Goal: Communication & Community: Answer question/provide support

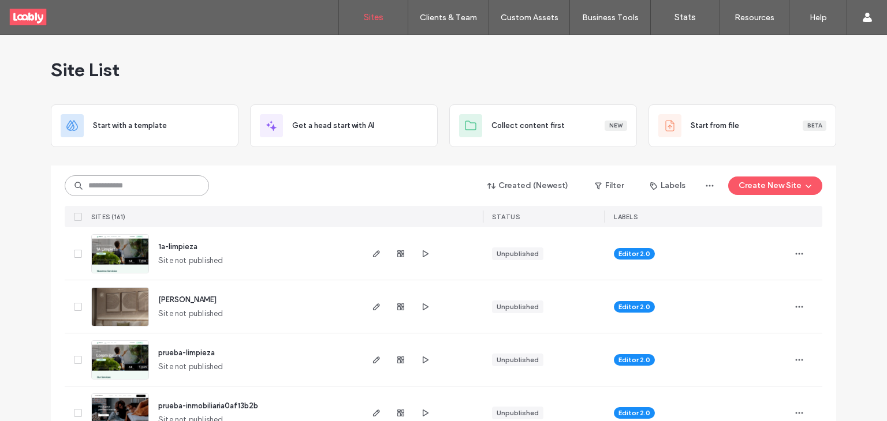
click at [173, 182] on input at bounding box center [137, 186] width 144 height 21
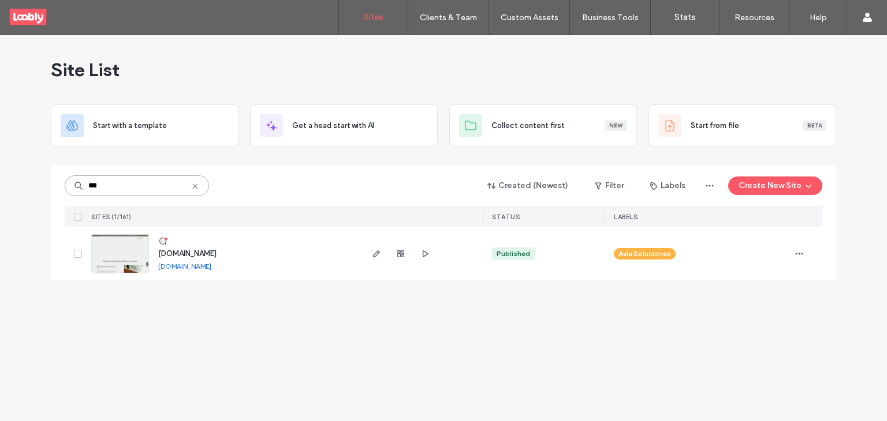
type input "***"
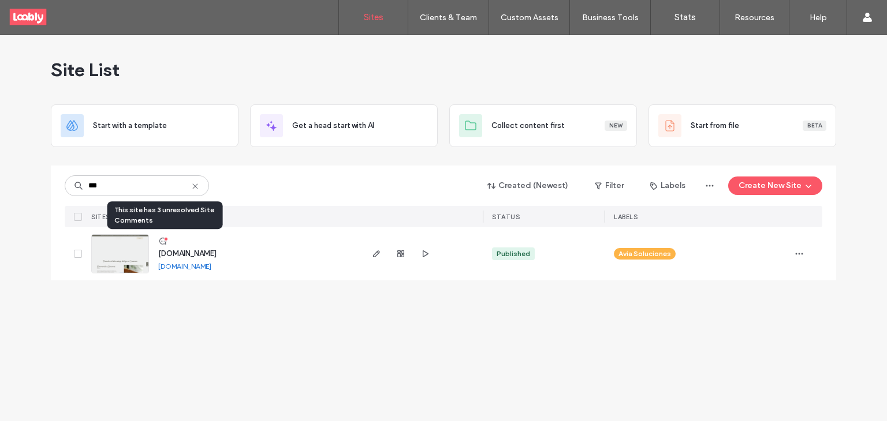
click at [162, 243] on icon at bounding box center [162, 241] width 9 height 9
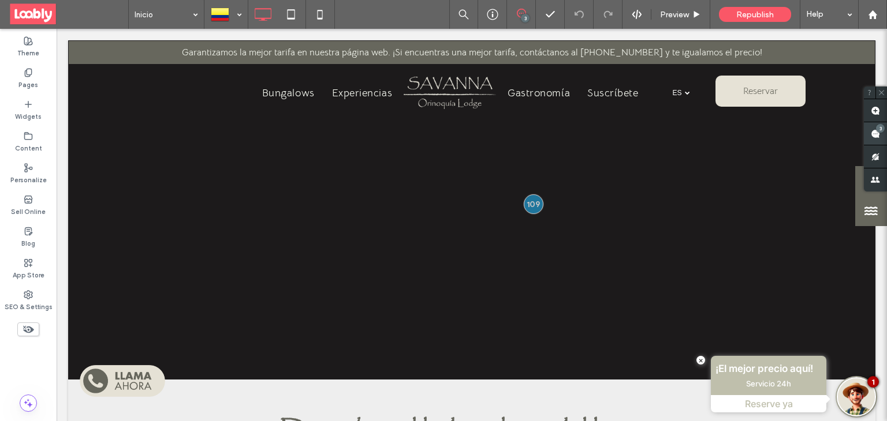
click at [880, 129] on div "3" at bounding box center [880, 128] width 9 height 9
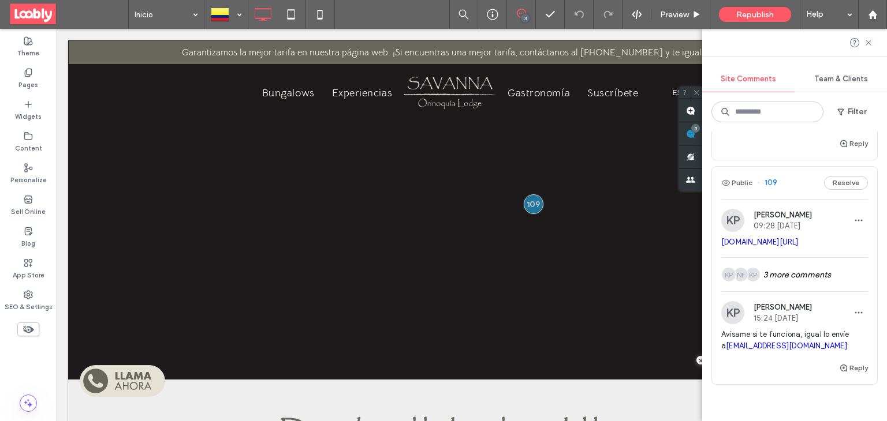
scroll to position [326, 0]
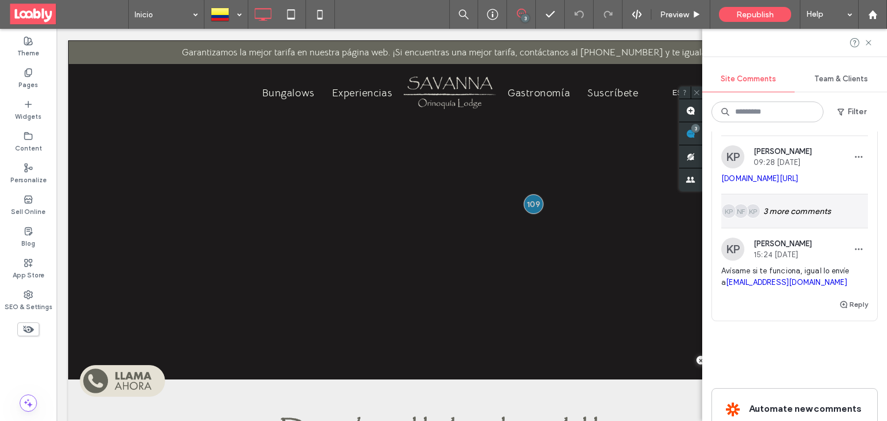
click at [788, 228] on div "KP NF KP 3 more comments" at bounding box center [794, 211] width 147 height 33
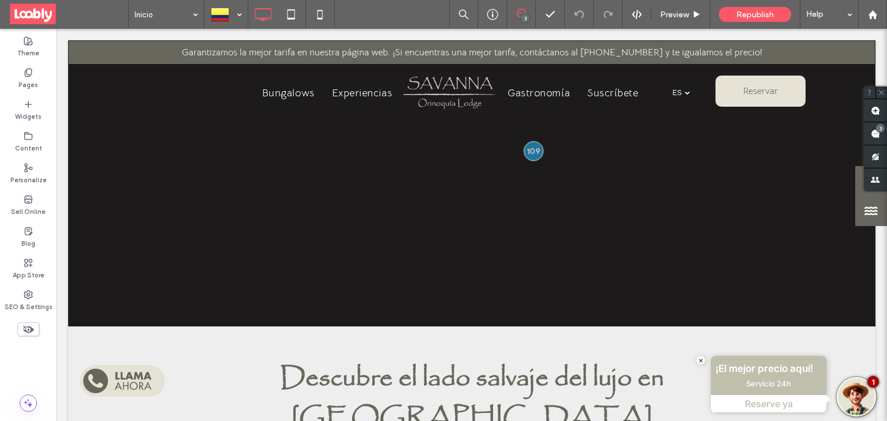
scroll to position [53, 0]
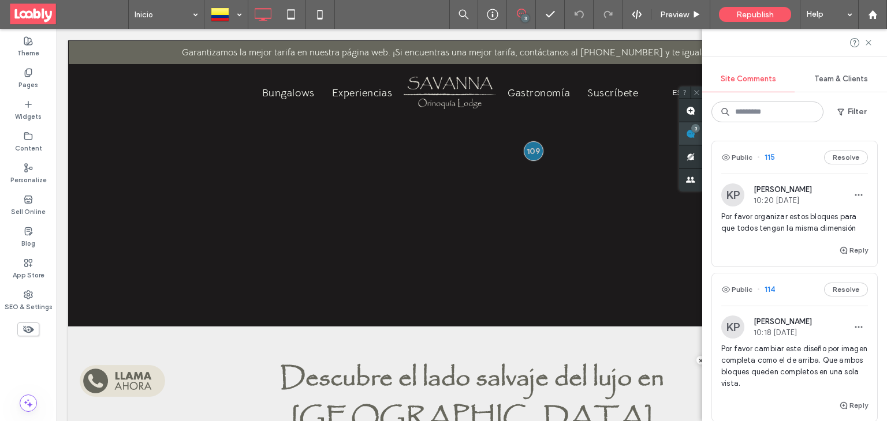
click at [881, 134] on div "Site Comments Team & Clients Filter Public 115 Resolve KP Karen Pulido 10:20 Se…" at bounding box center [794, 225] width 185 height 393
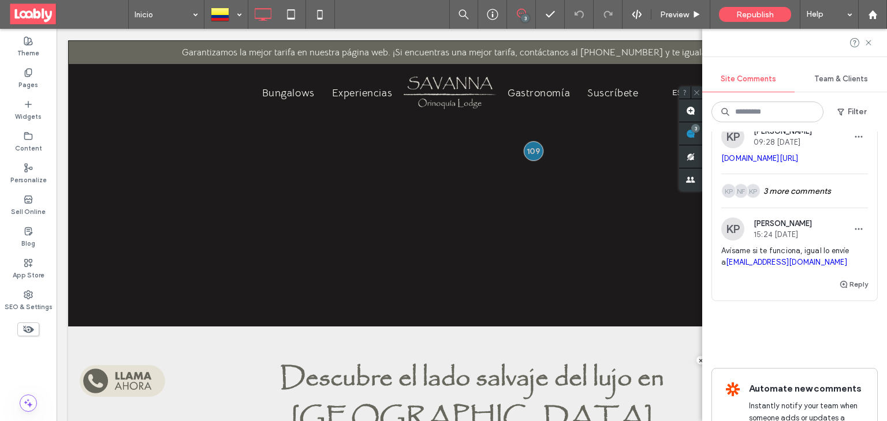
scroll to position [346, 0]
click at [811, 207] on div "KP NF KP 3 more comments" at bounding box center [794, 190] width 147 height 33
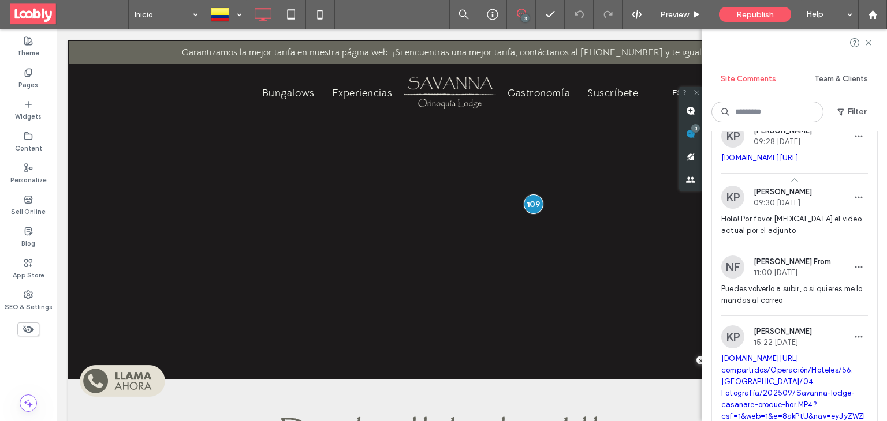
scroll to position [0, 0]
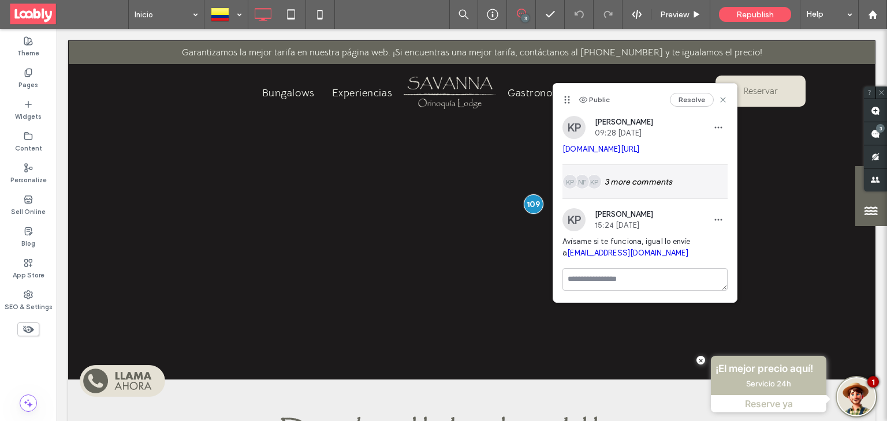
click at [630, 199] on div "KP NF KP 3 more comments" at bounding box center [644, 181] width 165 height 33
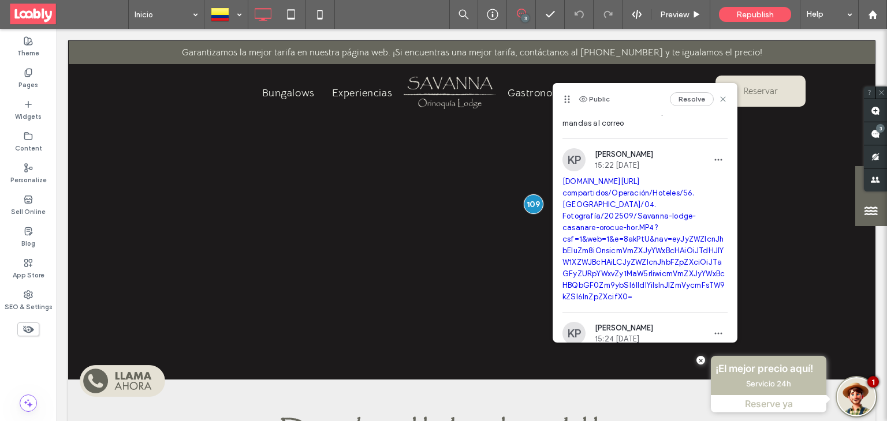
scroll to position [169, 0]
drag, startPoint x: 622, startPoint y: 278, endPoint x: 582, endPoint y: 206, distance: 83.2
click at [582, 206] on div "KP Karen Pulido 15:22 Sep 17 2025 aviatur.sharepoint.com/:v:/r/sites/AviaSoluci…" at bounding box center [644, 230] width 165 height 164
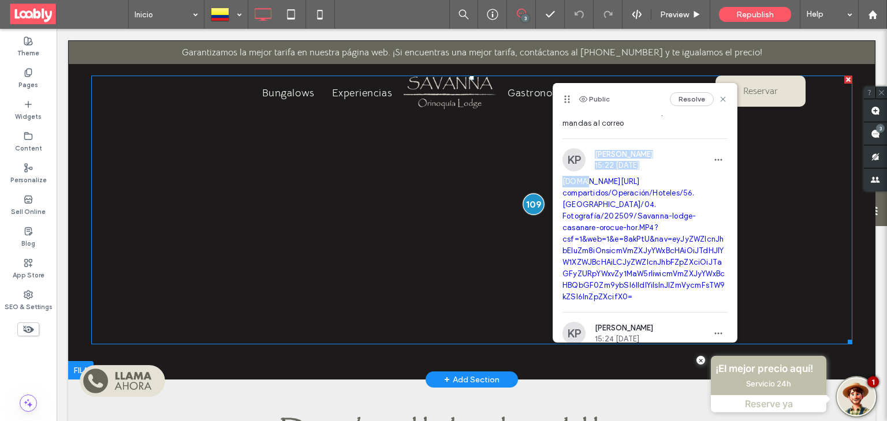
click at [531, 204] on div at bounding box center [533, 203] width 21 height 21
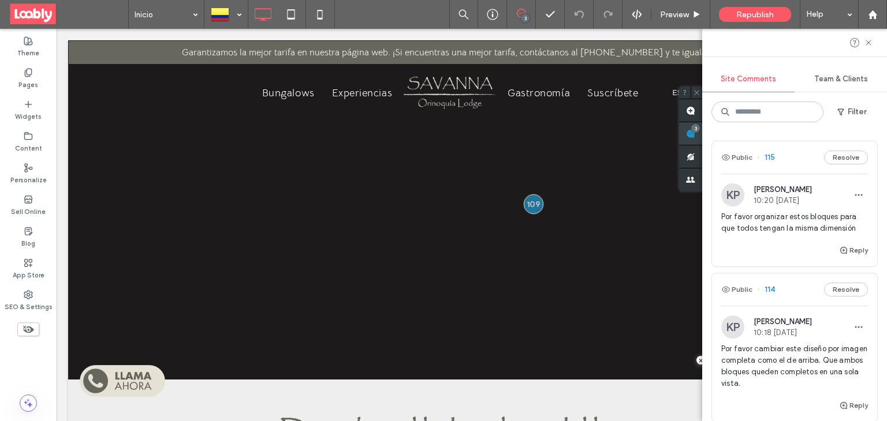
click at [874, 132] on div "Site Comments Team & Clients Filter Public 115 Resolve KP Karen Pulido 10:20 Se…" at bounding box center [794, 225] width 185 height 393
click at [790, 291] on div "Public 114 Resolve" at bounding box center [794, 290] width 165 height 32
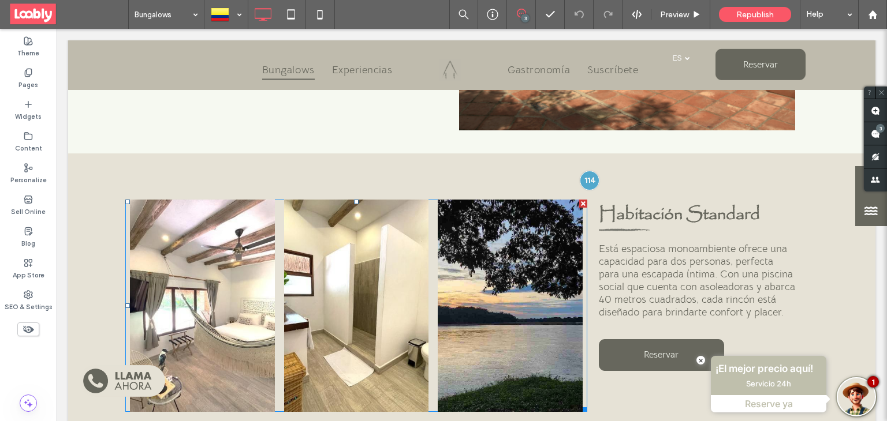
scroll to position [785, 0]
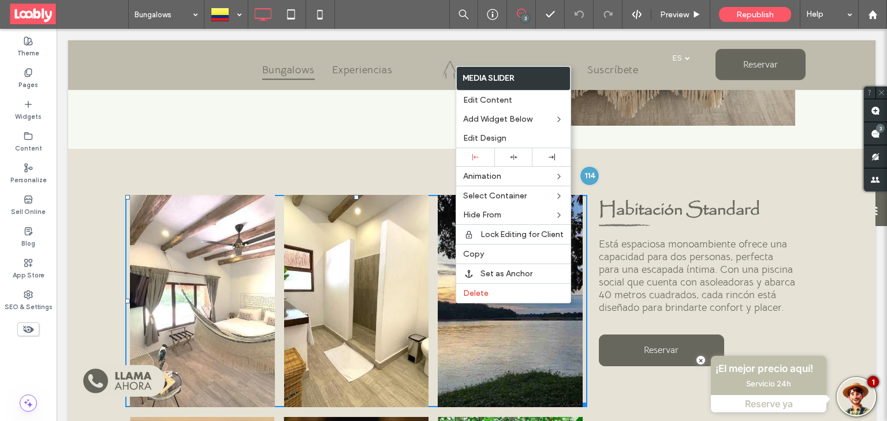
click at [388, 322] on div at bounding box center [356, 309] width 145 height 158
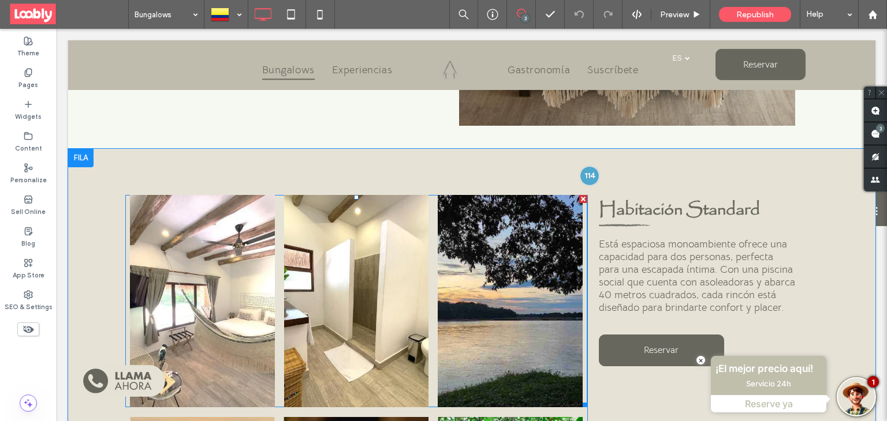
click at [388, 322] on div at bounding box center [356, 309] width 145 height 158
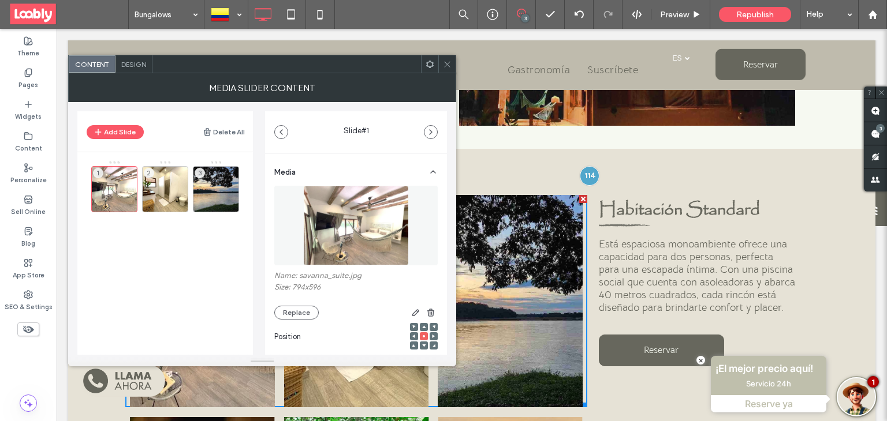
click at [139, 69] on div "Design" at bounding box center [133, 63] width 37 height 17
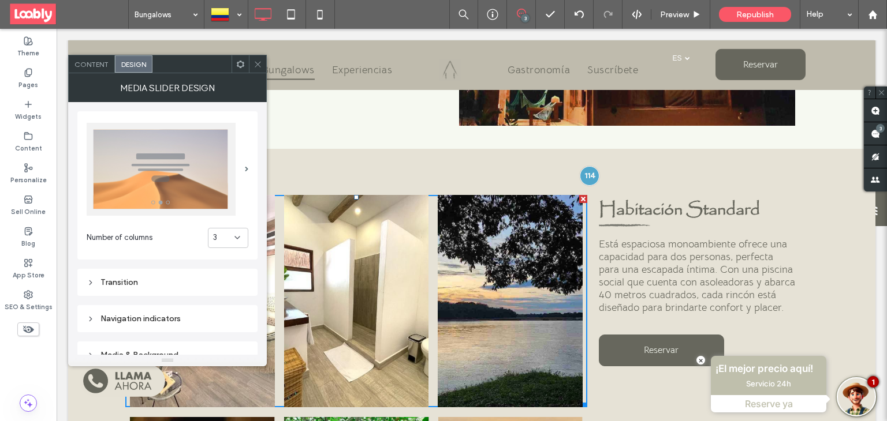
click at [232, 240] on div "3" at bounding box center [223, 238] width 21 height 12
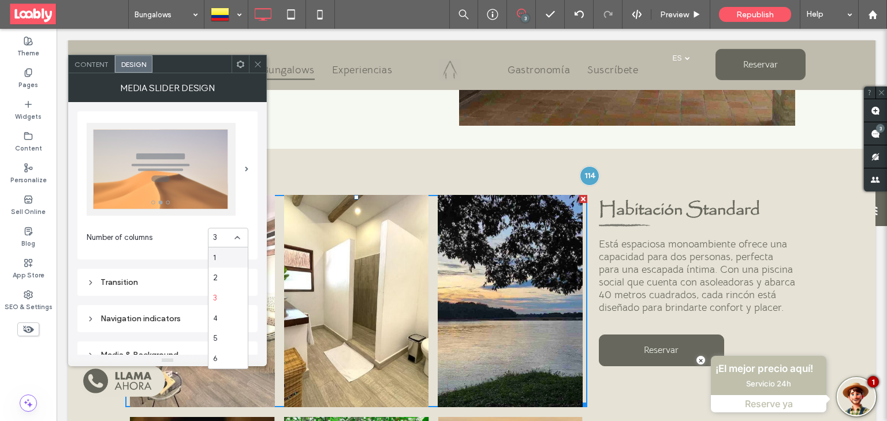
click at [229, 251] on div "1" at bounding box center [227, 258] width 39 height 20
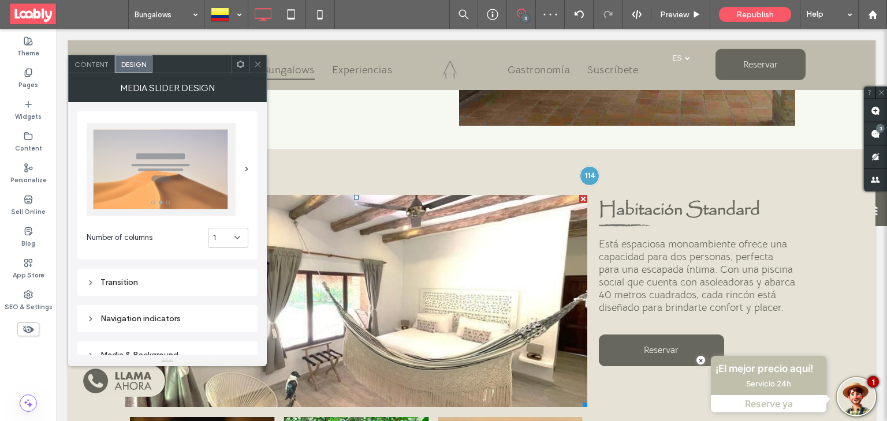
click at [258, 63] on icon at bounding box center [257, 64] width 9 height 9
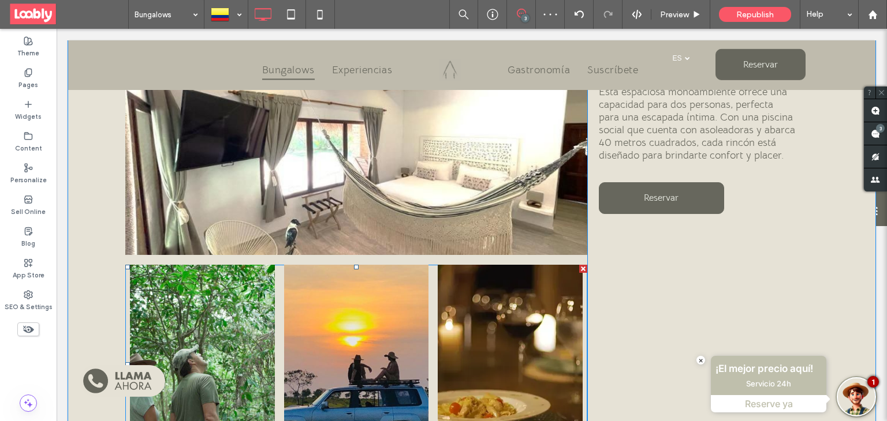
scroll to position [939, 0]
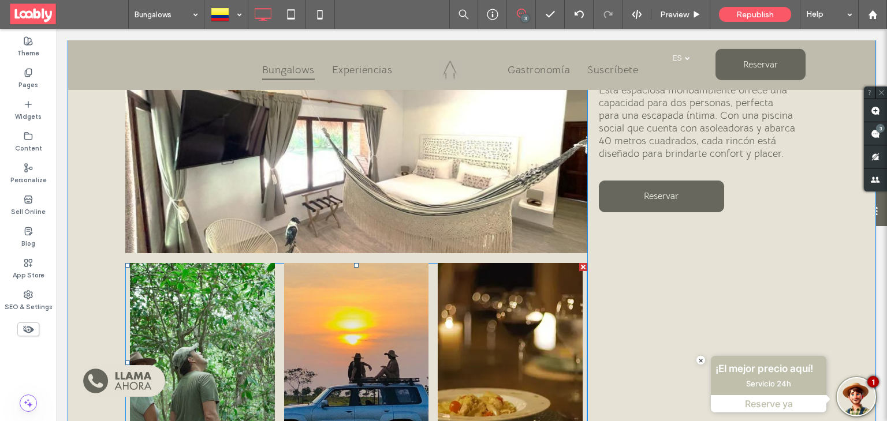
click at [238, 333] on div at bounding box center [202, 363] width 145 height 200
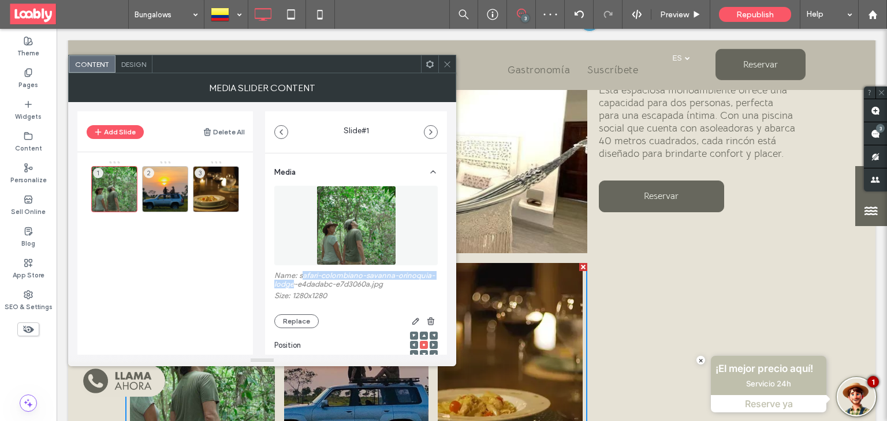
drag, startPoint x: 300, startPoint y: 276, endPoint x: 331, endPoint y: 287, distance: 32.5
click at [331, 287] on label "Name: safari-colombiano-savanna-orinoquia-lodge-e4dadabc-e7d3060a.jpg" at bounding box center [355, 281] width 163 height 20
copy label "afari-colombiano-savanna-orinoquia-lodge"
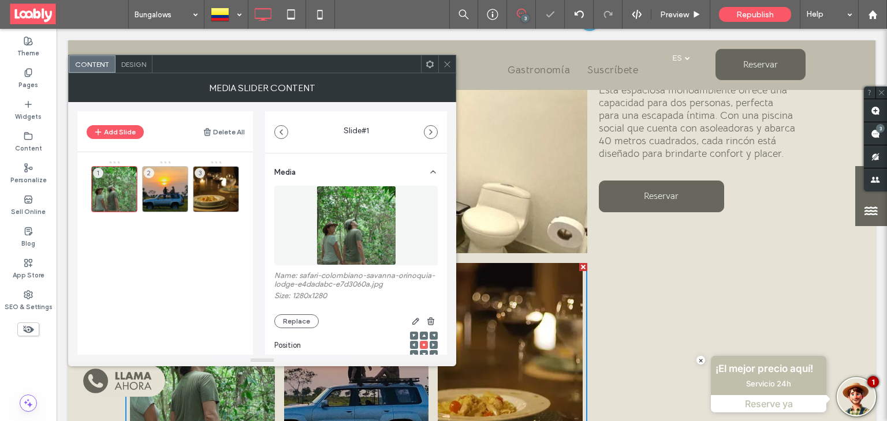
click at [441, 67] on div at bounding box center [446, 63] width 17 height 17
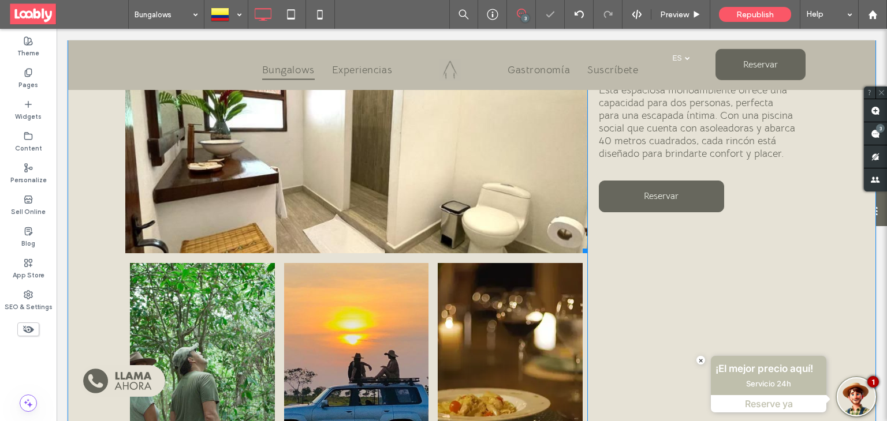
click at [382, 148] on div at bounding box center [356, 147] width 462 height 212
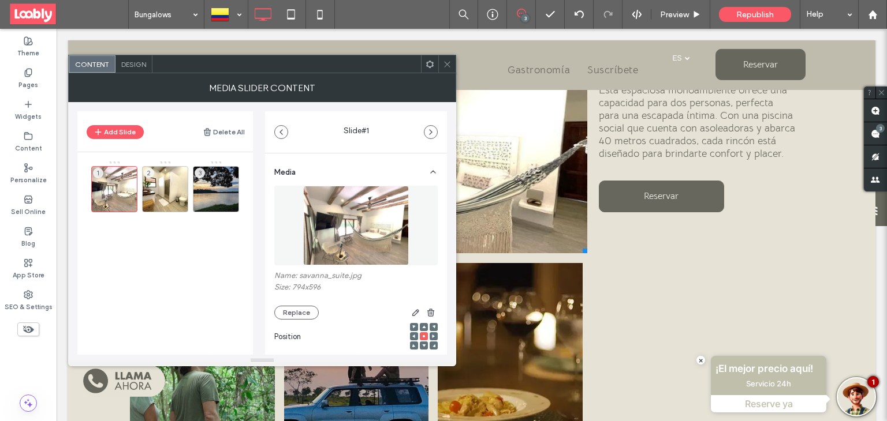
click at [135, 62] on span "Design" at bounding box center [133, 64] width 25 height 9
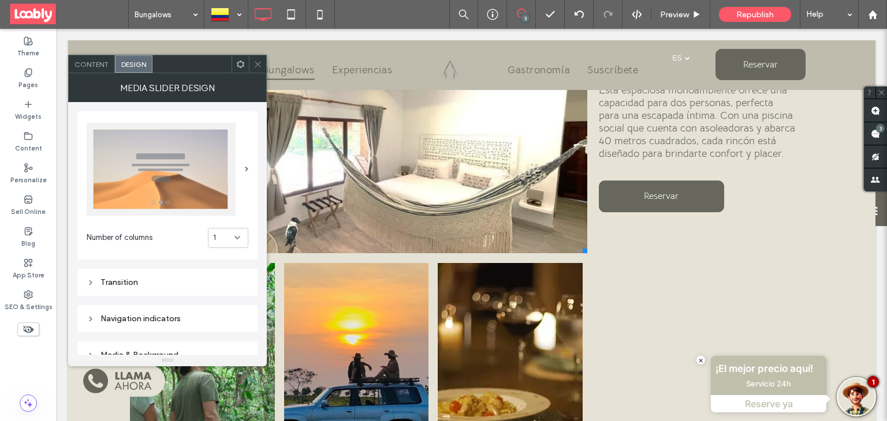
click at [95, 60] on span "Content" at bounding box center [91, 64] width 34 height 9
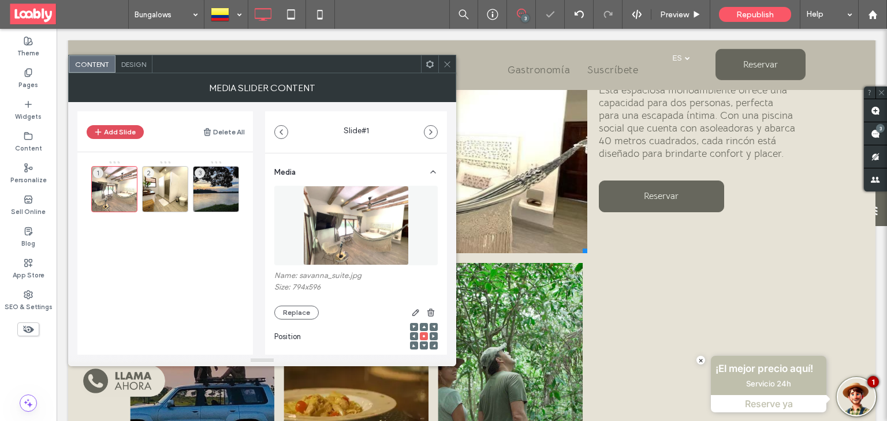
click at [135, 130] on button "Add Slide" at bounding box center [115, 132] width 57 height 14
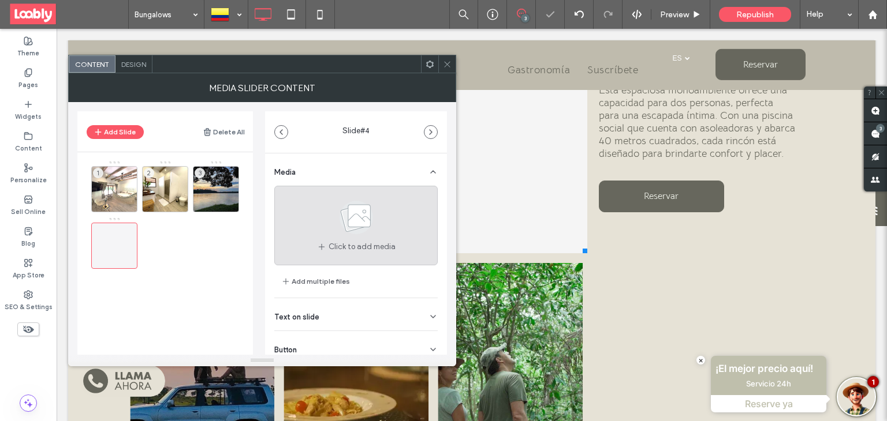
click at [315, 240] on div "Click to add media" at bounding box center [355, 226] width 163 height 80
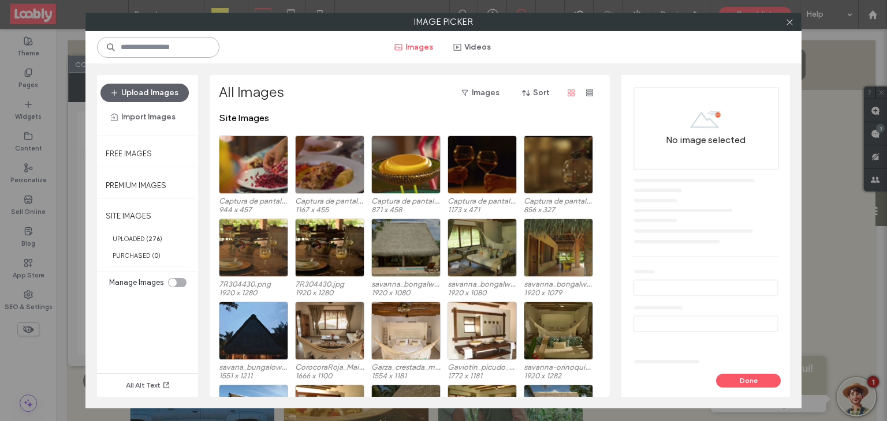
click at [199, 41] on input at bounding box center [158, 47] width 122 height 21
paste input "**********"
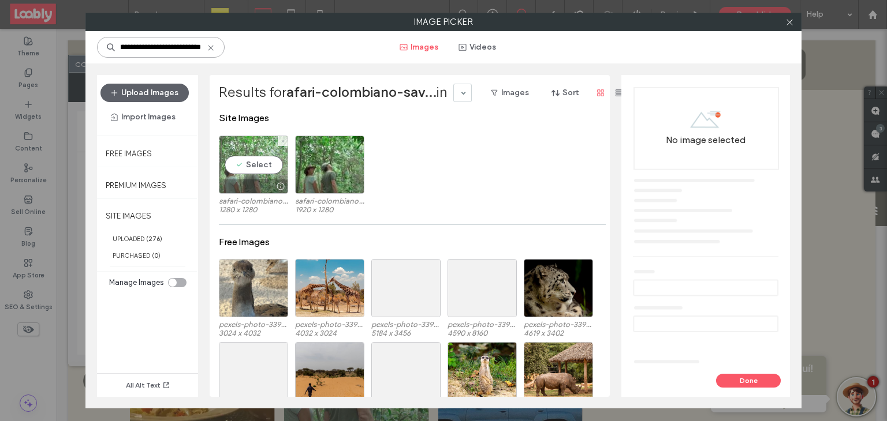
type input "**********"
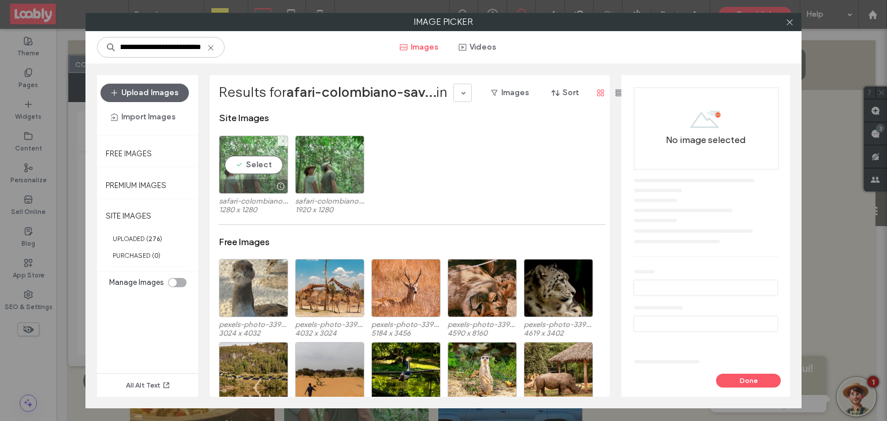
click at [242, 147] on div "Select" at bounding box center [253, 165] width 69 height 58
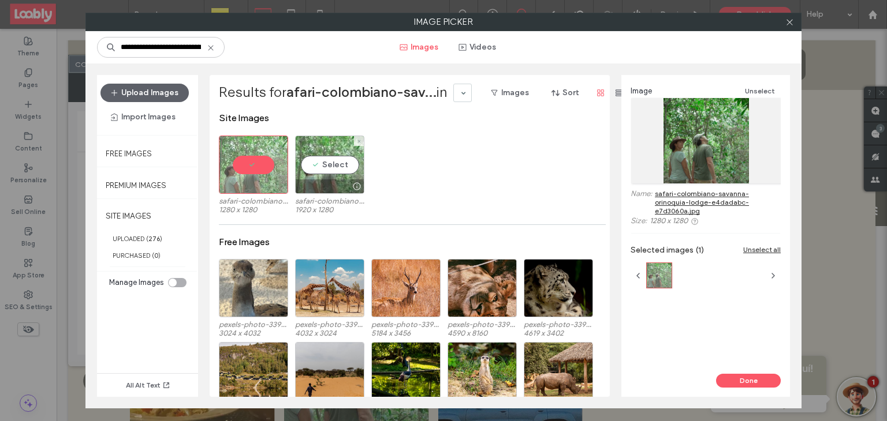
click at [310, 164] on div "Select" at bounding box center [329, 165] width 69 height 58
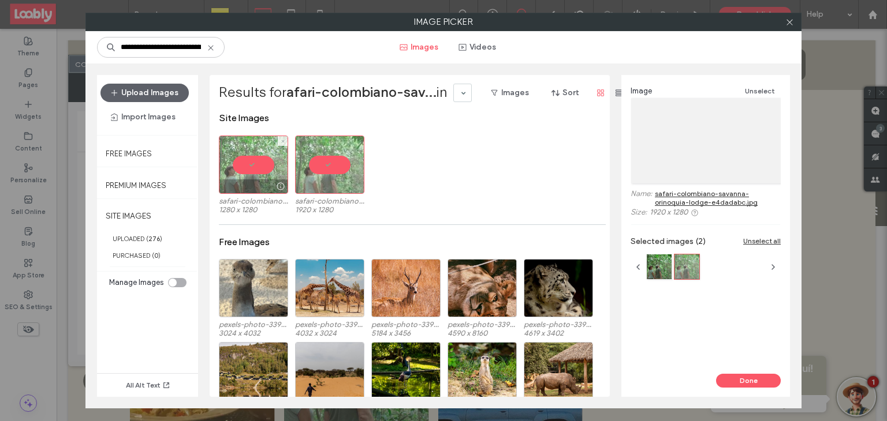
click at [236, 158] on div at bounding box center [253, 165] width 69 height 58
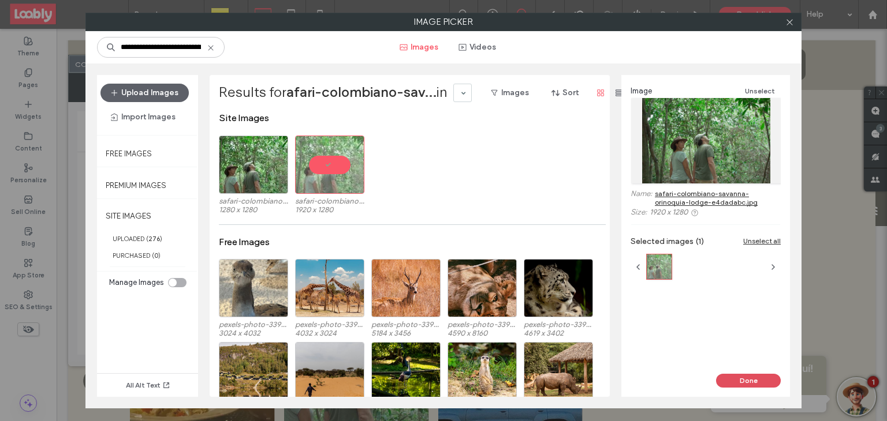
click at [755, 382] on button "Done" at bounding box center [748, 381] width 65 height 14
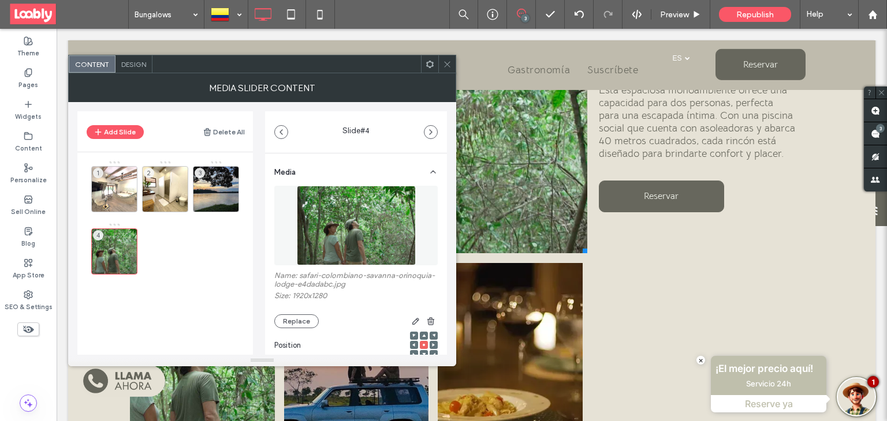
scroll to position [173, 0]
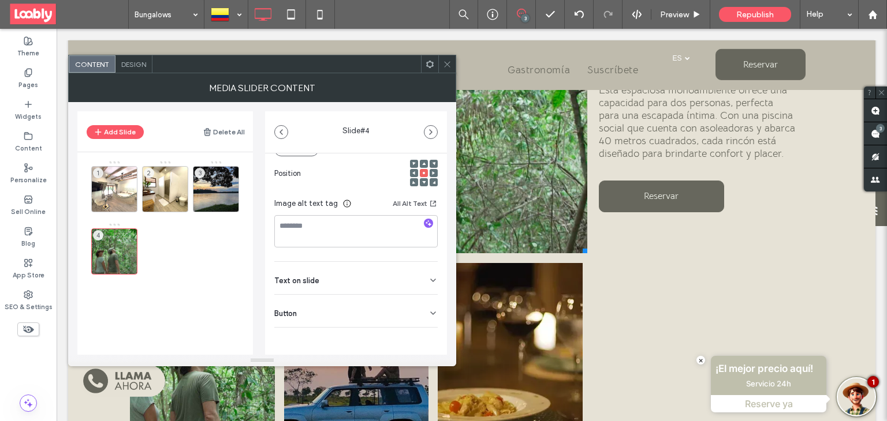
click at [421, 312] on div "Button" at bounding box center [355, 311] width 163 height 32
click at [422, 330] on button at bounding box center [427, 337] width 21 height 20
click at [445, 71] on span at bounding box center [447, 63] width 9 height 17
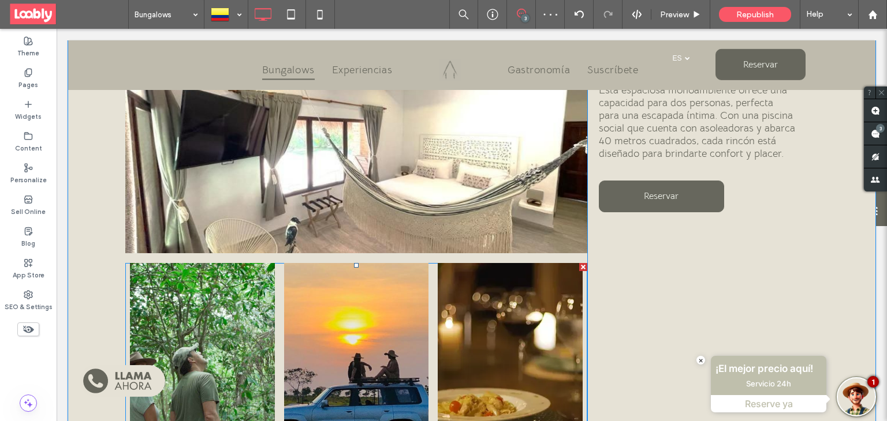
click at [333, 314] on div at bounding box center [356, 370] width 145 height 145
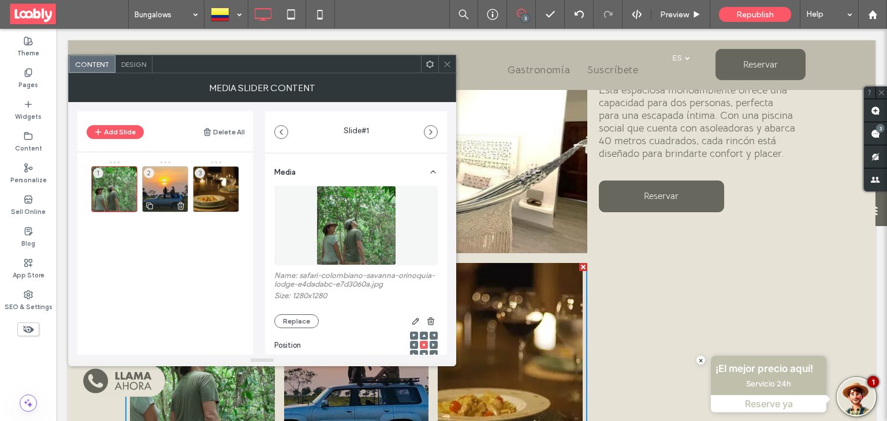
click at [174, 191] on div "2" at bounding box center [165, 189] width 46 height 46
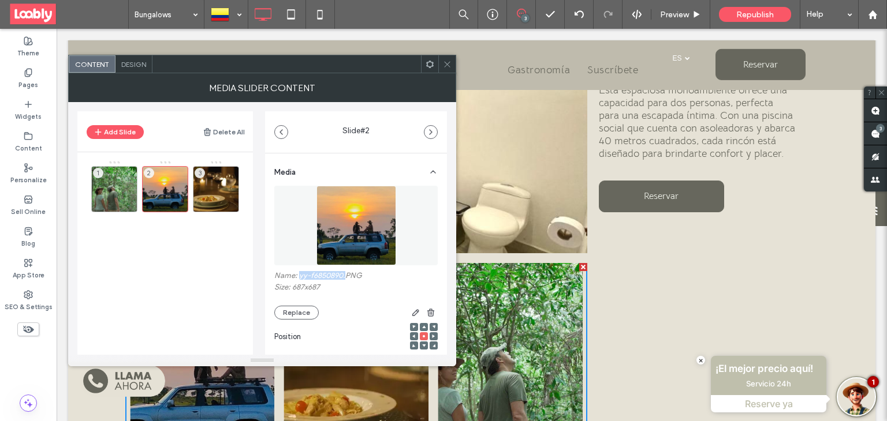
drag, startPoint x: 298, startPoint y: 277, endPoint x: 345, endPoint y: 279, distance: 46.8
click at [345, 279] on label "Name: yy-f6850890.PNG" at bounding box center [355, 277] width 163 height 12
copy label "yy-f6850890."
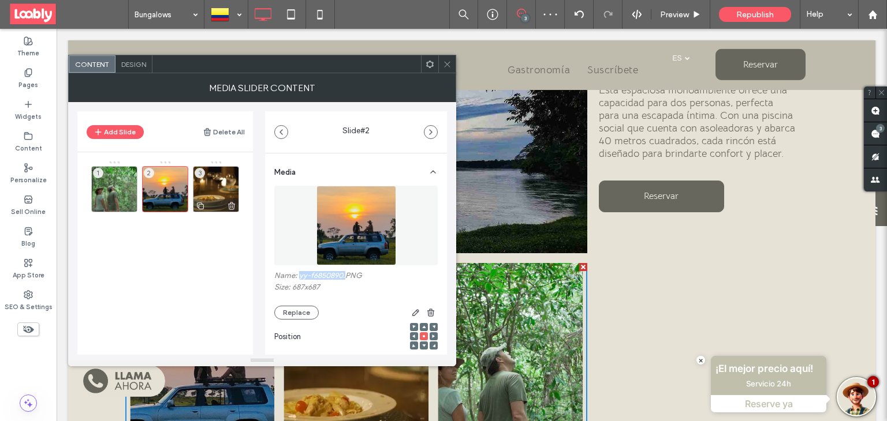
click at [217, 203] on div at bounding box center [215, 205] width 45 height 13
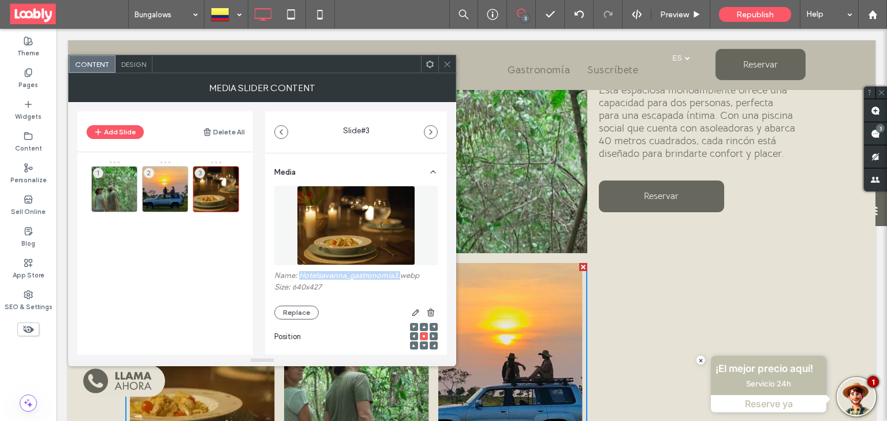
drag, startPoint x: 298, startPoint y: 278, endPoint x: 398, endPoint y: 275, distance: 100.5
click at [398, 275] on label "Name: Hotelsavanna_gastronomia3.webp" at bounding box center [355, 277] width 163 height 12
copy label "Hotelsavanna_gastronomia3."
click at [448, 68] on icon at bounding box center [447, 64] width 9 height 9
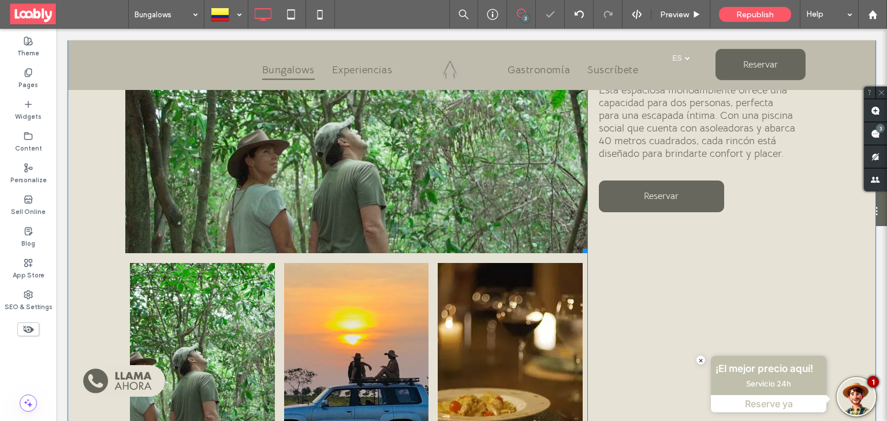
click at [408, 198] on div at bounding box center [356, 155] width 462 height 158
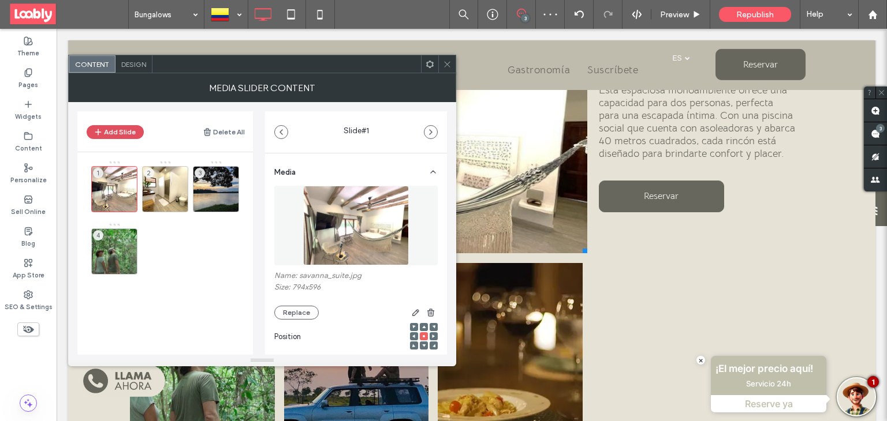
click at [132, 129] on button "Add Slide" at bounding box center [115, 132] width 57 height 14
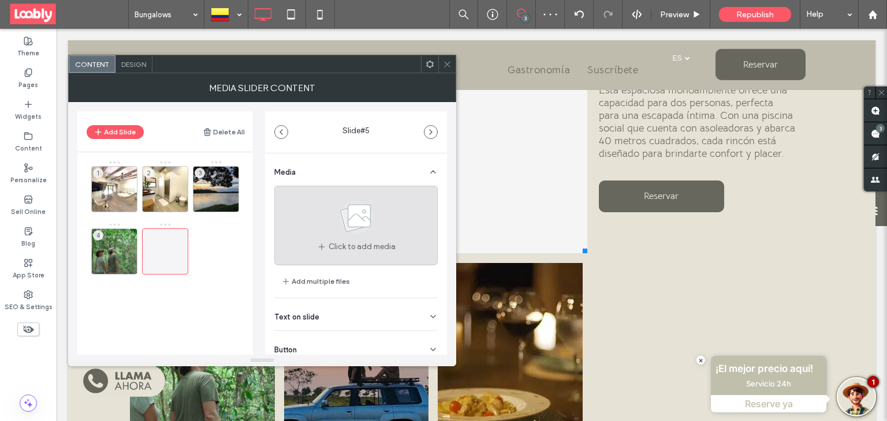
click at [347, 223] on use at bounding box center [355, 217] width 33 height 33
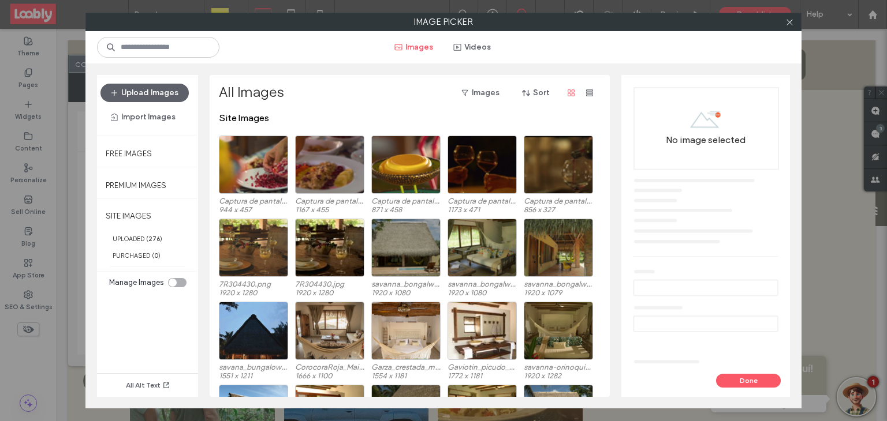
click at [187, 57] on div "Images Videos" at bounding box center [443, 47] width 716 height 32
click at [182, 51] on input at bounding box center [158, 47] width 122 height 21
paste input "**********"
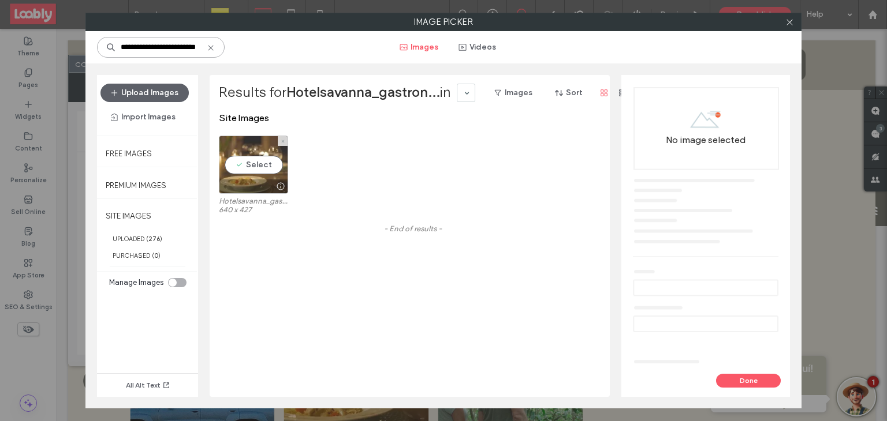
type input "**********"
click at [249, 169] on div "Select" at bounding box center [253, 165] width 69 height 58
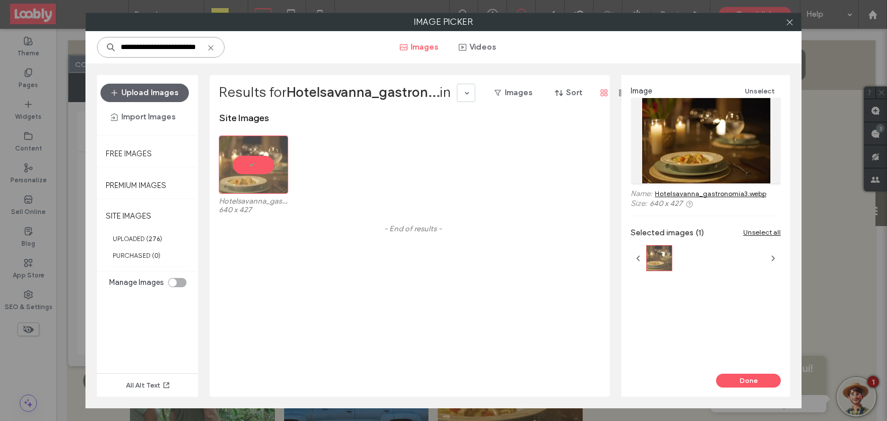
click at [207, 40] on input "**********" at bounding box center [161, 47] width 128 height 21
click at [208, 49] on icon at bounding box center [210, 47] width 9 height 9
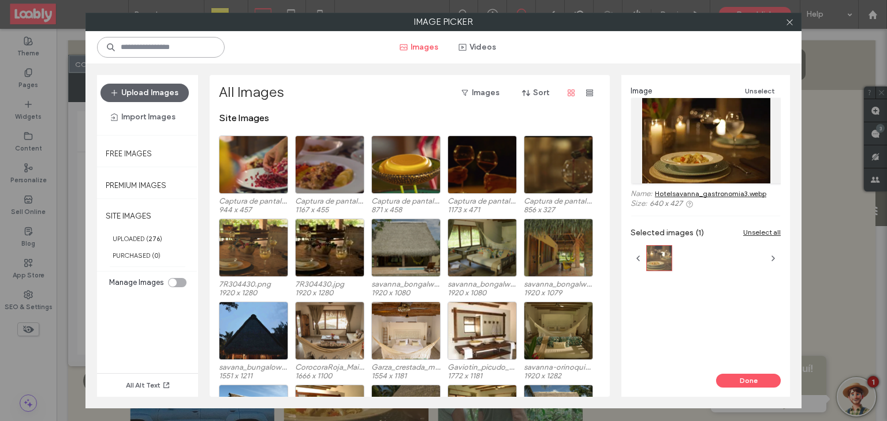
paste input "**********"
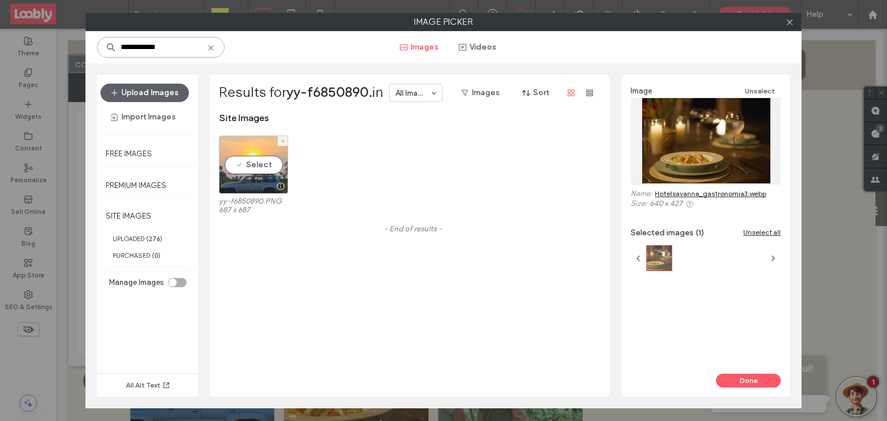
type input "**********"
click at [239, 161] on div "Select" at bounding box center [253, 165] width 69 height 58
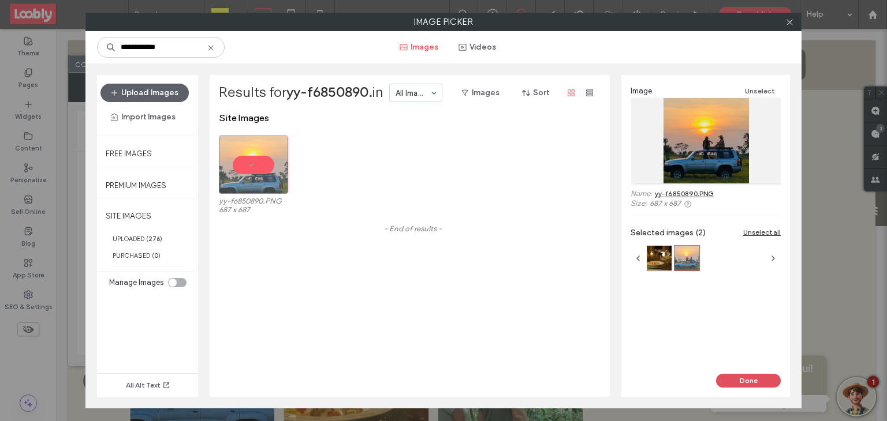
click at [747, 381] on button "Done" at bounding box center [748, 381] width 65 height 14
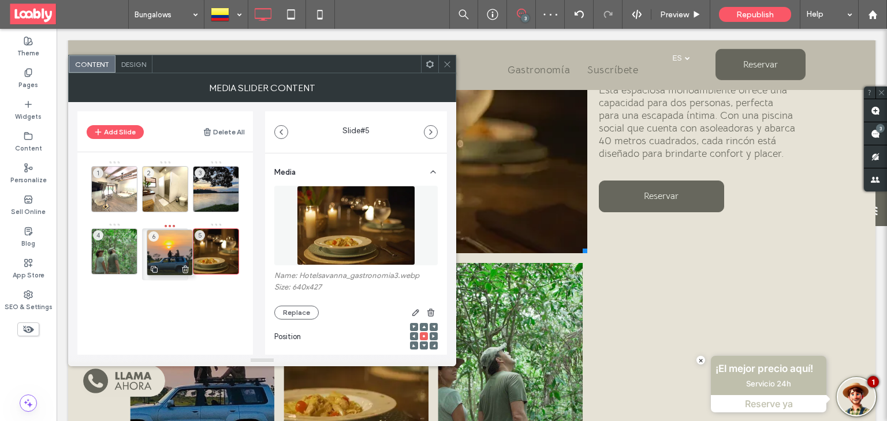
drag, startPoint x: 212, startPoint y: 243, endPoint x: 166, endPoint y: 245, distance: 46.8
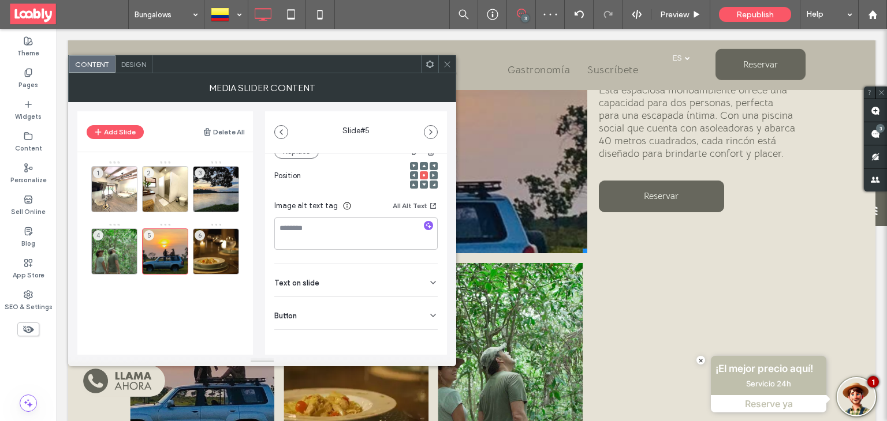
scroll to position [163, 0]
click at [424, 305] on div "Button" at bounding box center [355, 311] width 163 height 32
click at [426, 342] on icon at bounding box center [427, 338] width 10 height 10
click at [214, 248] on div "6" at bounding box center [216, 252] width 46 height 46
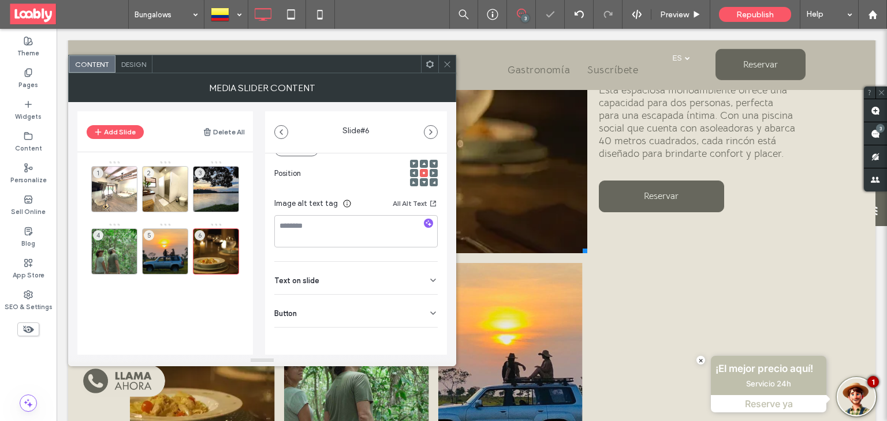
click at [428, 312] on icon at bounding box center [432, 313] width 9 height 9
click at [422, 338] on icon at bounding box center [427, 338] width 10 height 10
click at [446, 68] on icon at bounding box center [447, 64] width 9 height 9
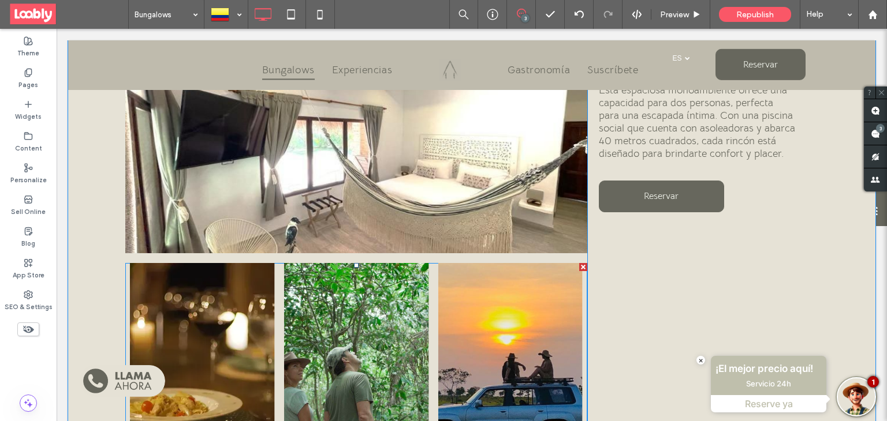
click at [579, 267] on div at bounding box center [583, 267] width 8 height 8
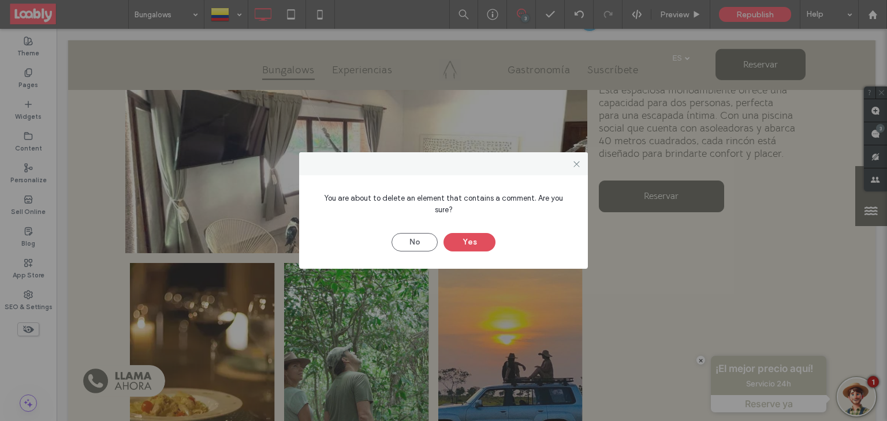
click at [487, 237] on button "Yes" at bounding box center [469, 242] width 52 height 18
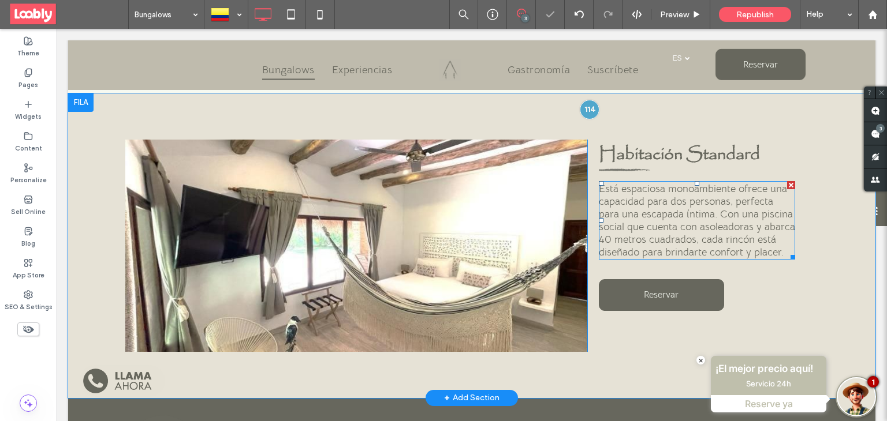
scroll to position [836, 0]
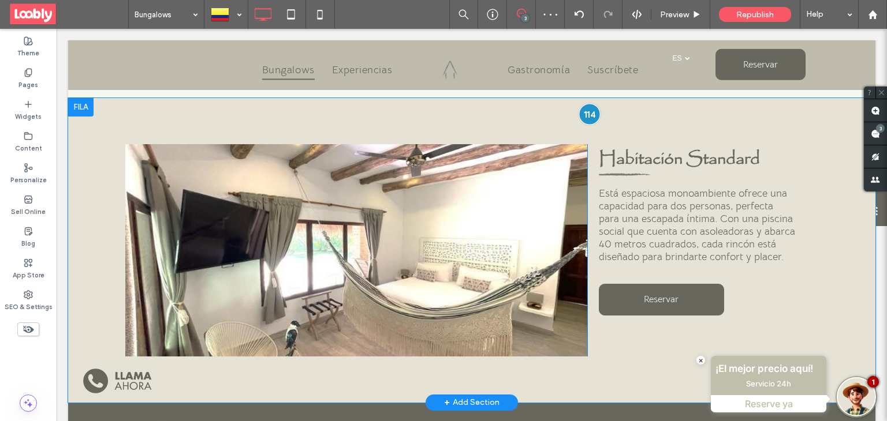
click at [582, 109] on div at bounding box center [589, 113] width 21 height 21
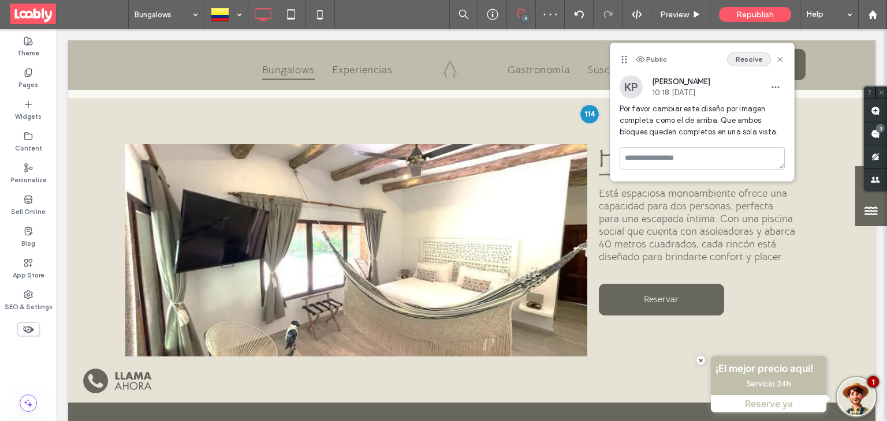
click at [742, 54] on button "Resolve" at bounding box center [749, 60] width 44 height 14
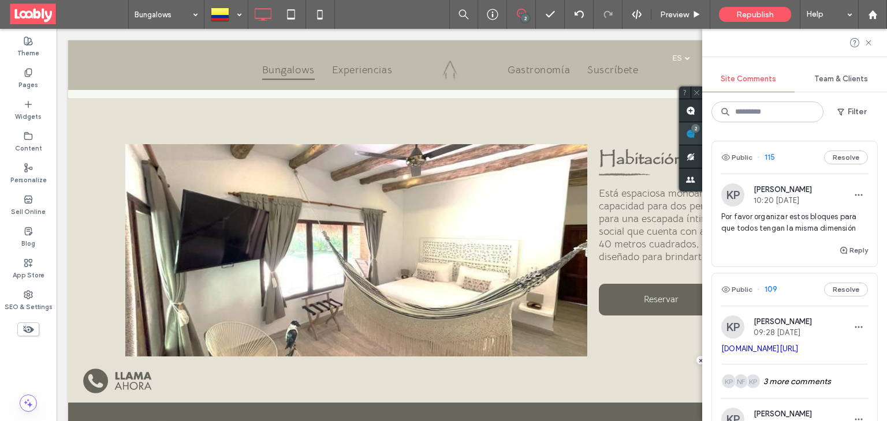
click at [695, 137] on use at bounding box center [690, 133] width 9 height 9
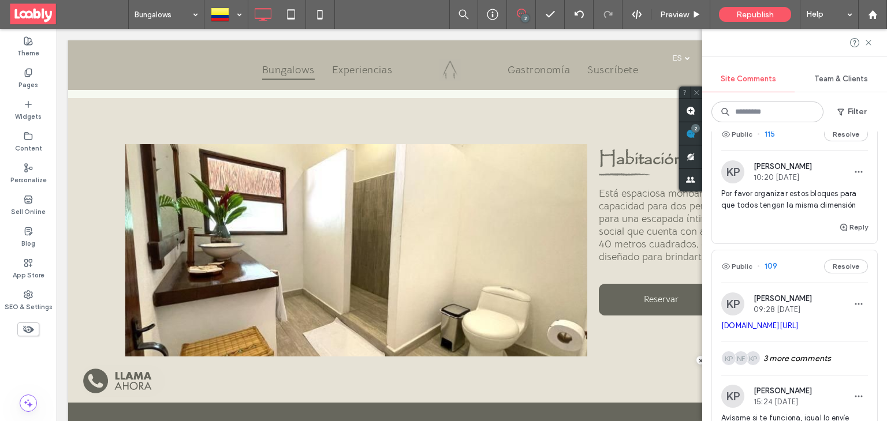
scroll to position [0, 0]
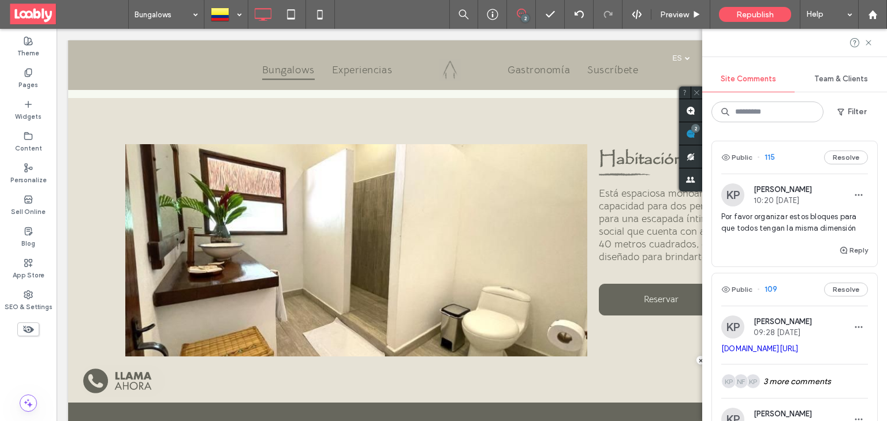
click at [785, 158] on div "Public 115 Resolve" at bounding box center [794, 157] width 165 height 32
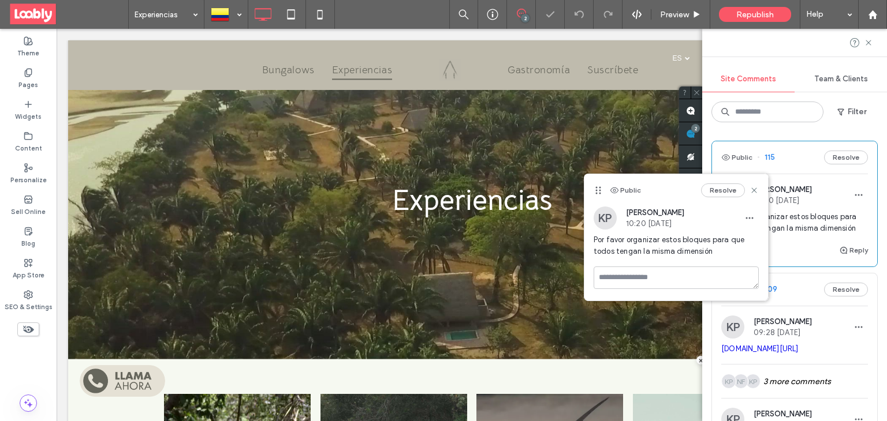
scroll to position [626, 0]
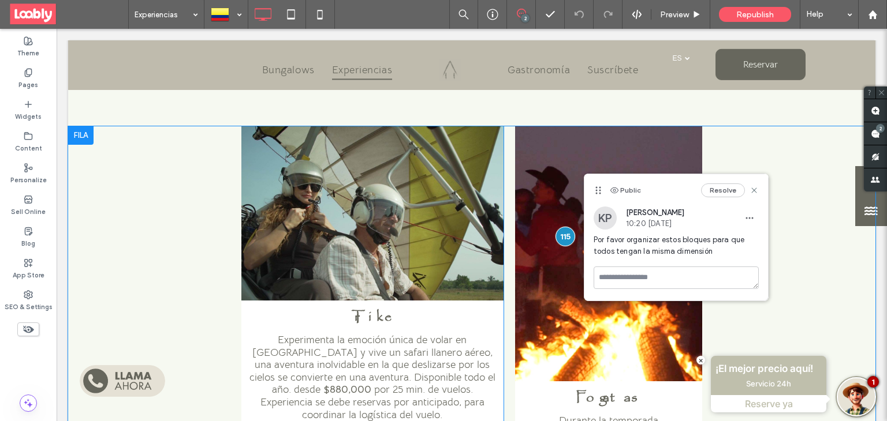
click at [735, 158] on div "Trike Experimenta la emoción única de volar en Trike y vive un safari llanero a…" at bounding box center [471, 341] width 807 height 430
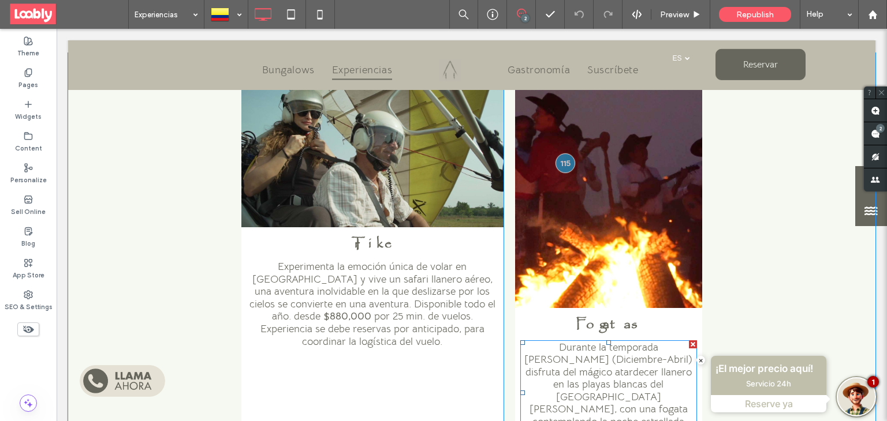
scroll to position [692, 0]
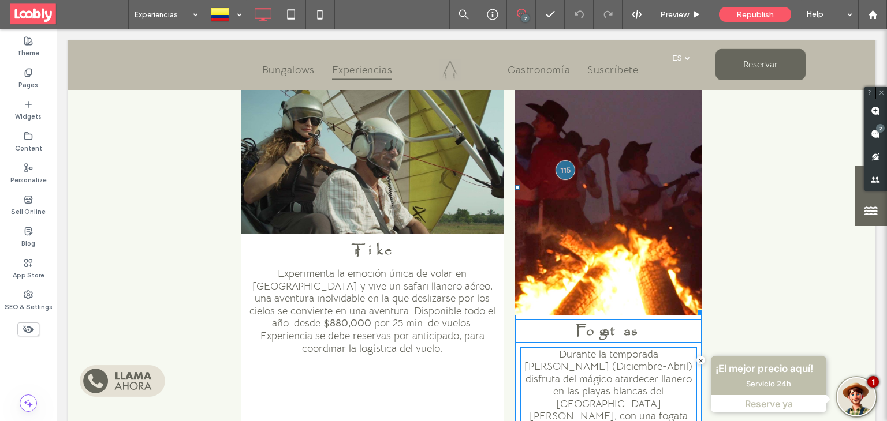
drag, startPoint x: 689, startPoint y: 311, endPoint x: 695, endPoint y: 229, distance: 81.6
click at [695, 229] on div "Trike Experimenta la emoción única de volar en Trike y vive un safari llanero a…" at bounding box center [471, 275] width 807 height 430
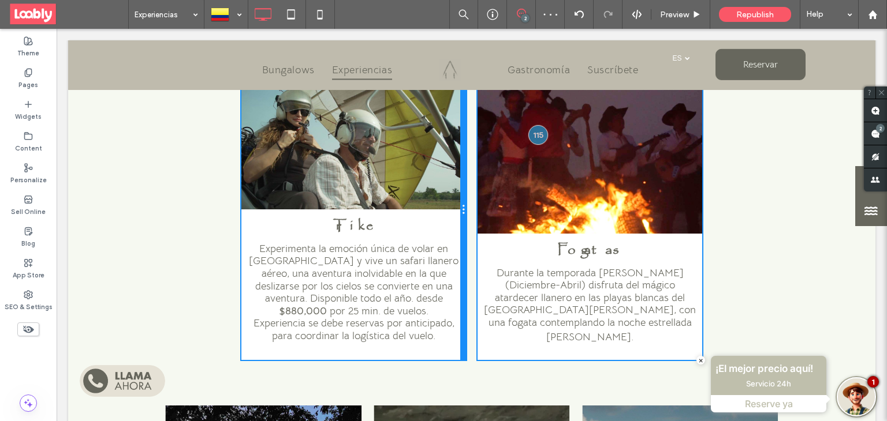
drag, startPoint x: 498, startPoint y: 296, endPoint x: 532, endPoint y: 320, distance: 42.3
click at [476, 292] on div "Trike Experimenta la emoción única de volar en Trike y vive un safari llanero a…" at bounding box center [471, 210] width 461 height 300
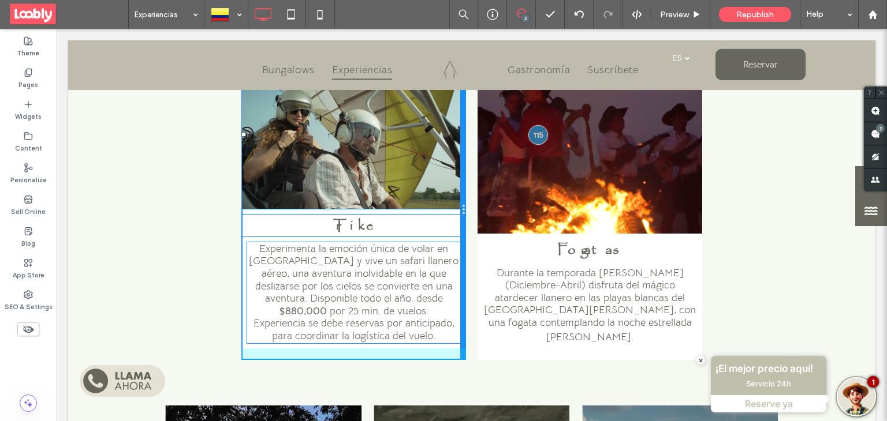
drag, startPoint x: 457, startPoint y: 199, endPoint x: 460, endPoint y: 219, distance: 20.3
click at [460, 219] on div "W:381.6 H:254 Trike Experimenta la emoción única de volar en Trike y vive un sa…" at bounding box center [353, 210] width 225 height 300
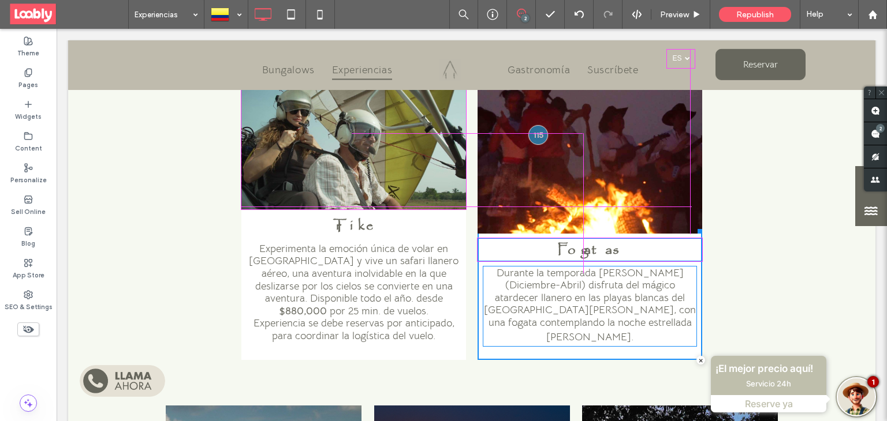
drag, startPoint x: 691, startPoint y: 231, endPoint x: 692, endPoint y: 204, distance: 27.2
click at [693, 225] on div at bounding box center [697, 229] width 9 height 9
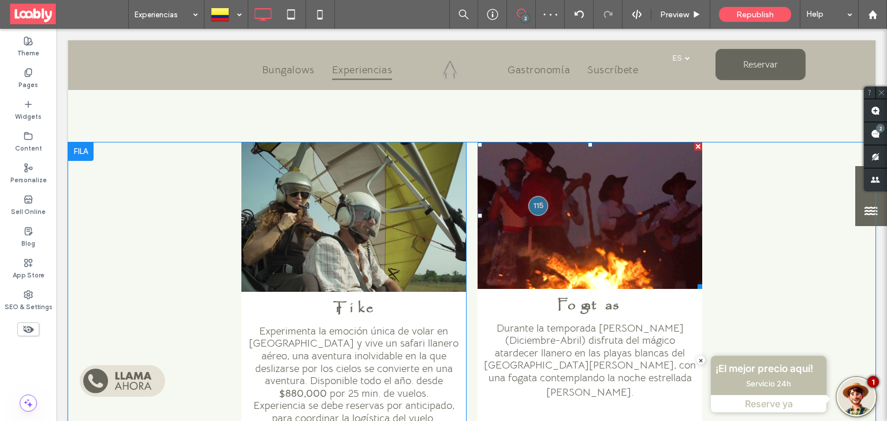
scroll to position [610, 0]
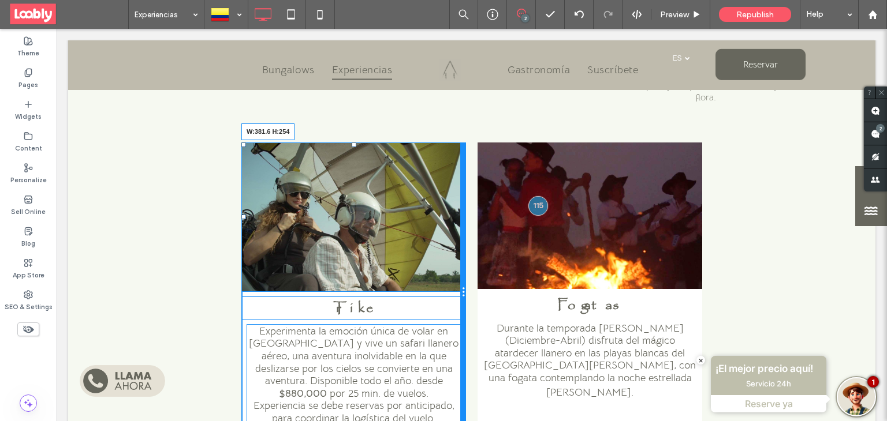
drag, startPoint x: 457, startPoint y: 285, endPoint x: 516, endPoint y: 330, distance: 73.7
click at [459, 301] on div "W:381.6 H:254 Trike Experimenta la emoción única de volar en Trike y vive un sa…" at bounding box center [353, 293] width 225 height 300
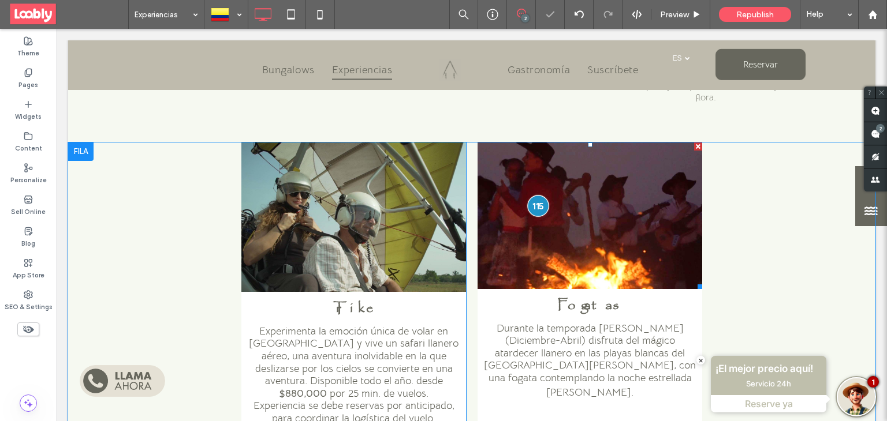
click at [533, 206] on div at bounding box center [537, 205] width 21 height 21
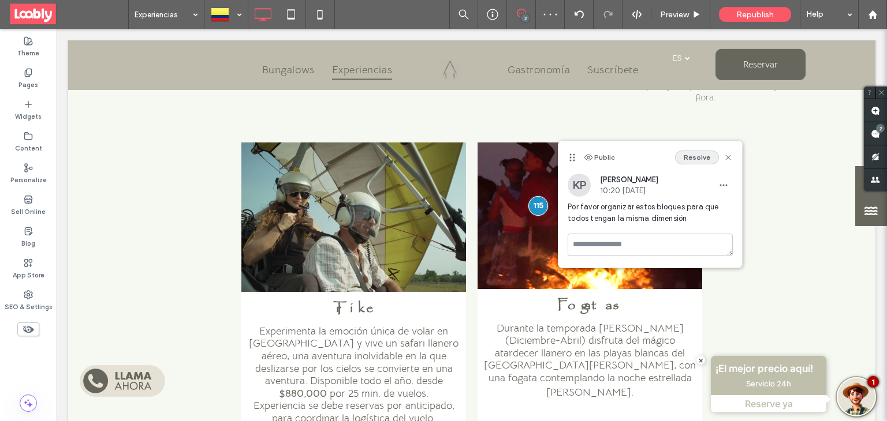
click at [696, 158] on button "Resolve" at bounding box center [697, 158] width 44 height 14
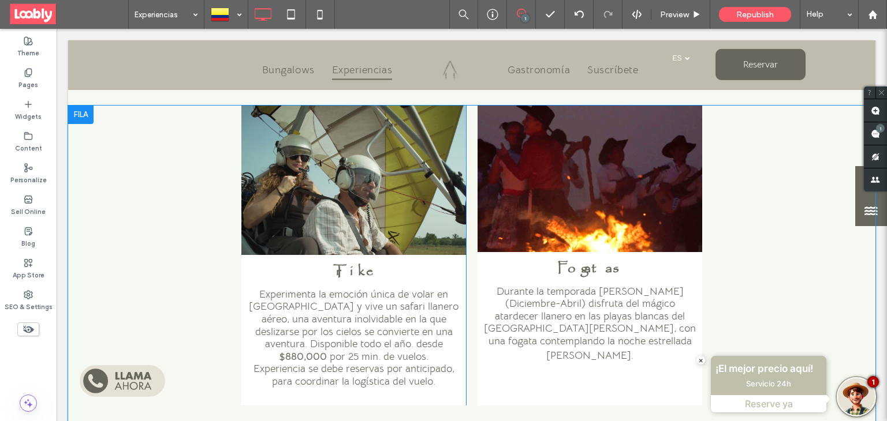
scroll to position [642, 0]
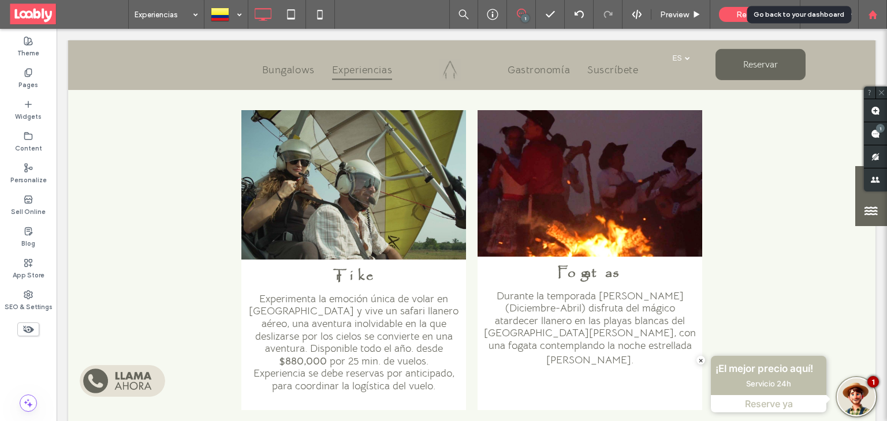
click at [875, 24] on div at bounding box center [872, 14] width 29 height 29
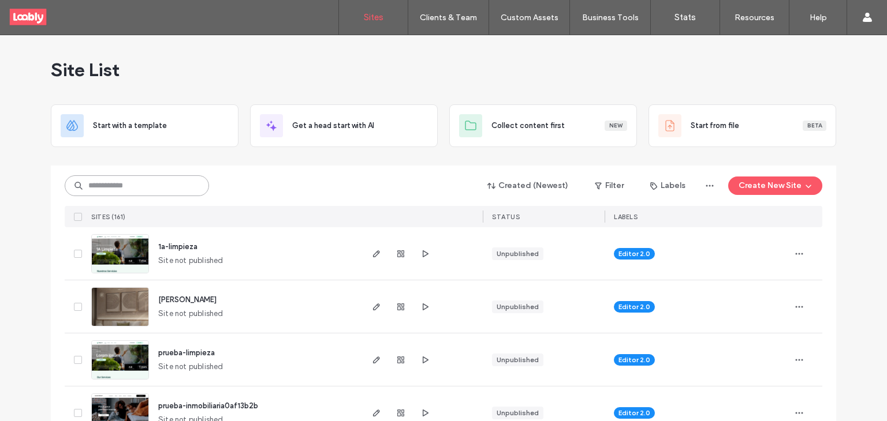
click at [176, 195] on input at bounding box center [137, 186] width 144 height 21
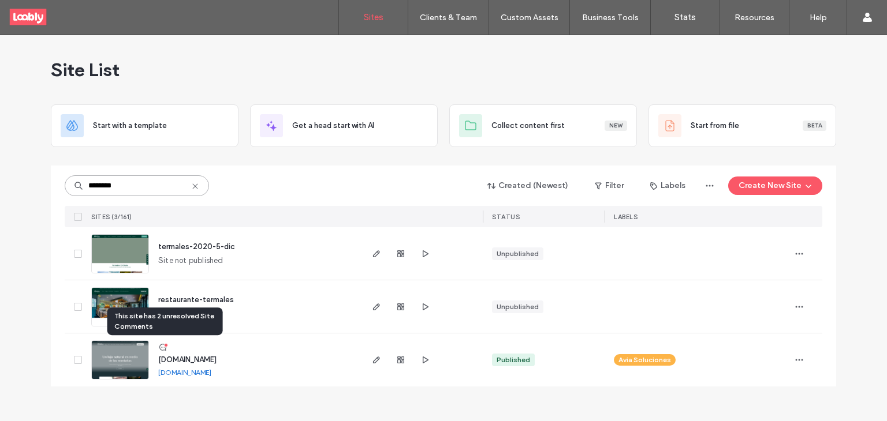
type input "********"
click at [164, 350] on use at bounding box center [162, 347] width 7 height 7
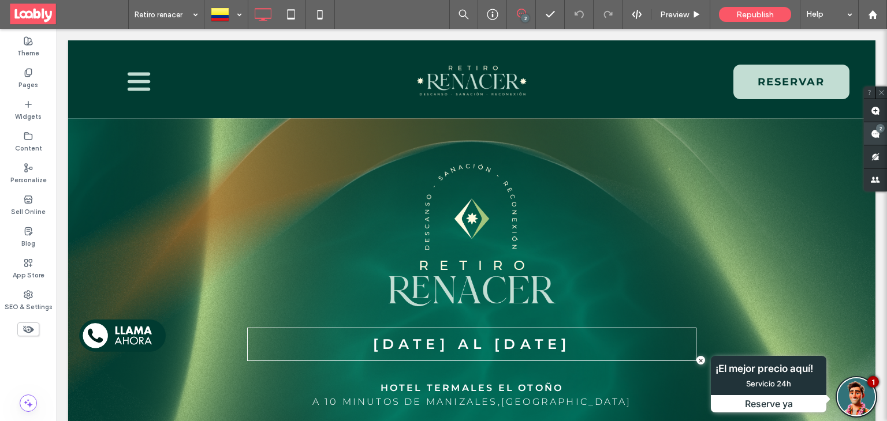
click at [882, 132] on div "2" at bounding box center [875, 133] width 23 height 23
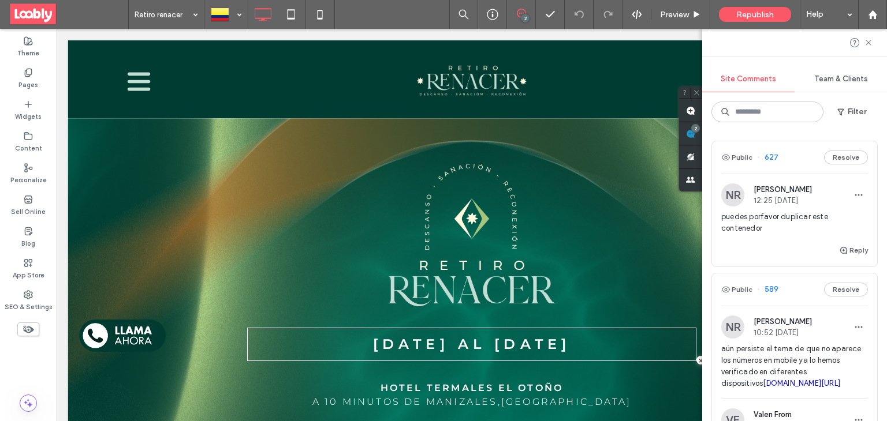
click at [790, 161] on div "Public 627 Resolve" at bounding box center [794, 157] width 165 height 32
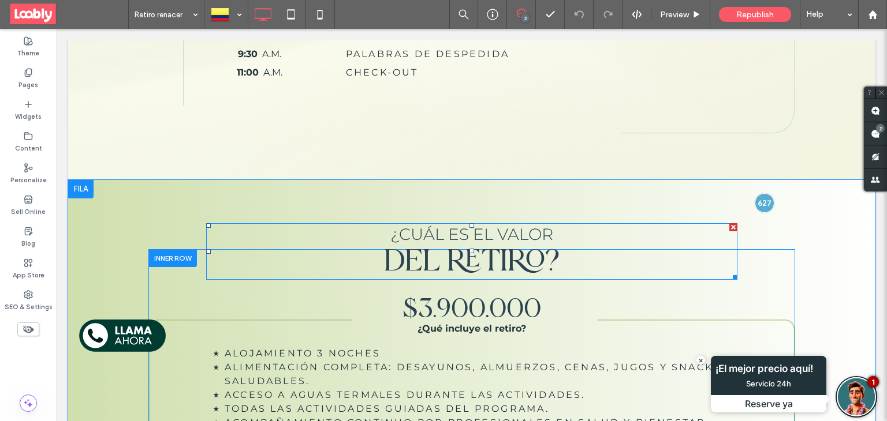
scroll to position [3241, 0]
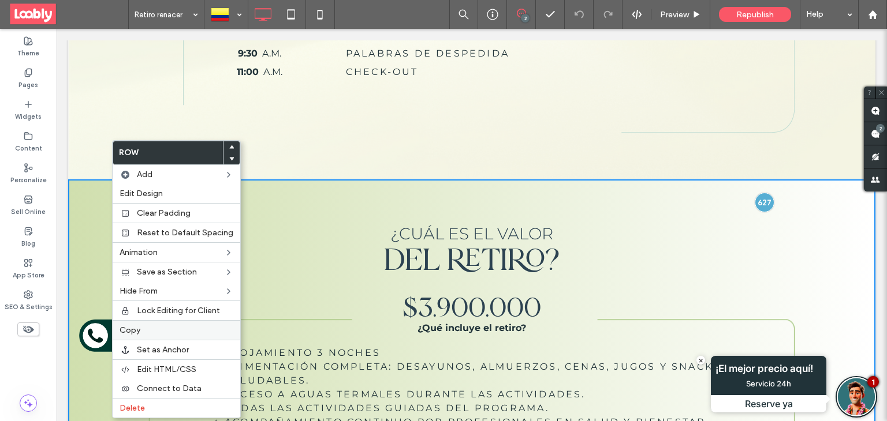
click at [145, 329] on label "Copy" at bounding box center [177, 331] width 114 height 10
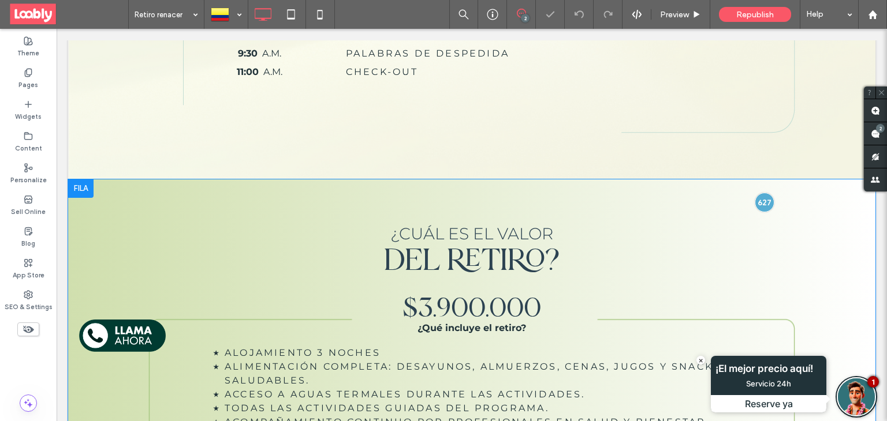
click at [107, 191] on div "¿CUÁL ES EL VALOR DEL RETIRO? $3.900.000 ¿Qué incluye el retiro? Alojamiento 3 …" at bounding box center [471, 388] width 807 height 416
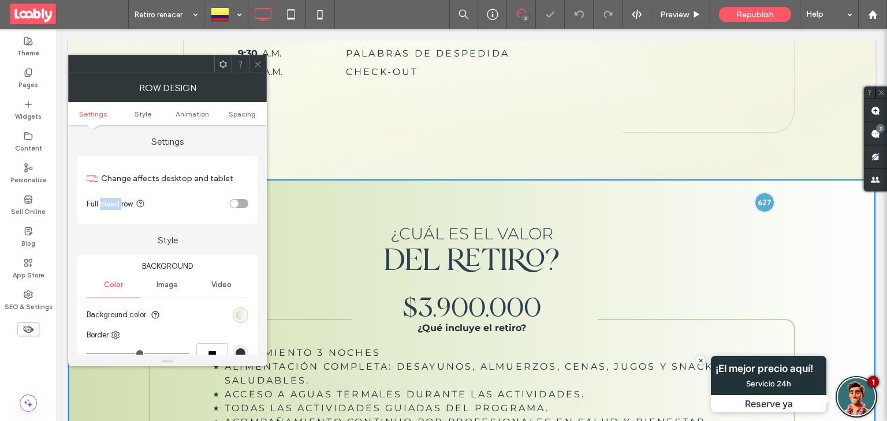
click at [107, 191] on section "Full bleed row" at bounding box center [168, 203] width 162 height 29
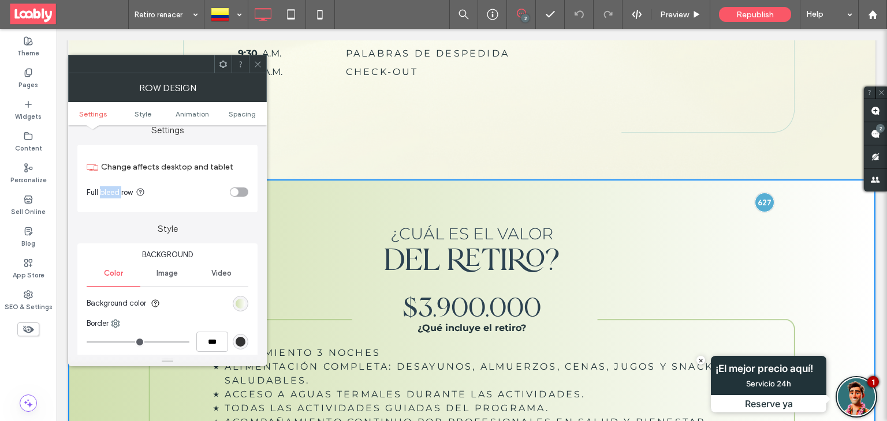
scroll to position [7, 0]
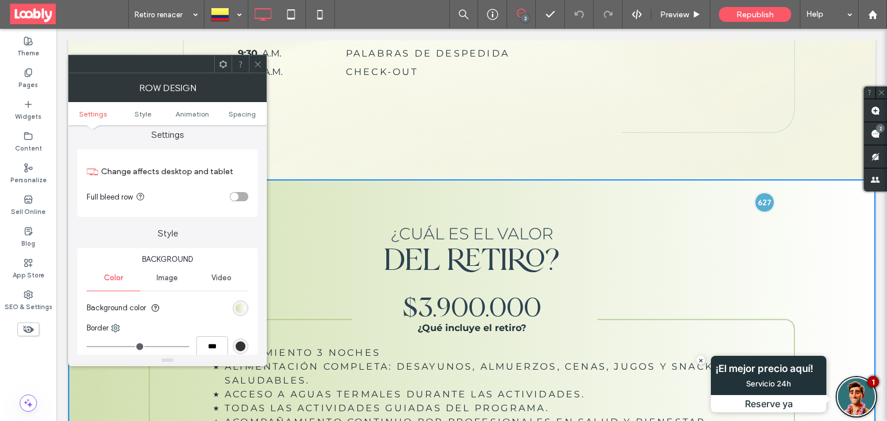
click at [256, 62] on icon at bounding box center [257, 64] width 9 height 9
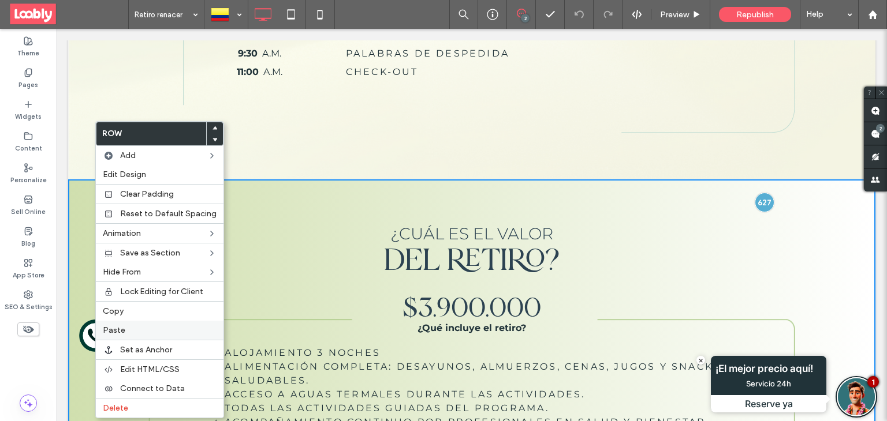
click at [130, 331] on label "Paste" at bounding box center [160, 331] width 114 height 10
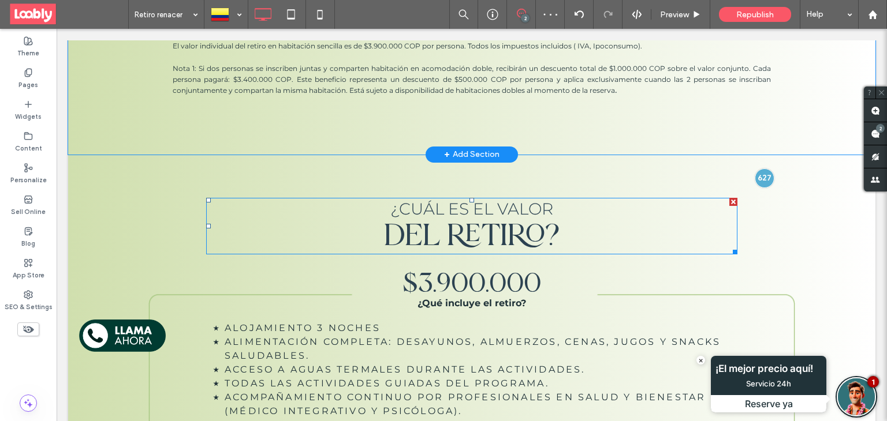
scroll to position [3684, 0]
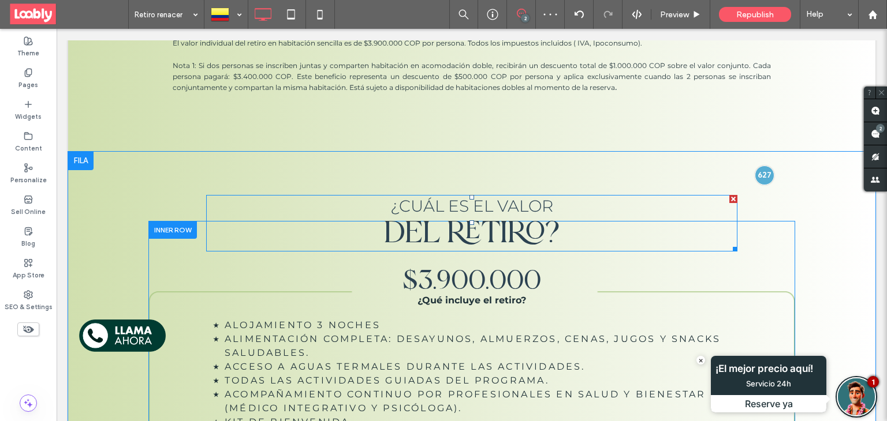
click at [533, 203] on span "¿CUÁL ES EL VALOR" at bounding box center [471, 206] width 163 height 20
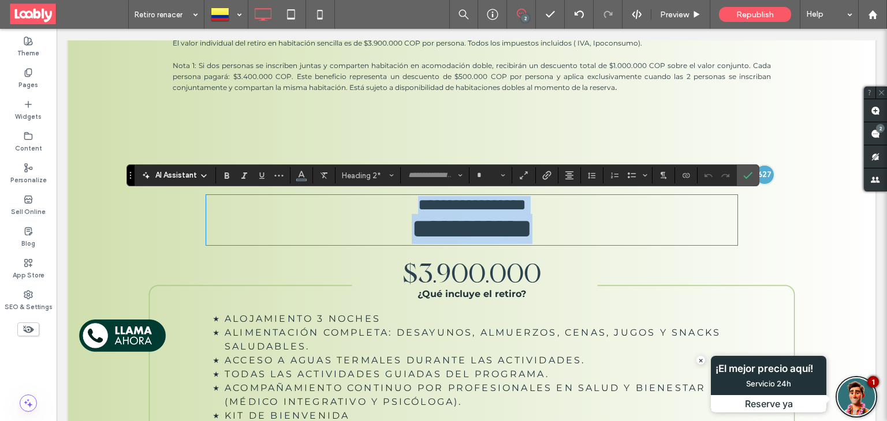
click at [552, 204] on h2 "**********" at bounding box center [471, 205] width 531 height 18
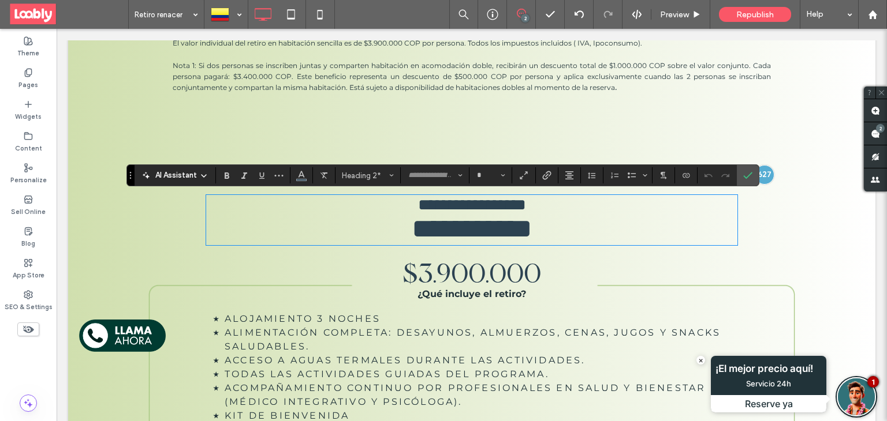
type input "**********"
type input "**"
type input "**********"
type input "**"
type input "**********"
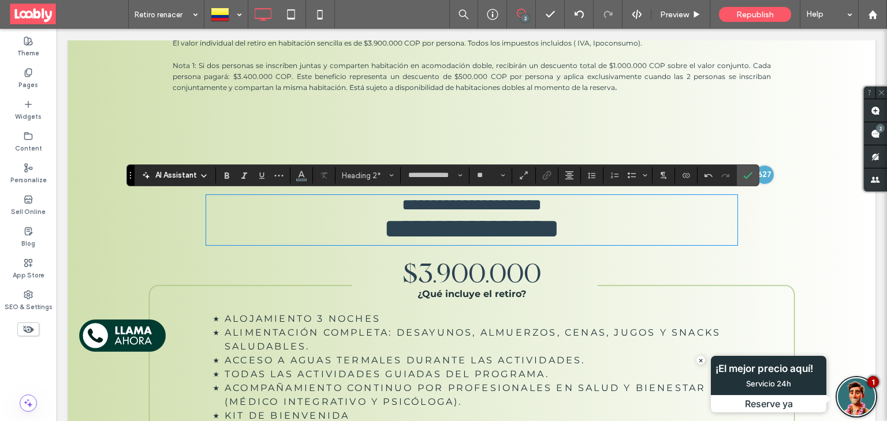
type input "**"
drag, startPoint x: 522, startPoint y: 207, endPoint x: 356, endPoint y: 207, distance: 166.3
click at [356, 207] on h2 "**********" at bounding box center [471, 205] width 531 height 18
type input "**********"
type input "**"
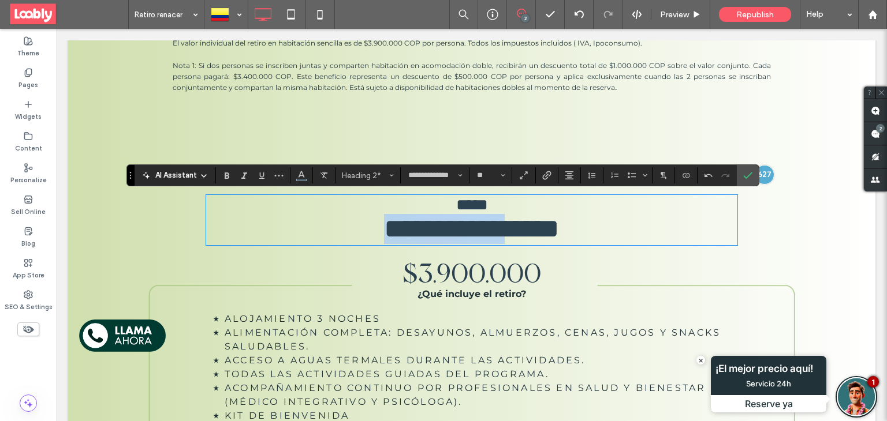
drag, startPoint x: 516, startPoint y: 234, endPoint x: 344, endPoint y: 234, distance: 171.5
click at [384, 234] on span "**********" at bounding box center [472, 228] width 176 height 27
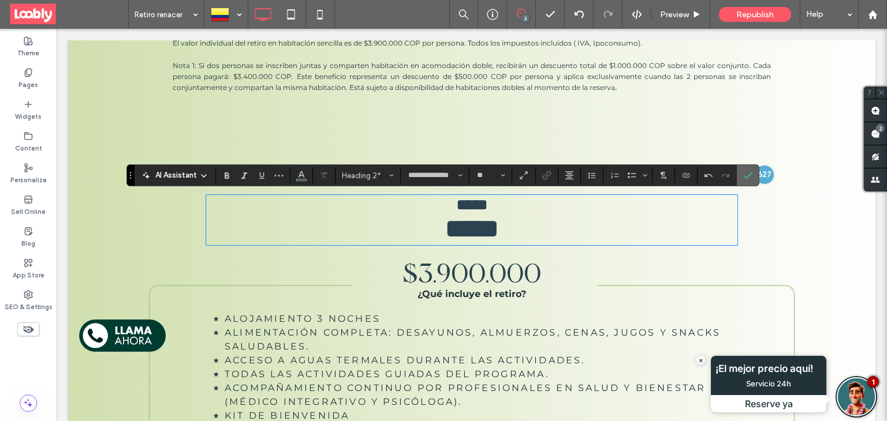
click at [747, 173] on icon "Confirm" at bounding box center [747, 175] width 9 height 9
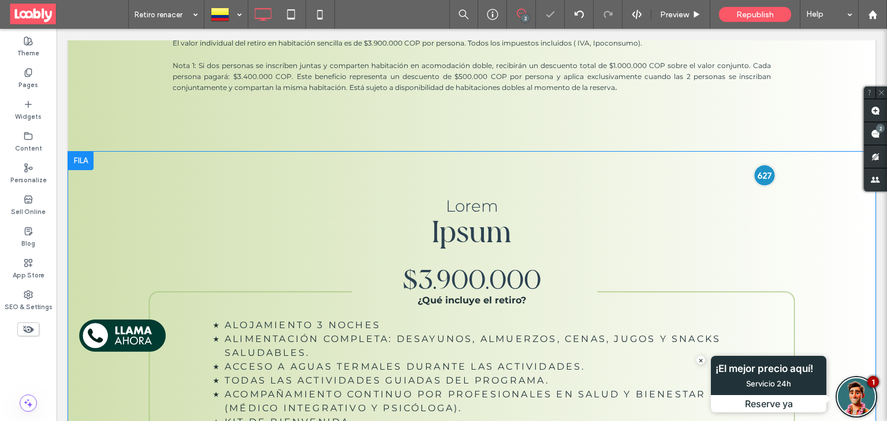
click at [756, 174] on div at bounding box center [763, 175] width 21 height 21
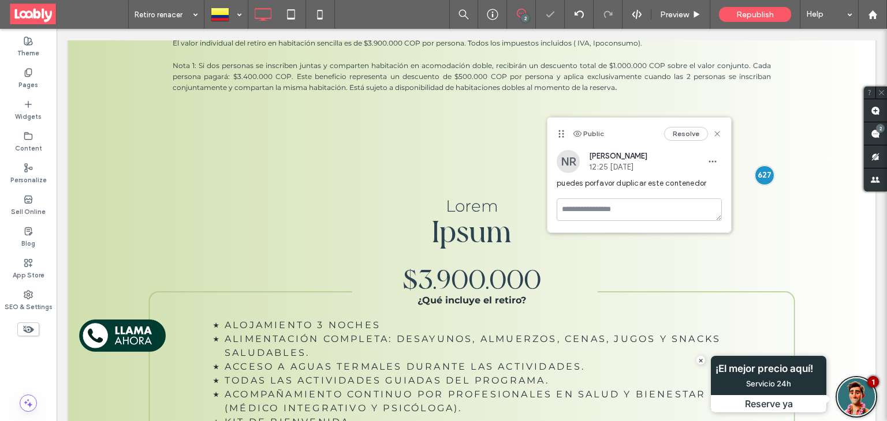
click at [692, 141] on div "Public Resolve" at bounding box center [639, 134] width 184 height 32
click at [688, 135] on button "Resolve" at bounding box center [686, 134] width 44 height 14
click at [868, 17] on icon at bounding box center [873, 15] width 10 height 10
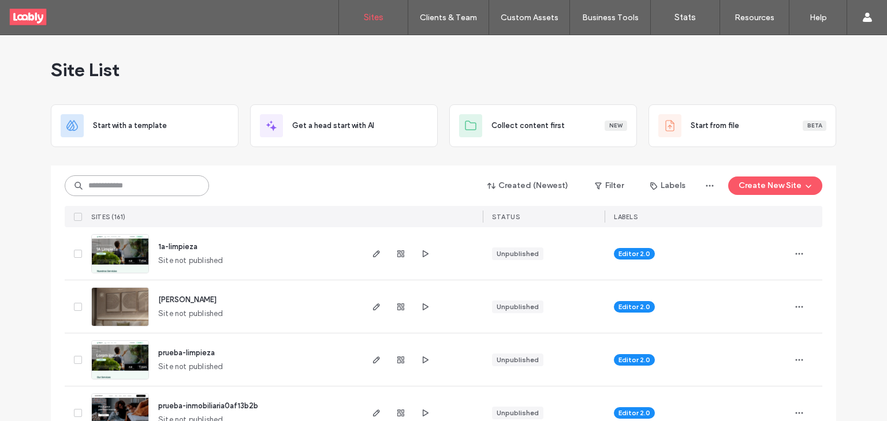
click at [169, 185] on input at bounding box center [137, 186] width 144 height 21
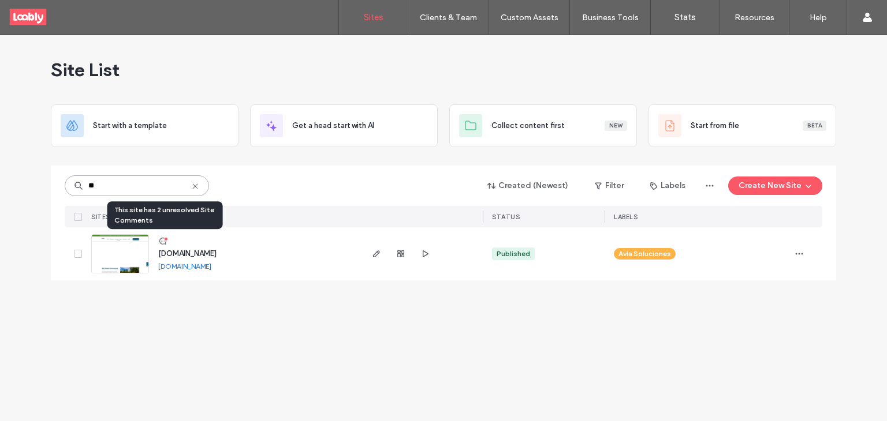
type input "**"
click at [160, 244] on icon at bounding box center [162, 241] width 9 height 9
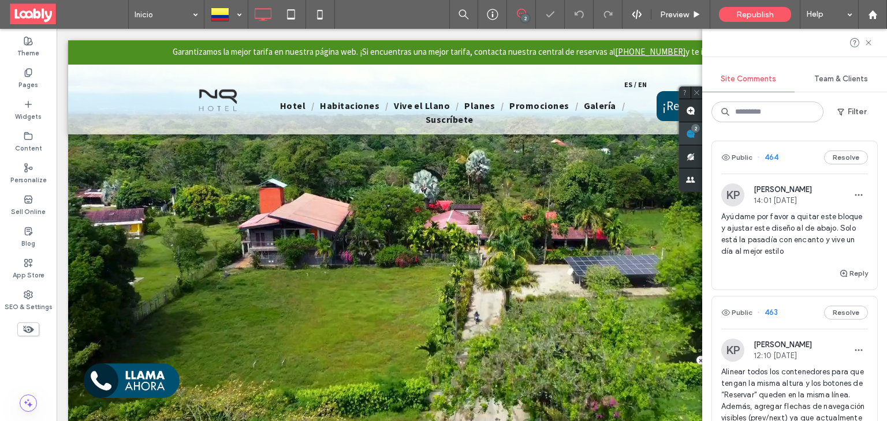
click at [876, 130] on div "Site Comments Team & Clients Filter Public 464 Resolve KP [PERSON_NAME] 14:01 […" at bounding box center [794, 225] width 185 height 393
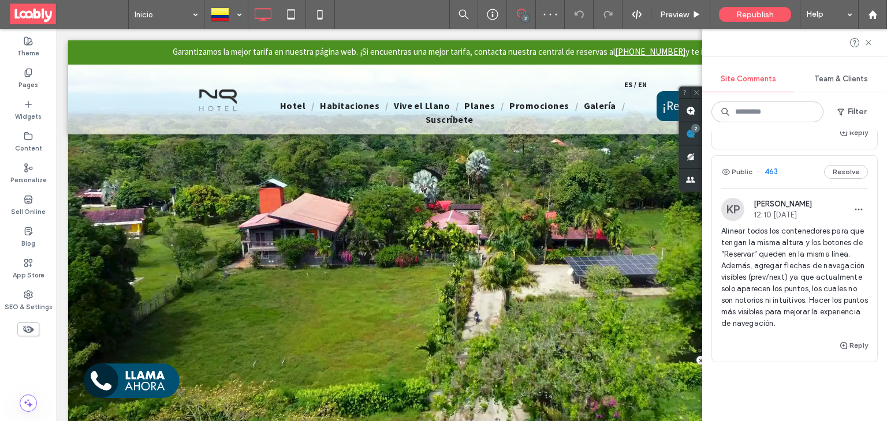
scroll to position [141, 0]
click at [790, 167] on div "Public 463 Resolve" at bounding box center [794, 172] width 165 height 32
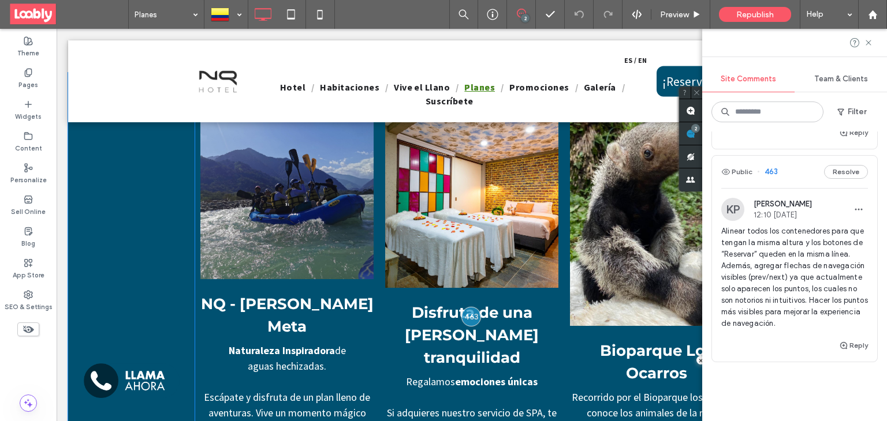
scroll to position [1379, 0]
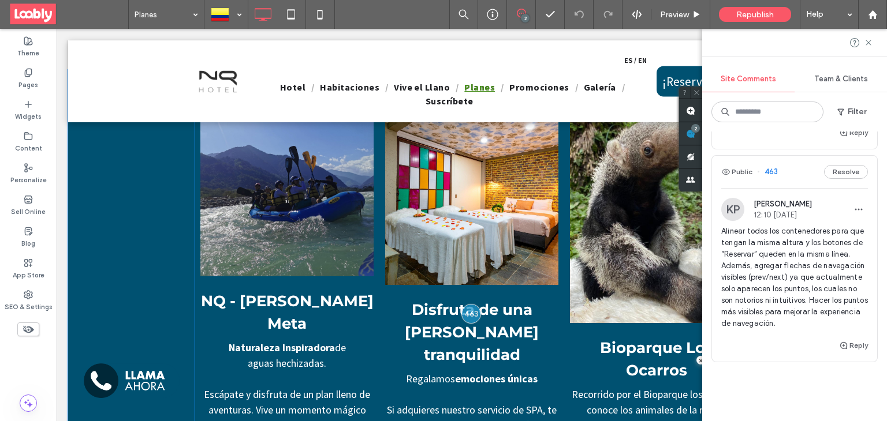
click at [501, 259] on div at bounding box center [472, 192] width 174 height 186
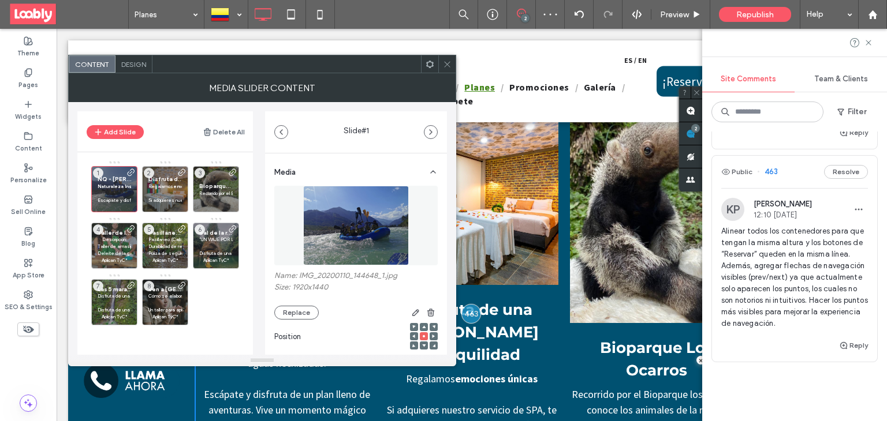
click at [447, 60] on icon at bounding box center [447, 64] width 9 height 9
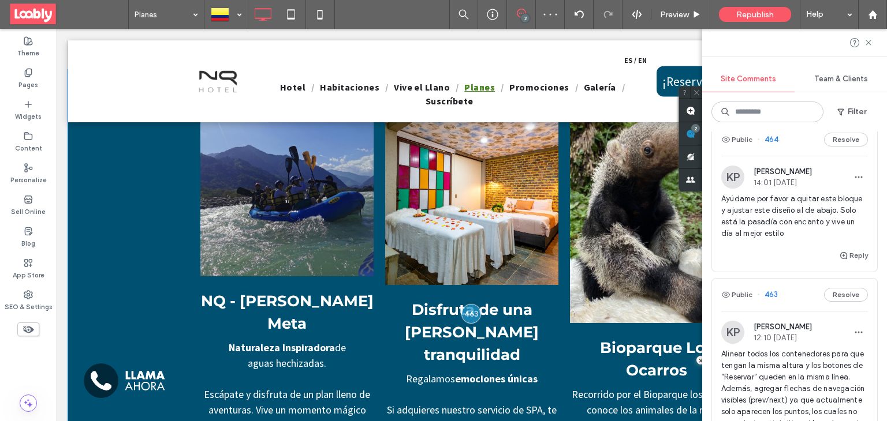
scroll to position [4, 0]
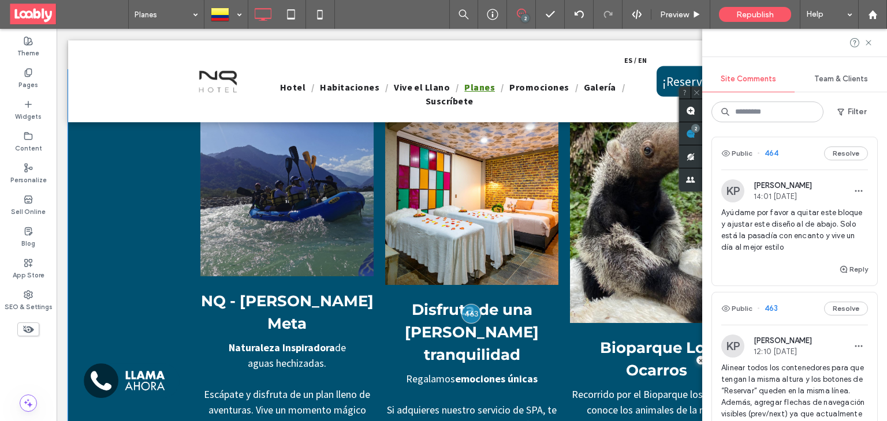
click at [788, 156] on div "Public 464 Resolve" at bounding box center [794, 153] width 165 height 32
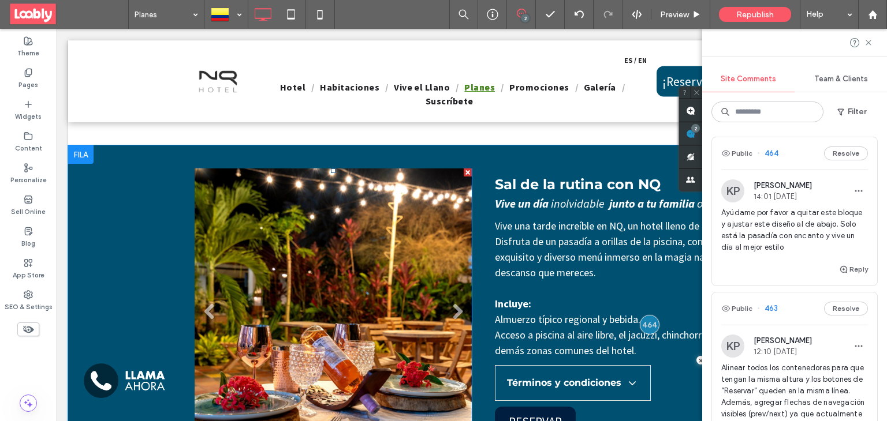
scroll to position [620, 0]
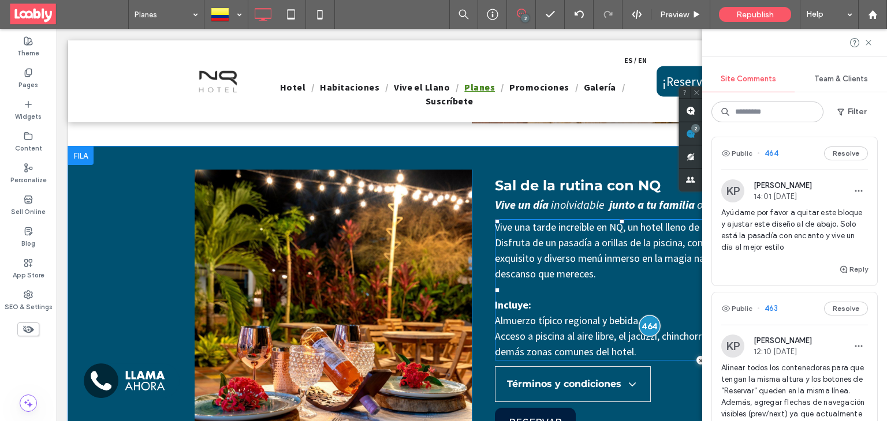
click at [642, 327] on div at bounding box center [649, 326] width 21 height 21
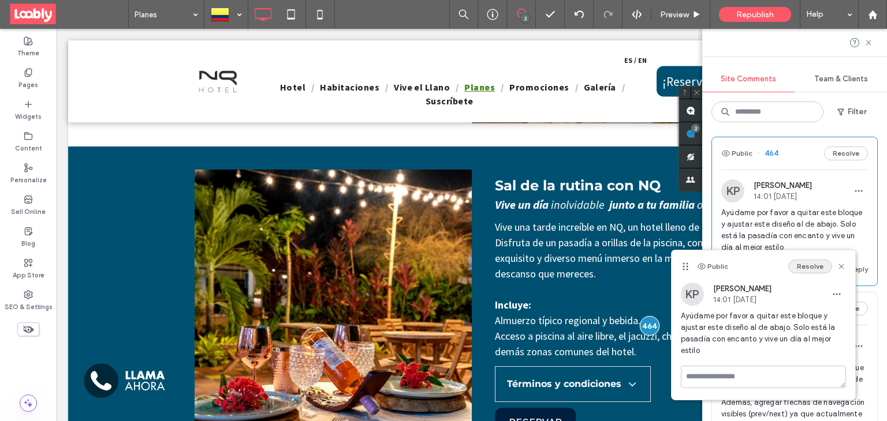
click at [798, 266] on button "Resolve" at bounding box center [810, 267] width 44 height 14
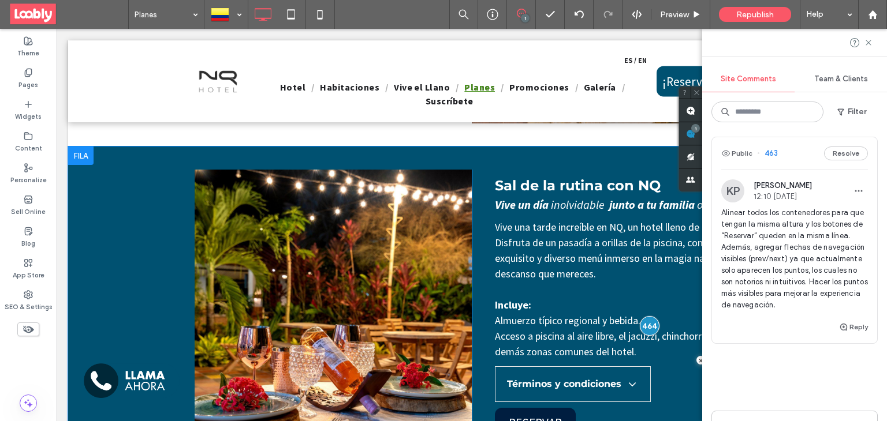
scroll to position [0, 0]
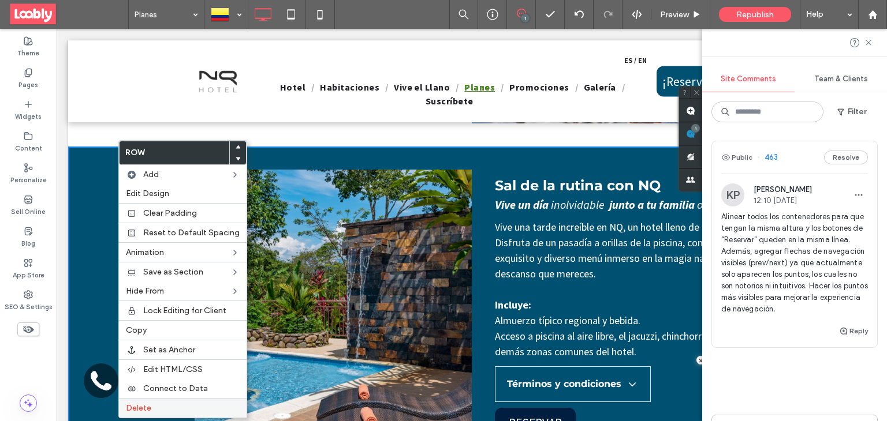
click at [164, 405] on label "Delete" at bounding box center [183, 409] width 114 height 10
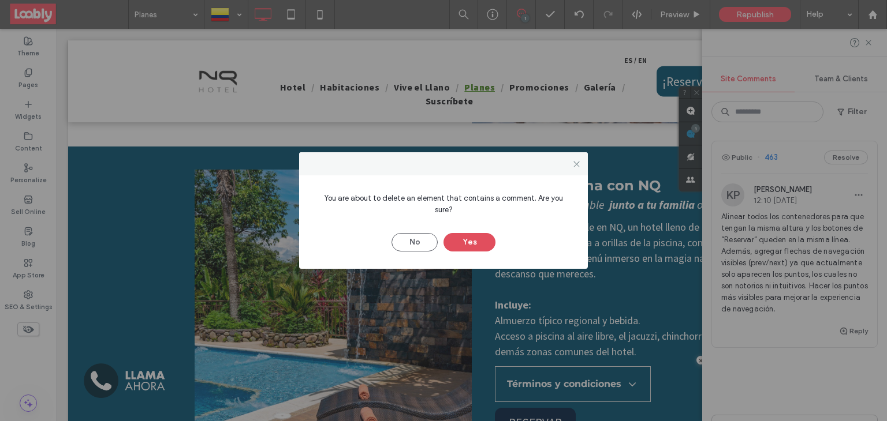
click at [488, 238] on button "Yes" at bounding box center [469, 242] width 52 height 18
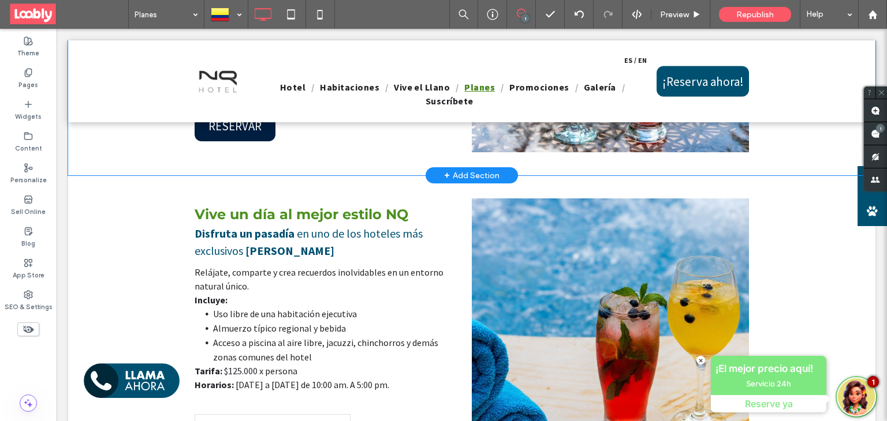
scroll to position [598, 0]
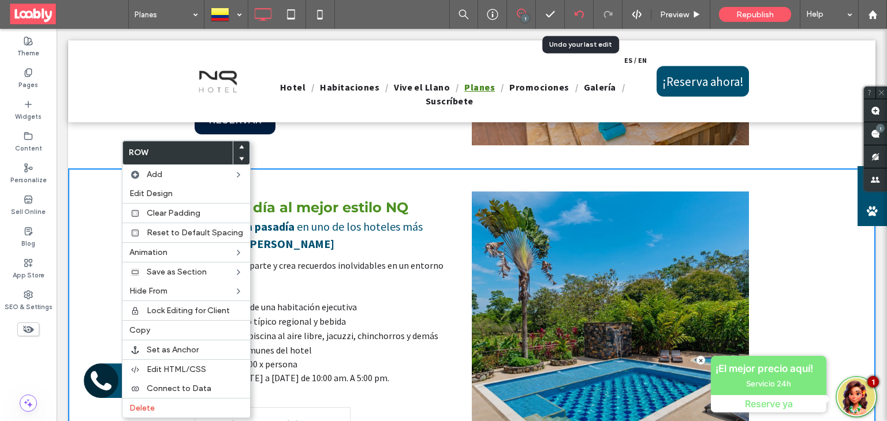
click at [585, 10] on div at bounding box center [579, 14] width 28 height 9
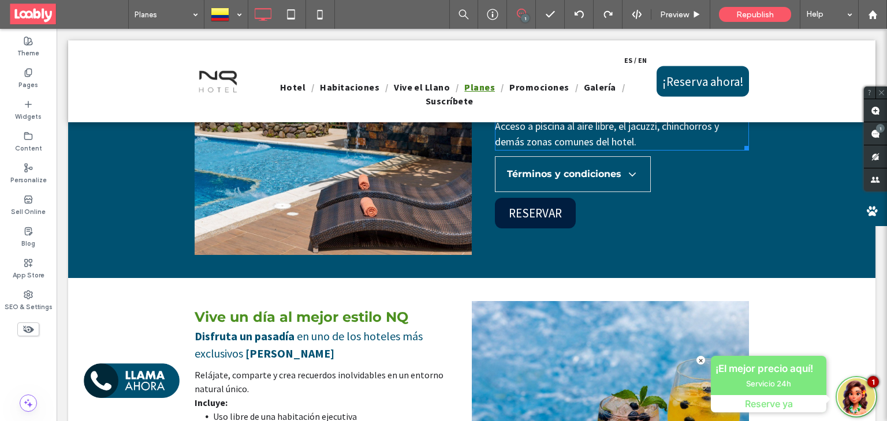
scroll to position [878, 0]
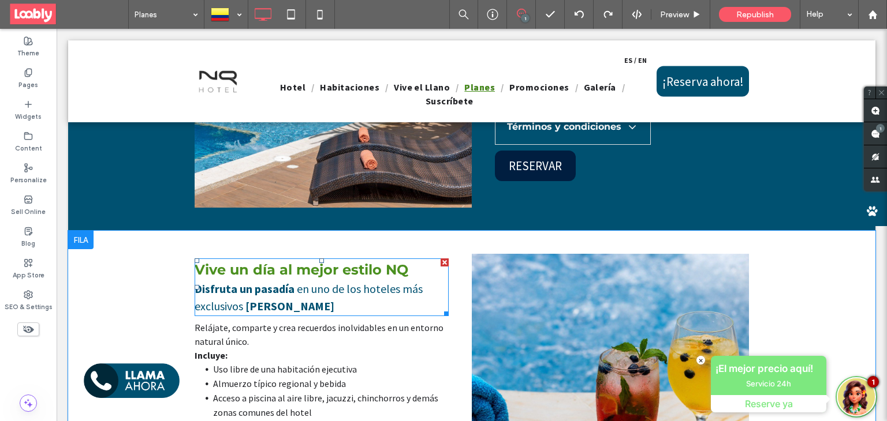
click at [304, 298] on p "Disfruta un pasadía en uno de los hoteles más exclusivos de Villavicencio" at bounding box center [322, 298] width 254 height 35
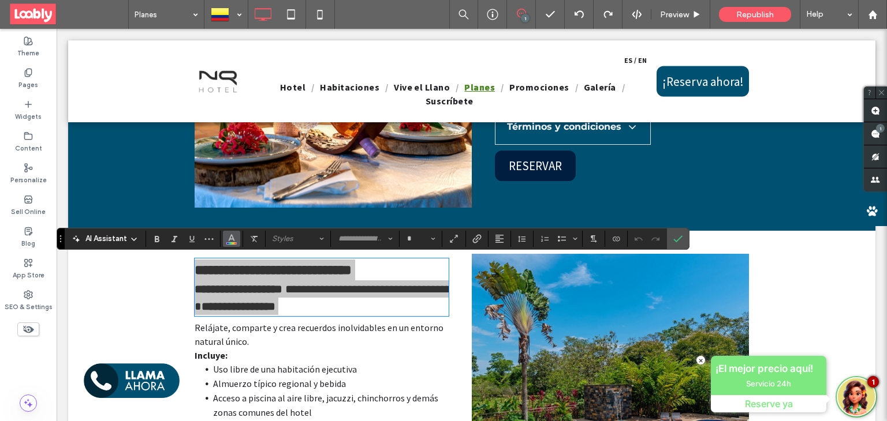
click at [237, 242] on button "Color" at bounding box center [231, 239] width 17 height 16
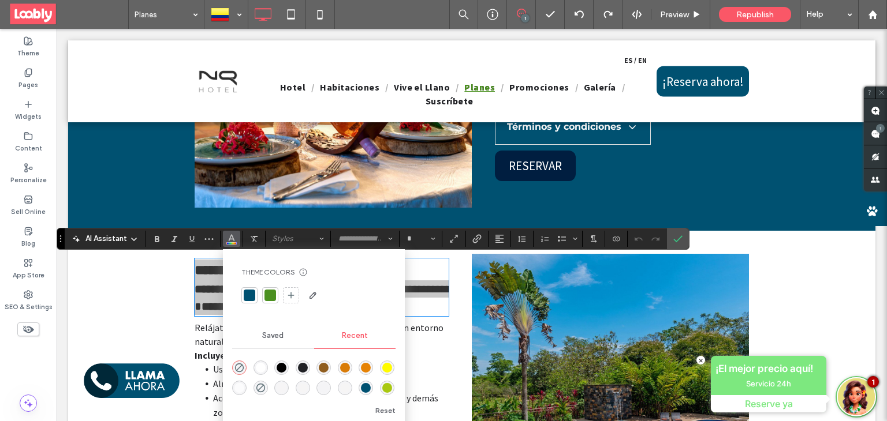
click at [260, 367] on div "rgba(255, 255, 255, 1)" at bounding box center [261, 368] width 10 height 10
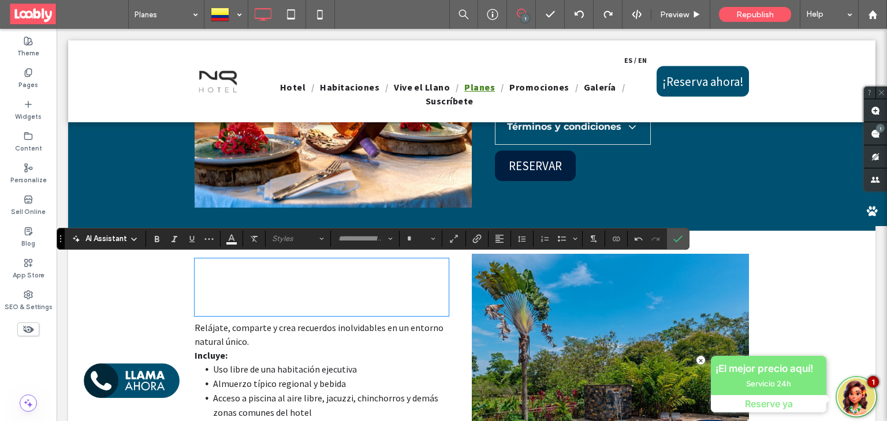
click at [273, 338] on p "Relájate, comparte y crea recuerdos inolvidables en un entorno natural único." at bounding box center [322, 335] width 254 height 28
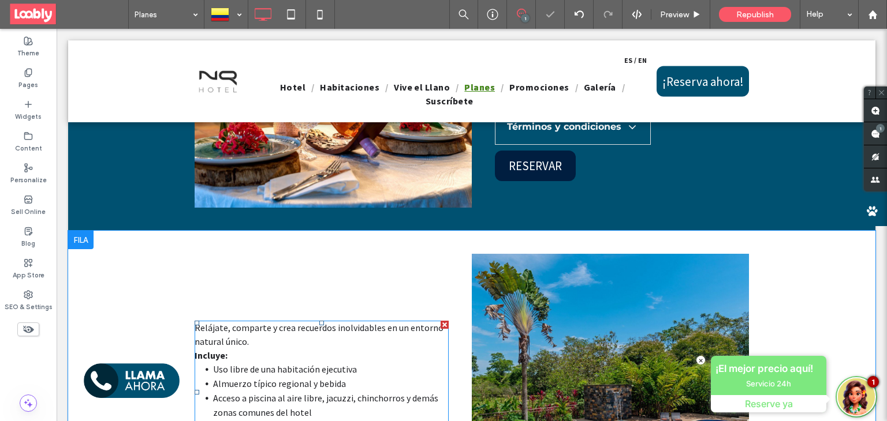
click at [254, 338] on p "Relájate, comparte y crea recuerdos inolvidables en un entorno natural único." at bounding box center [322, 335] width 254 height 28
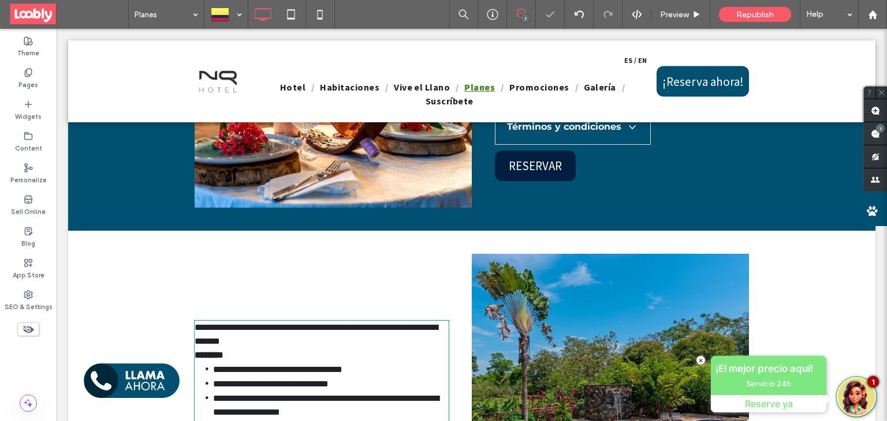
scroll to position [1044, 0]
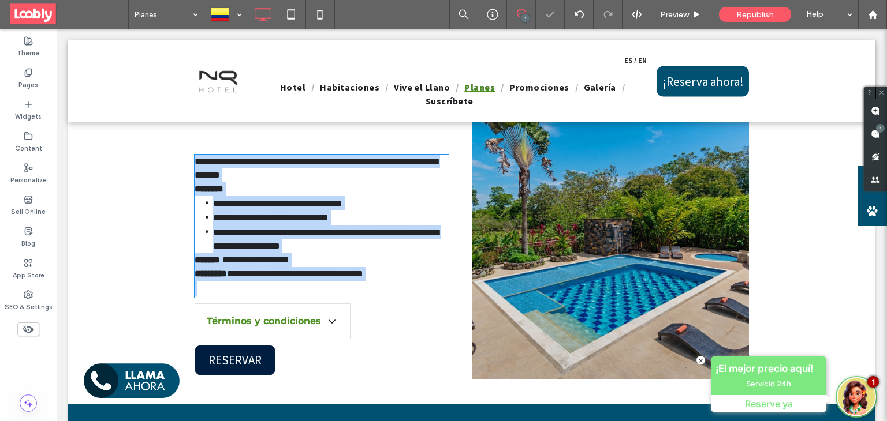
type input "**********"
type input "**"
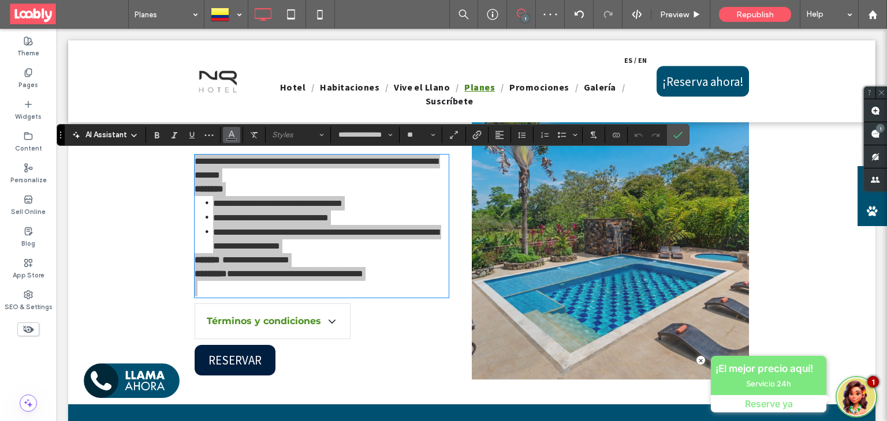
click at [229, 137] on icon "Color" at bounding box center [231, 133] width 9 height 9
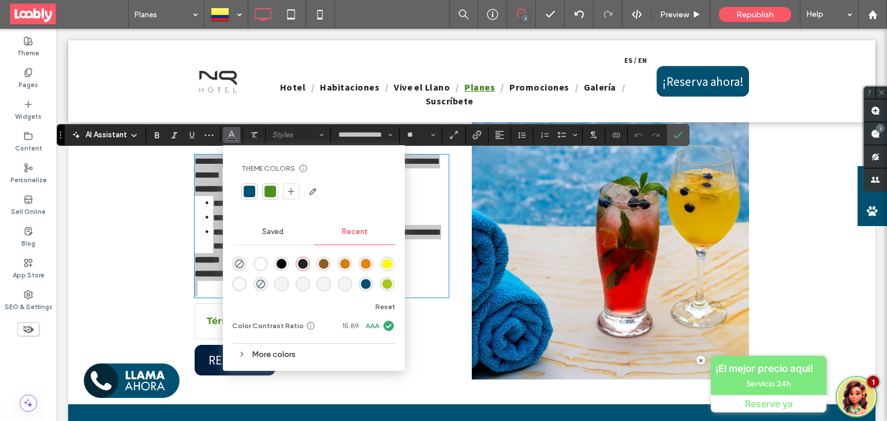
click at [260, 266] on div "rgba(255, 255, 255, 1)" at bounding box center [261, 264] width 10 height 10
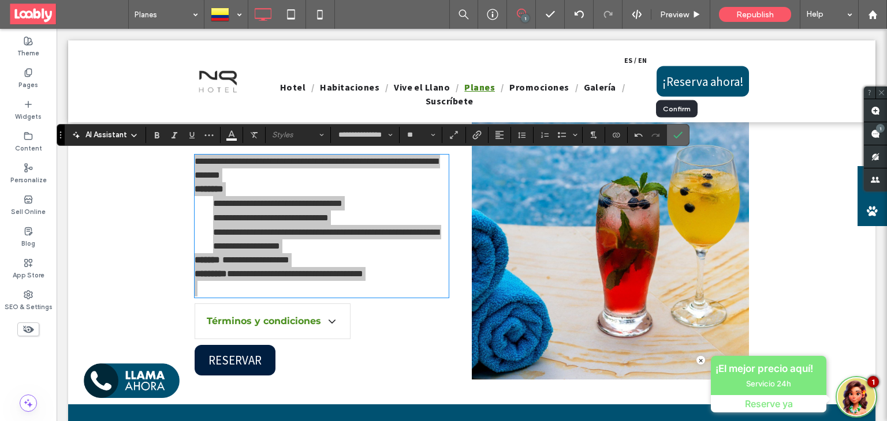
click at [670, 137] on label "Confirm" at bounding box center [677, 135] width 17 height 21
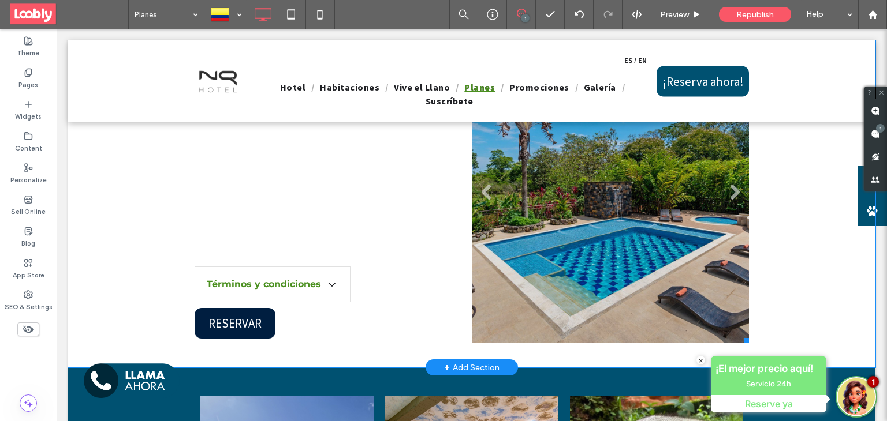
scroll to position [1083, 0]
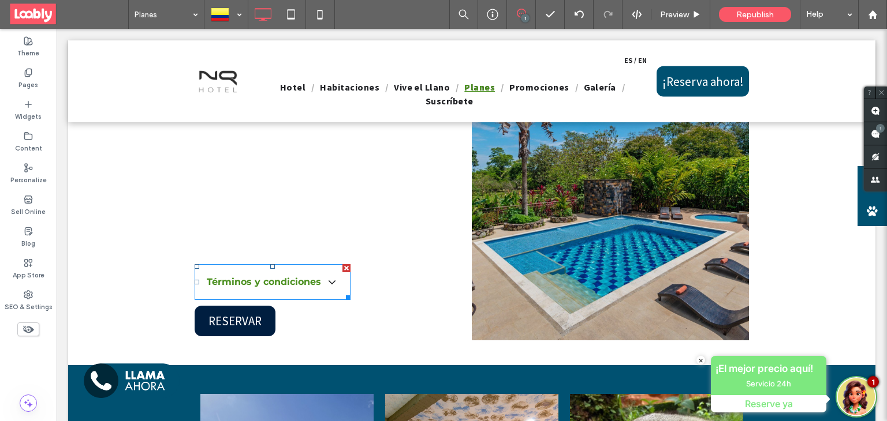
click at [296, 274] on span at bounding box center [273, 282] width 156 height 36
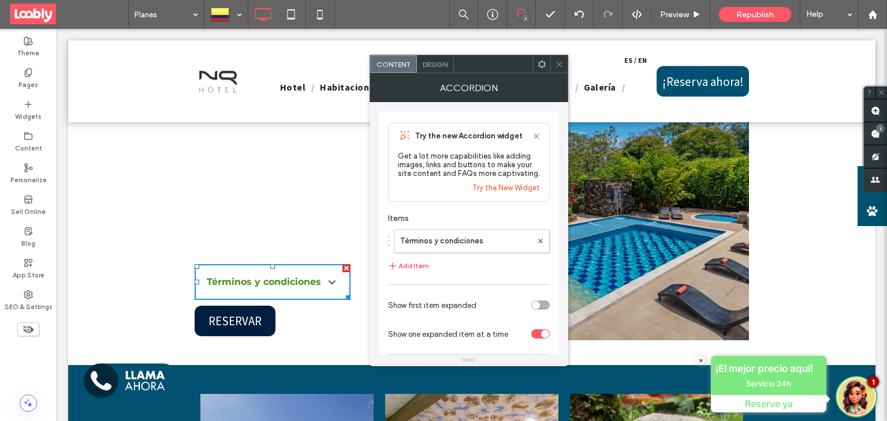
click at [435, 63] on span "Design" at bounding box center [435, 64] width 25 height 9
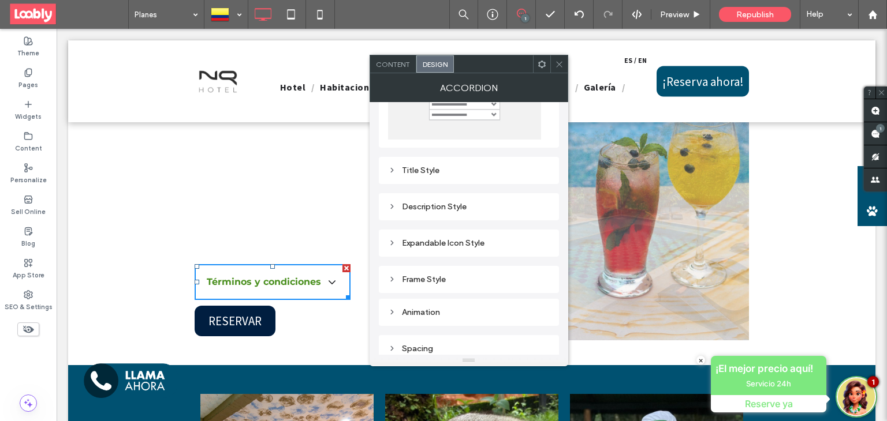
scroll to position [106, 0]
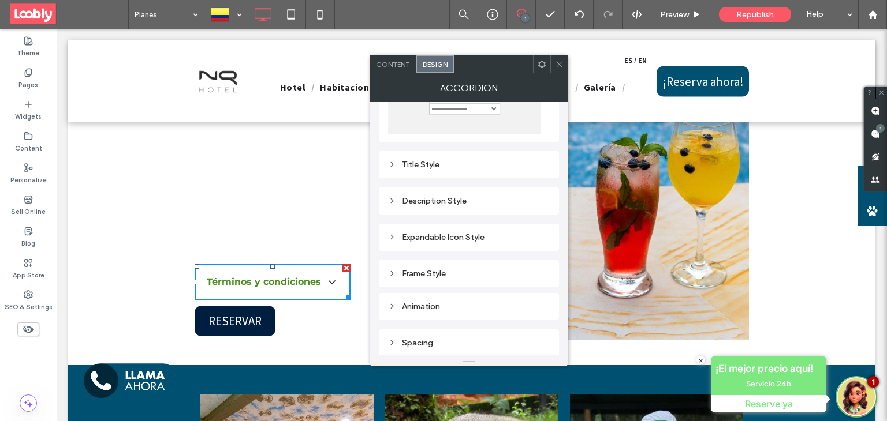
click at [433, 171] on div "Title Style" at bounding box center [469, 165] width 162 height 16
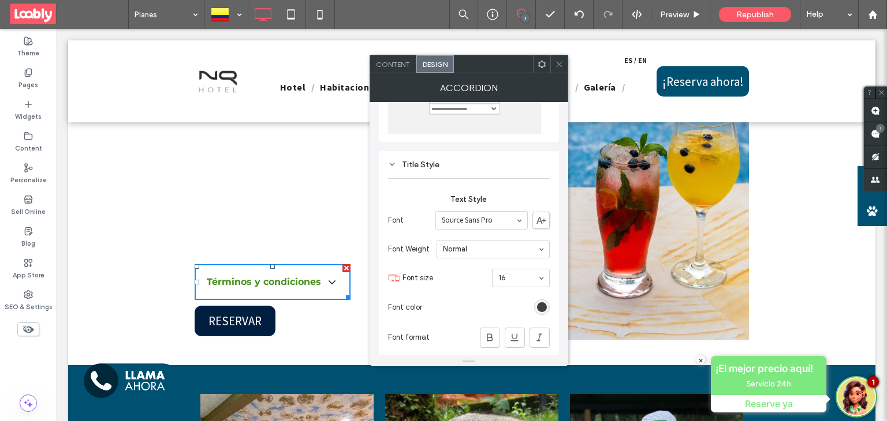
click at [540, 305] on div "rgb(33, 34, 38)" at bounding box center [542, 308] width 10 height 10
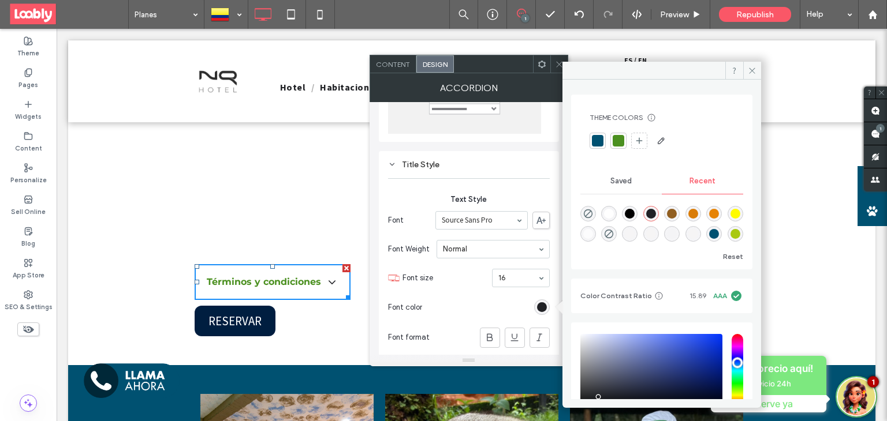
click at [615, 215] on div "rgba(255, 255, 255, 1)" at bounding box center [609, 214] width 16 height 16
type input "*"
type input "*******"
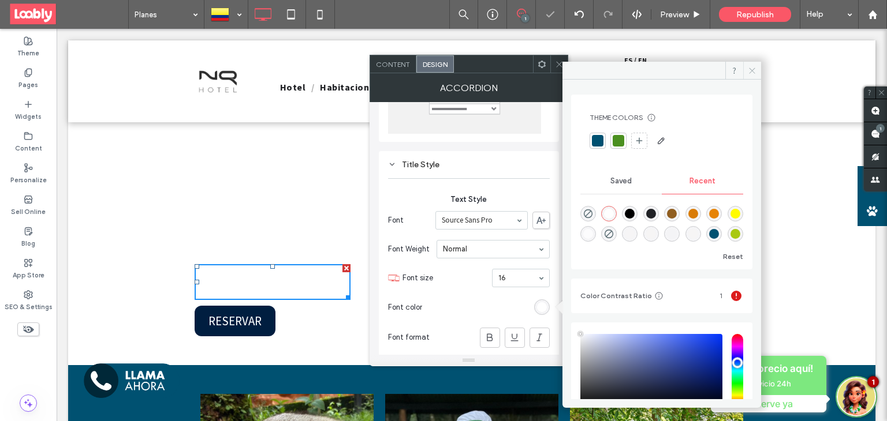
click at [748, 72] on icon at bounding box center [752, 70] width 9 height 9
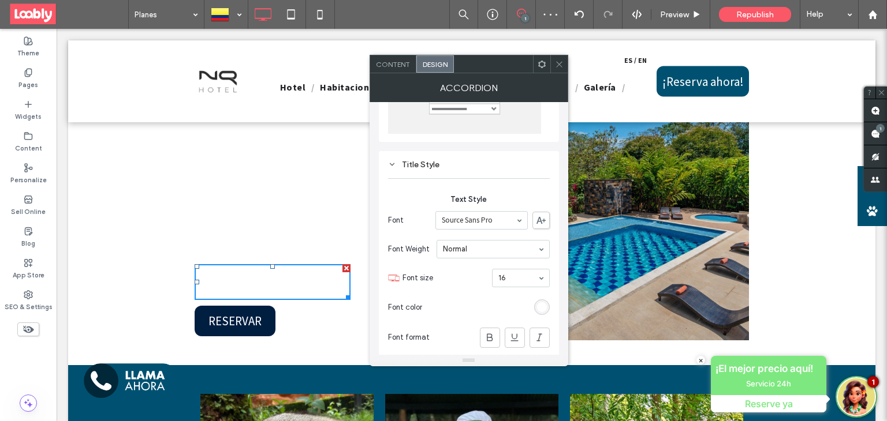
click at [557, 64] on icon at bounding box center [559, 64] width 9 height 9
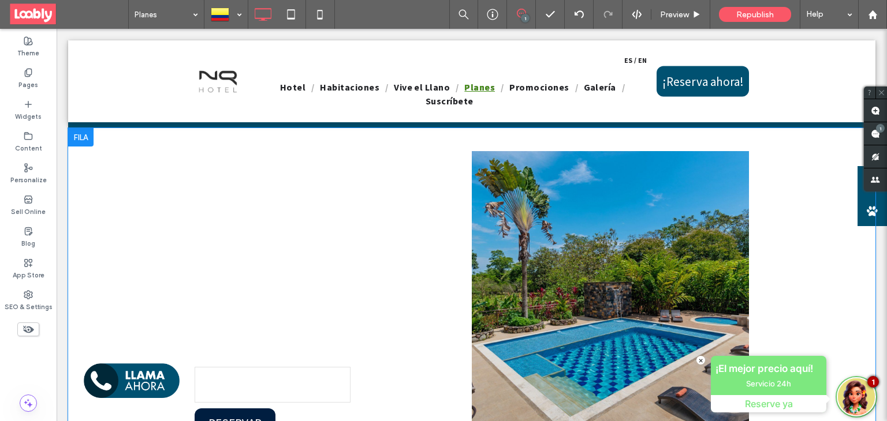
scroll to position [979, 0]
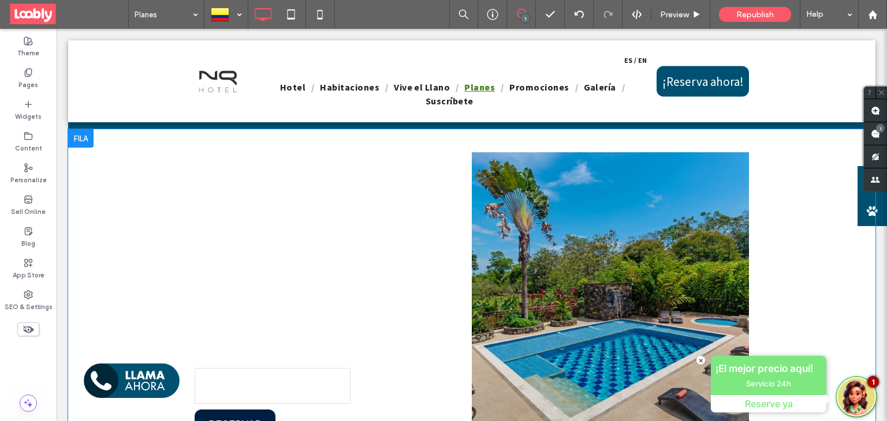
click at [101, 148] on div "Vive un día al mejor estilo NQ Disfruta un pasadía en uno de los hoteles más ex…" at bounding box center [471, 299] width 807 height 340
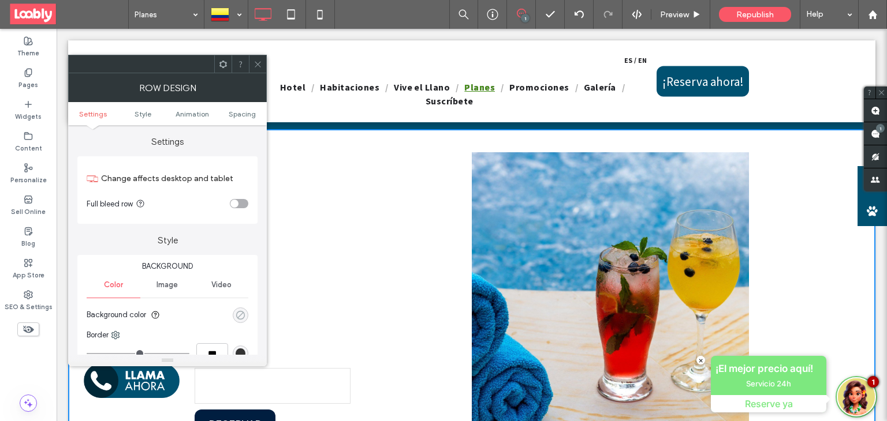
click at [240, 315] on div "rgba(0, 0, 0, 0)" at bounding box center [241, 316] width 10 height 10
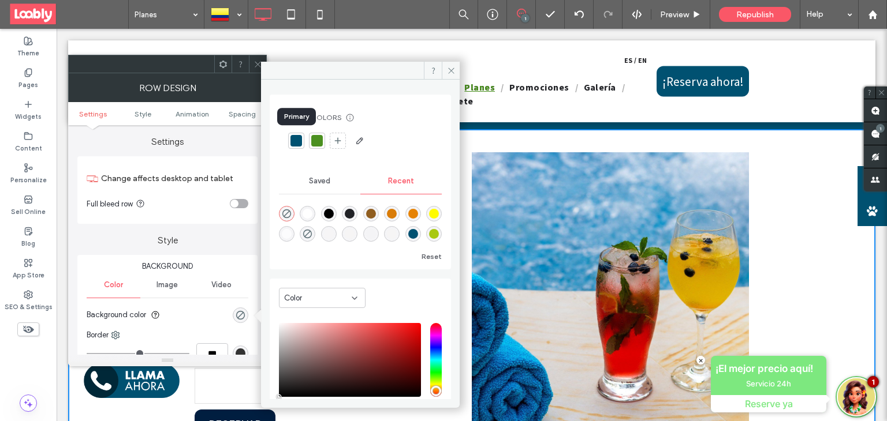
click at [297, 139] on div at bounding box center [296, 141] width 12 height 12
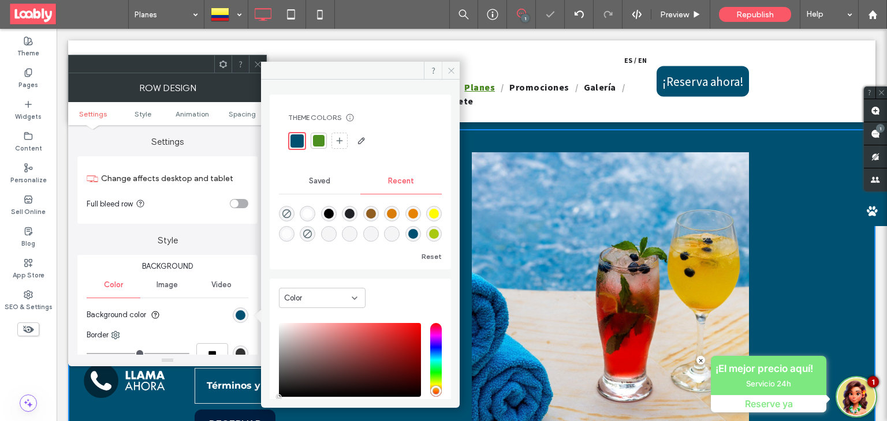
click at [448, 70] on icon at bounding box center [451, 70] width 9 height 9
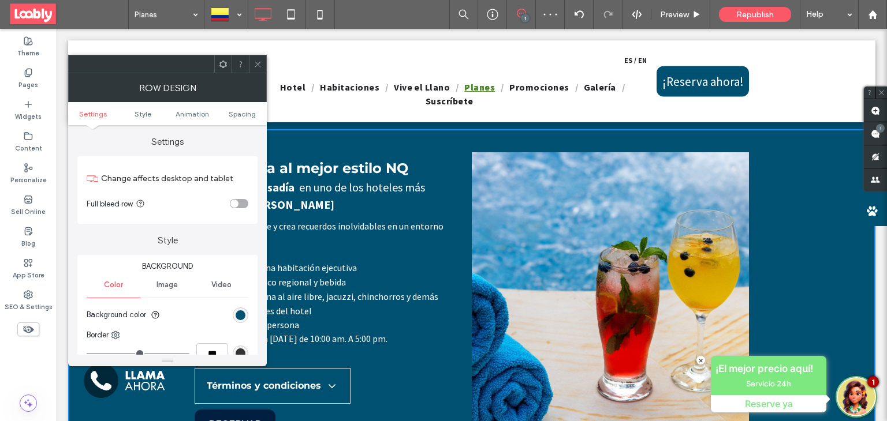
click at [255, 68] on span at bounding box center [257, 63] width 9 height 17
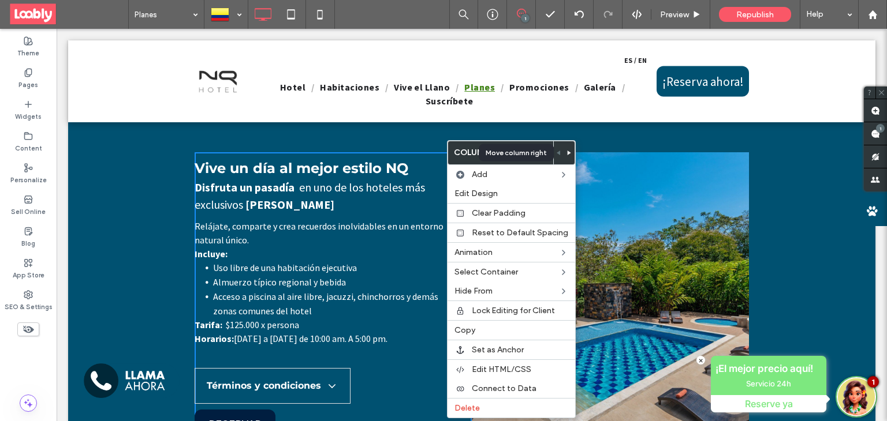
click at [568, 153] on use at bounding box center [569, 153] width 3 height 5
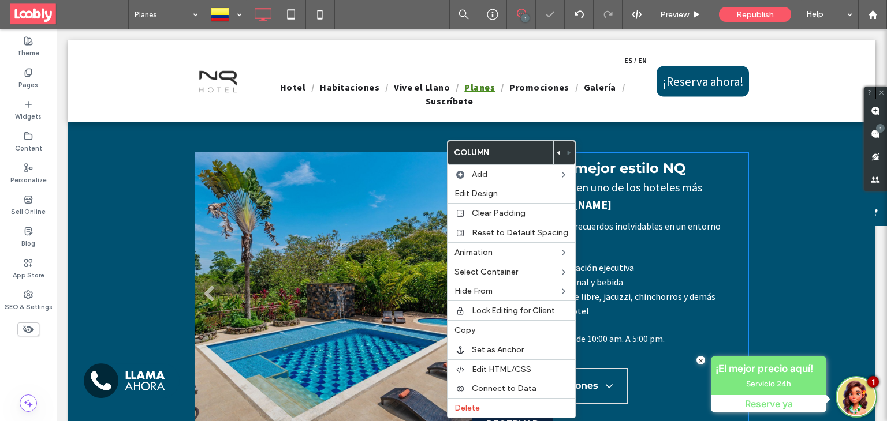
click at [407, 197] on li "Slide title Write your caption here Button" at bounding box center [333, 298] width 277 height 292
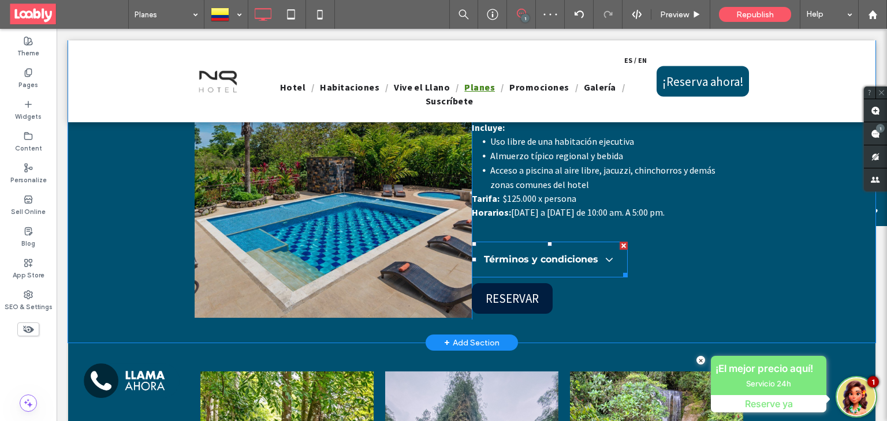
scroll to position [1106, 0]
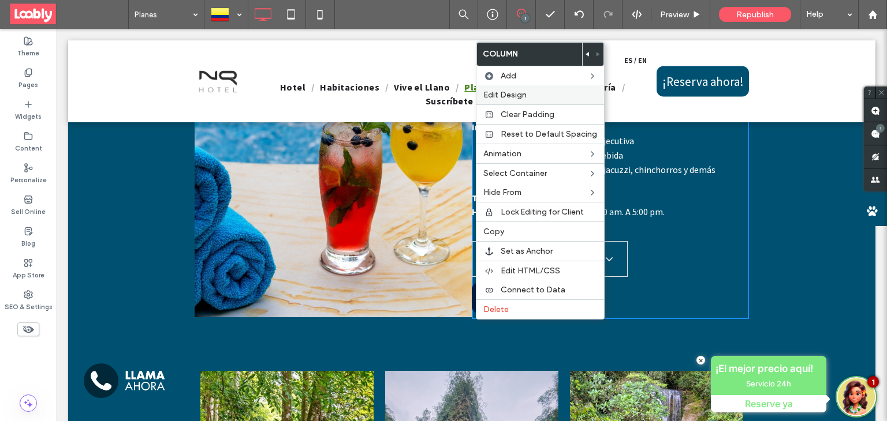
click at [498, 103] on div "Edit Design" at bounding box center [540, 94] width 128 height 19
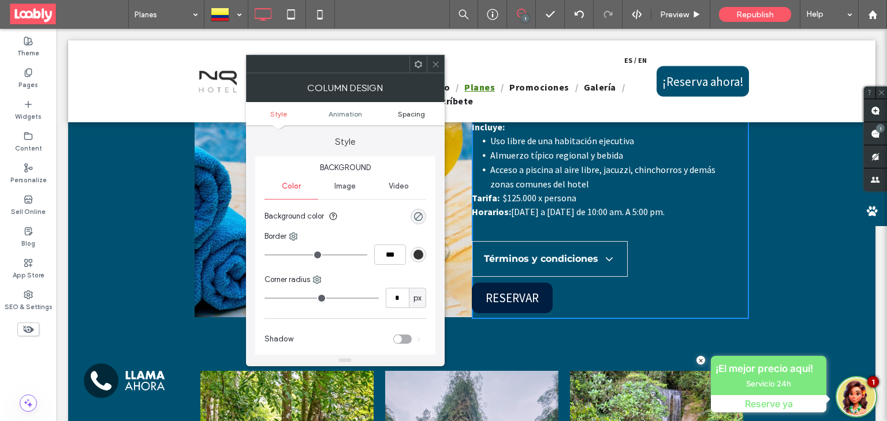
click at [401, 111] on span "Spacing" at bounding box center [411, 114] width 27 height 9
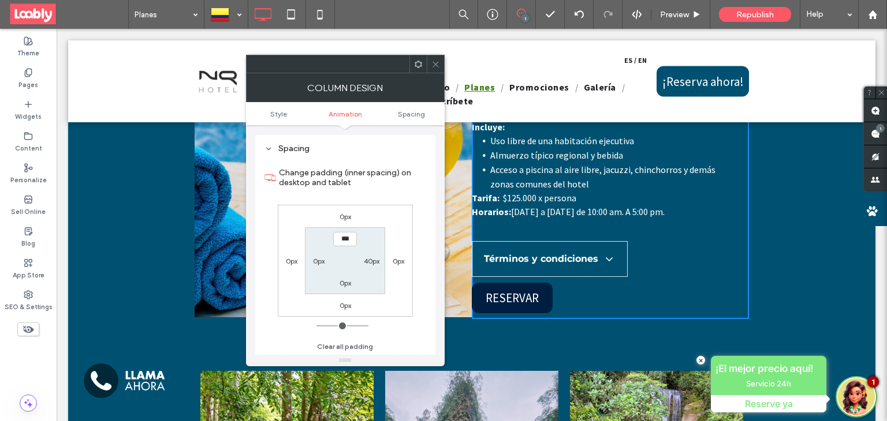
scroll to position [270, 0]
click at [316, 262] on label "0px" at bounding box center [319, 261] width 12 height 9
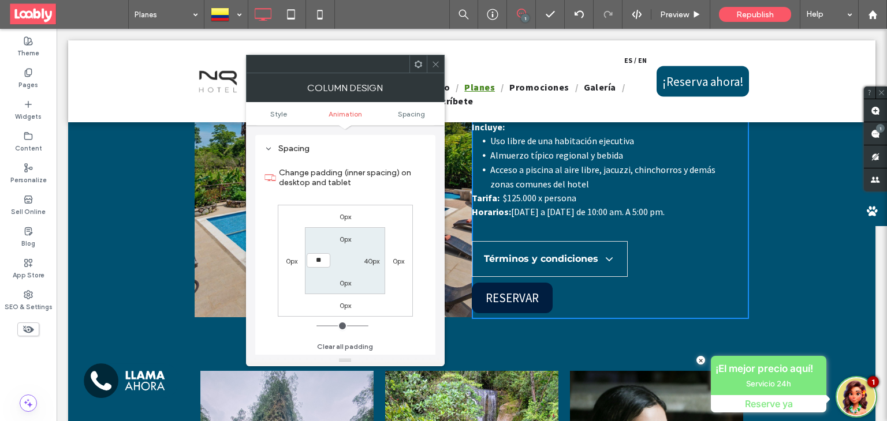
type input "**"
type input "****"
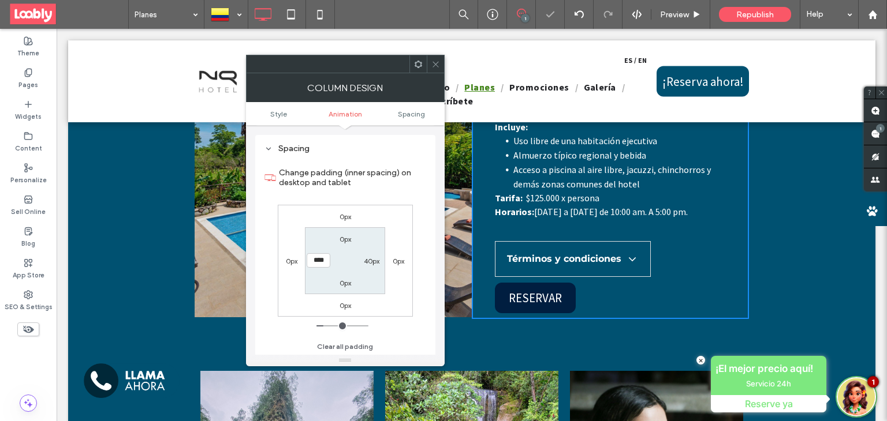
click at [367, 262] on label "40px" at bounding box center [372, 261] width 16 height 9
type input "*"
type input "***"
click at [441, 63] on div at bounding box center [435, 63] width 17 height 17
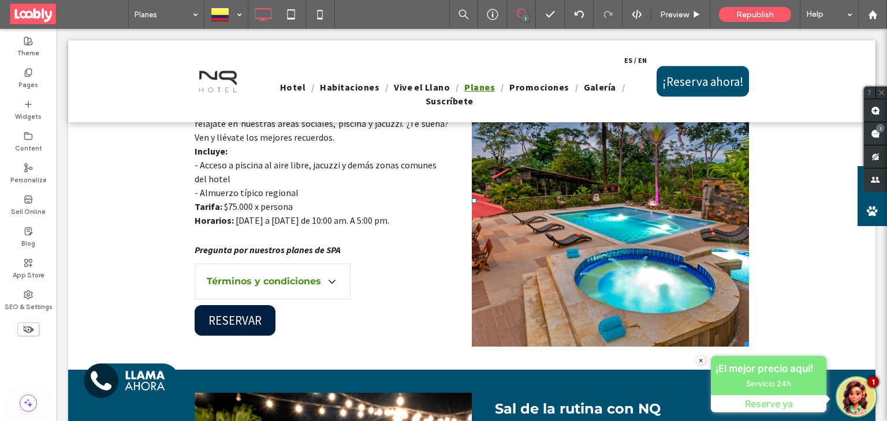
scroll to position [469, 0]
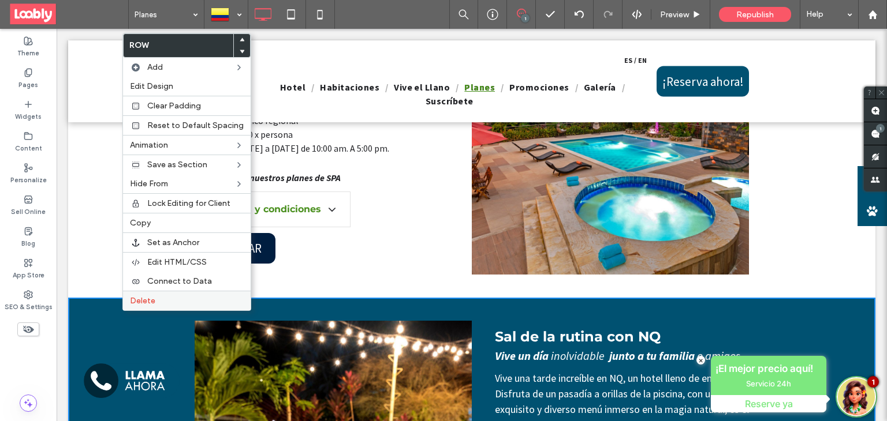
click at [139, 297] on span "Delete" at bounding box center [142, 301] width 25 height 10
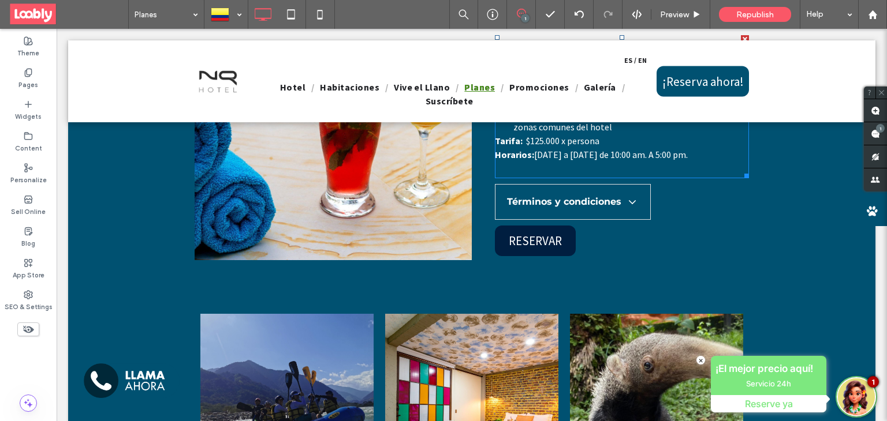
scroll to position [887, 0]
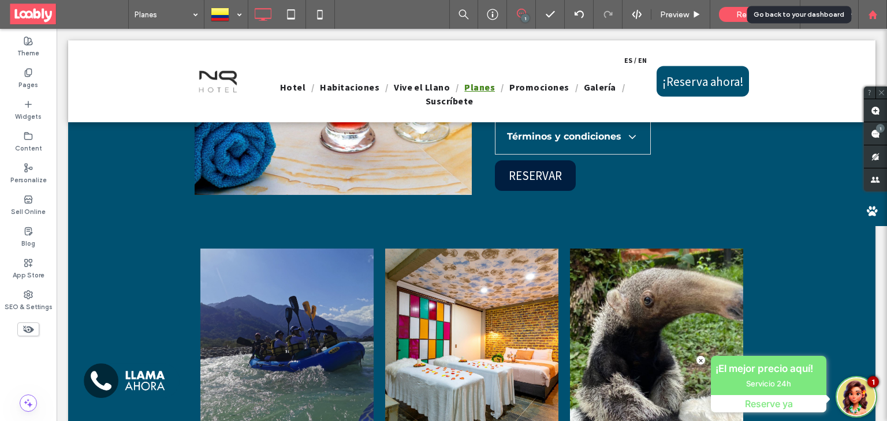
click at [870, 13] on use at bounding box center [872, 14] width 9 height 9
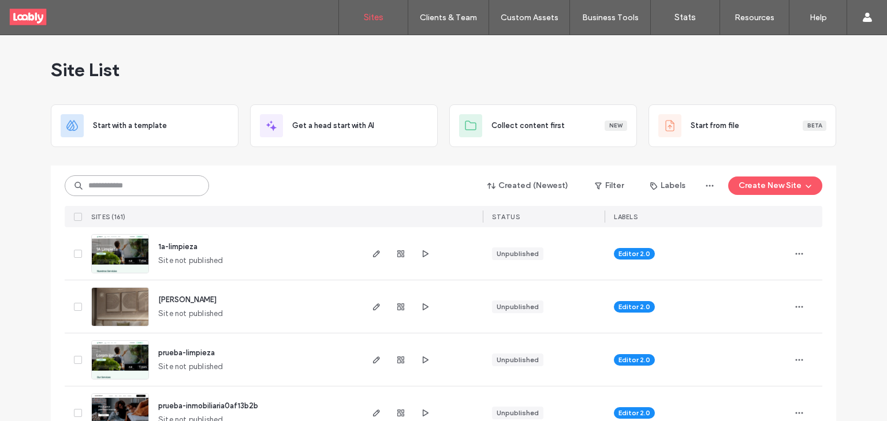
click at [155, 185] on input at bounding box center [137, 186] width 144 height 21
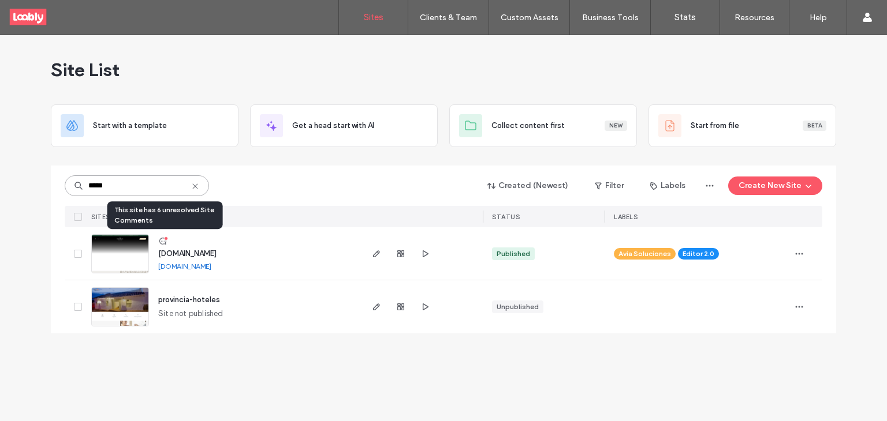
type input "*****"
click at [166, 240] on use at bounding box center [162, 241] width 7 height 7
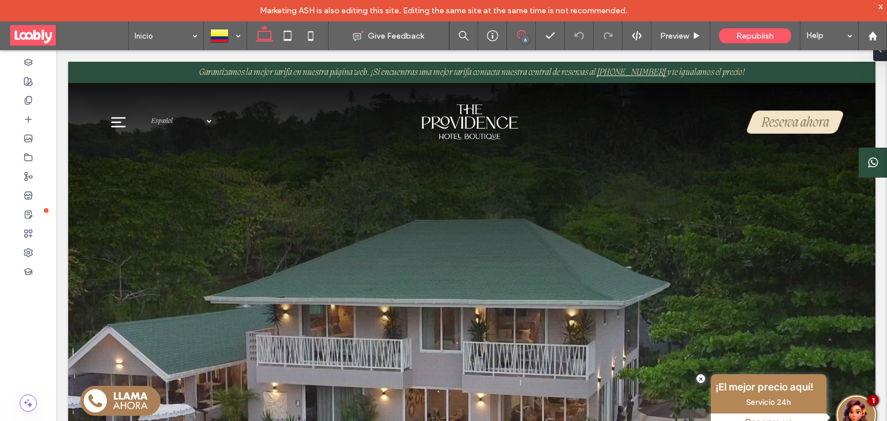
click at [525, 33] on use at bounding box center [521, 34] width 9 height 9
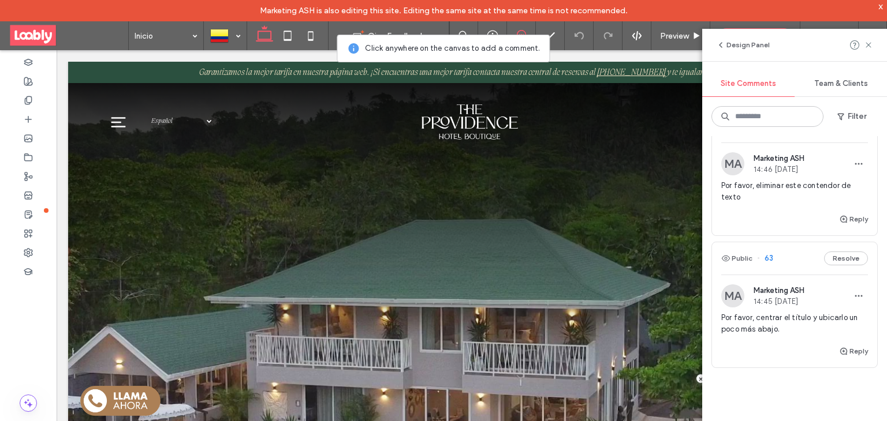
scroll to position [633, 0]
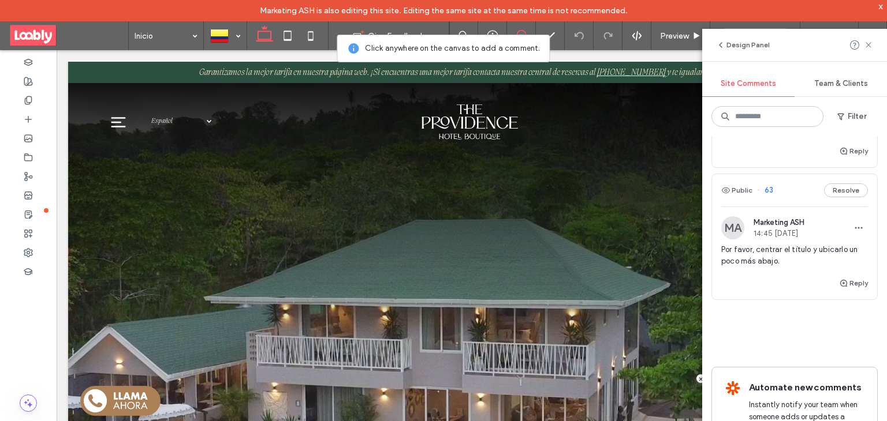
click at [790, 197] on div "Public 63 Resolve" at bounding box center [794, 190] width 165 height 32
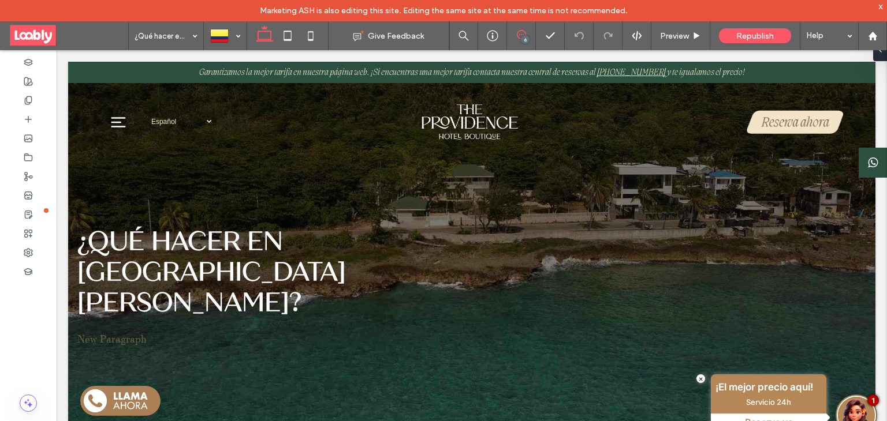
click at [532, 35] on span at bounding box center [521, 34] width 28 height 9
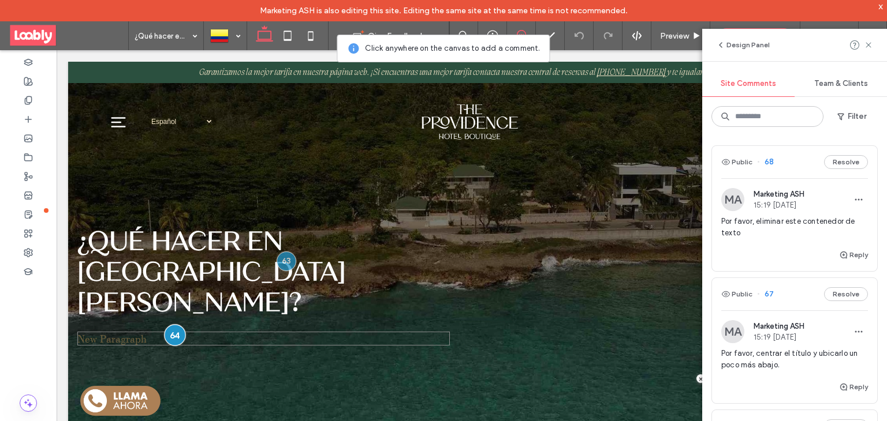
click at [180, 325] on div at bounding box center [175, 335] width 21 height 21
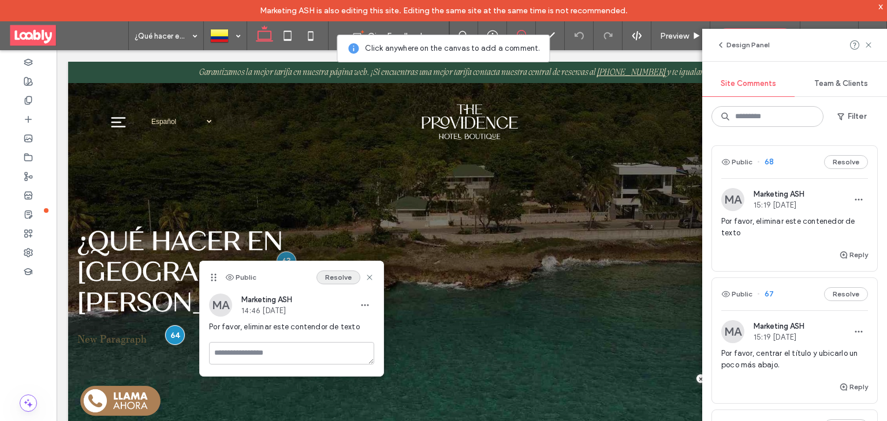
click at [335, 278] on button "Resolve" at bounding box center [338, 278] width 44 height 14
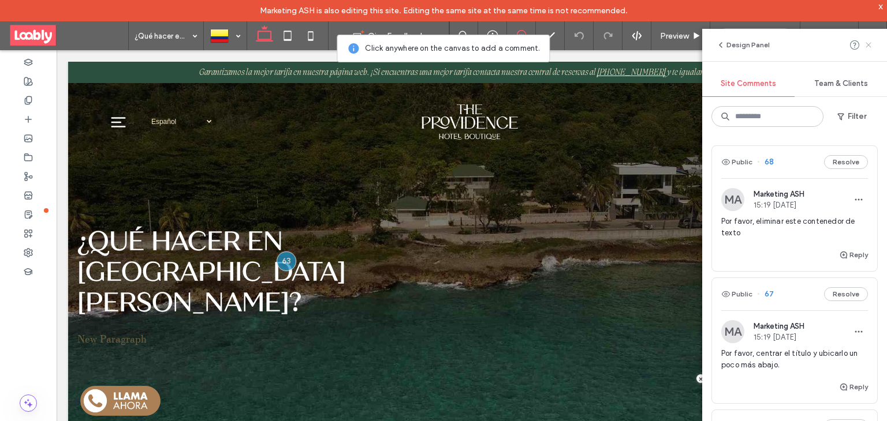
click at [866, 49] on icon at bounding box center [868, 44] width 9 height 9
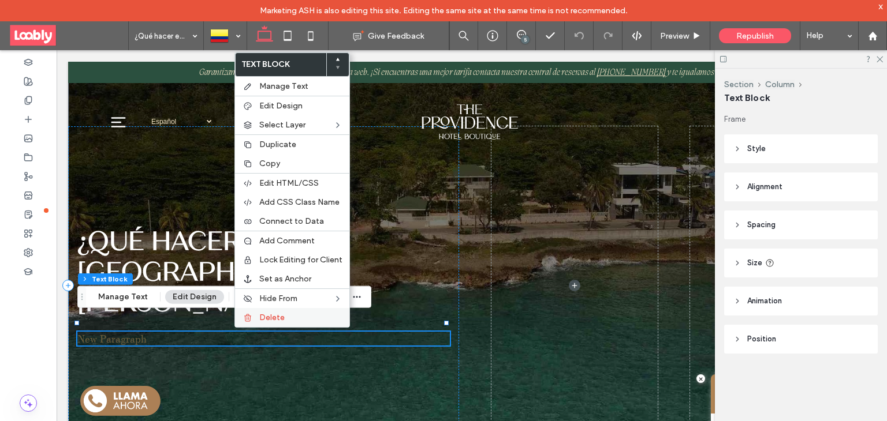
click at [260, 314] on span "Delete" at bounding box center [271, 318] width 25 height 10
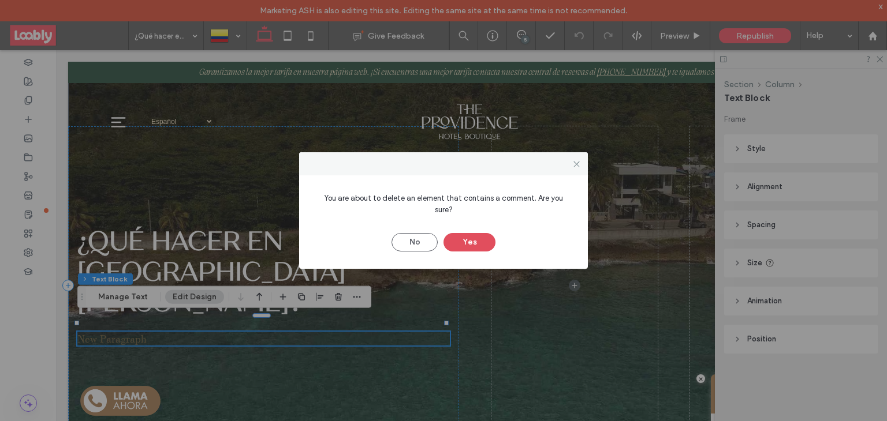
click at [460, 238] on button "Yes" at bounding box center [469, 242] width 52 height 18
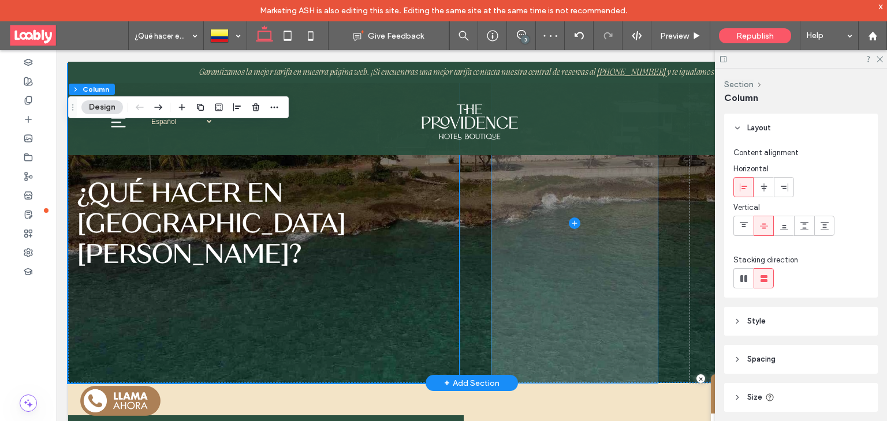
scroll to position [60, 0]
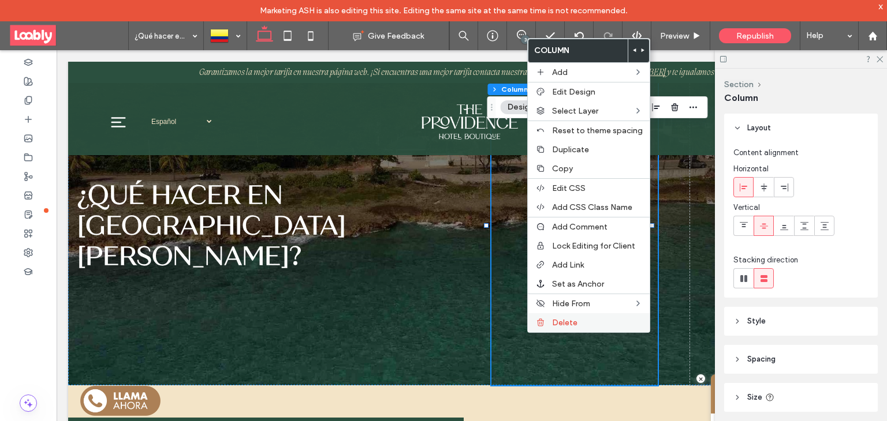
click at [544, 327] on div "Delete" at bounding box center [589, 323] width 122 height 19
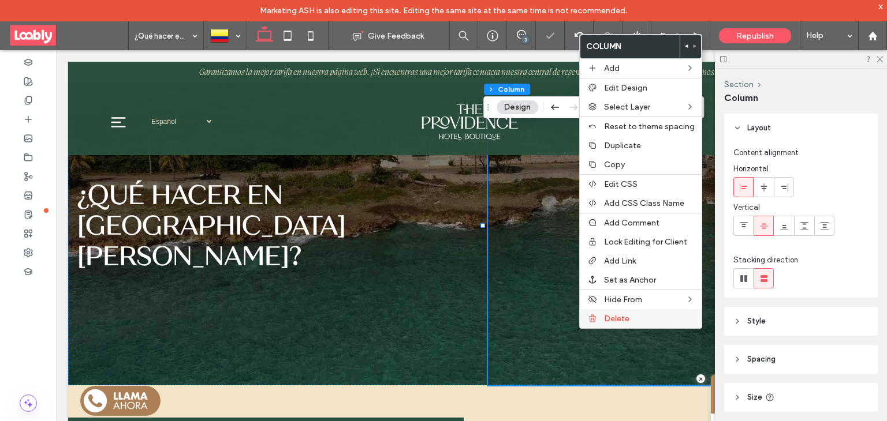
click at [599, 317] on div "Delete" at bounding box center [641, 318] width 122 height 19
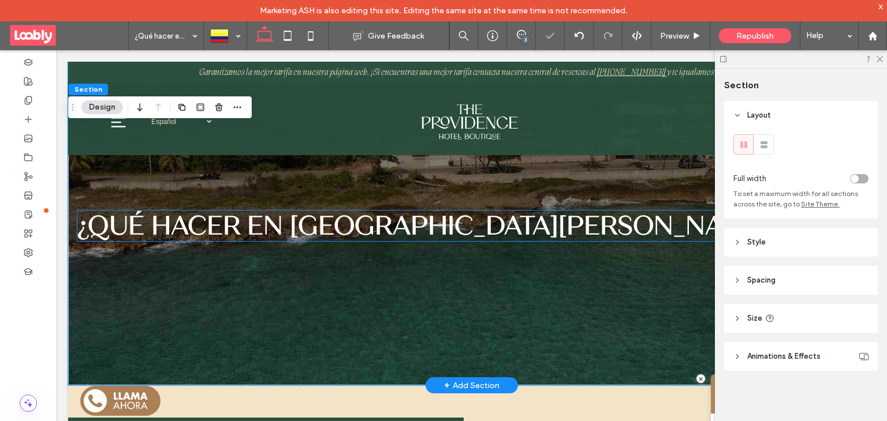
click at [407, 218] on strong "¿Qué hacer en [GEOGRAPHIC_DATA][PERSON_NAME]?" at bounding box center [429, 226] width 705 height 31
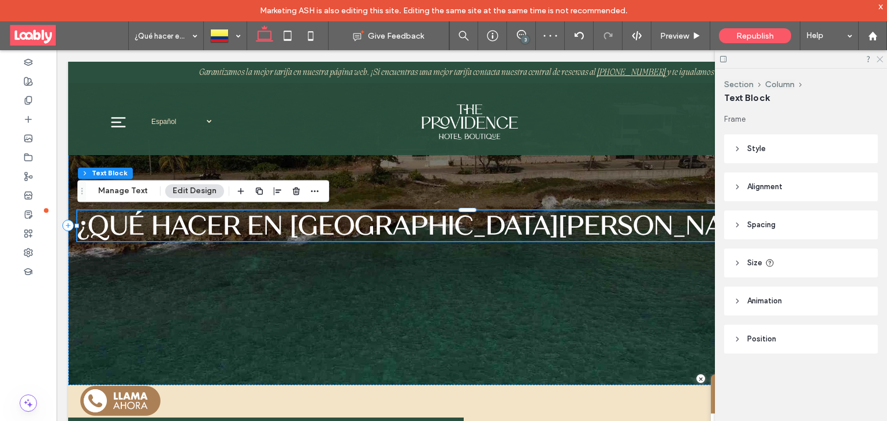
click at [882, 62] on icon at bounding box center [879, 59] width 8 height 8
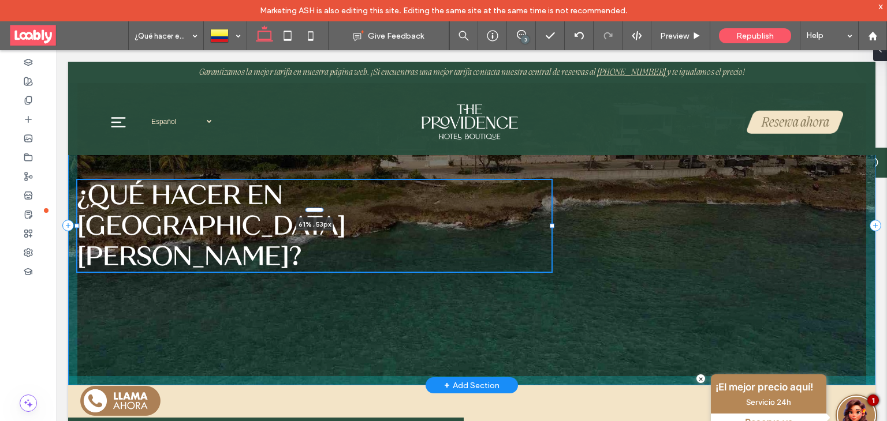
drag, startPoint x: 856, startPoint y: 226, endPoint x: 550, endPoint y: 234, distance: 306.1
click at [550, 234] on div "¿Qué hacer en [GEOGRAPHIC_DATA][PERSON_NAME]? 61% , 53px" at bounding box center [471, 194] width 807 height 384
type input "**"
type input "****"
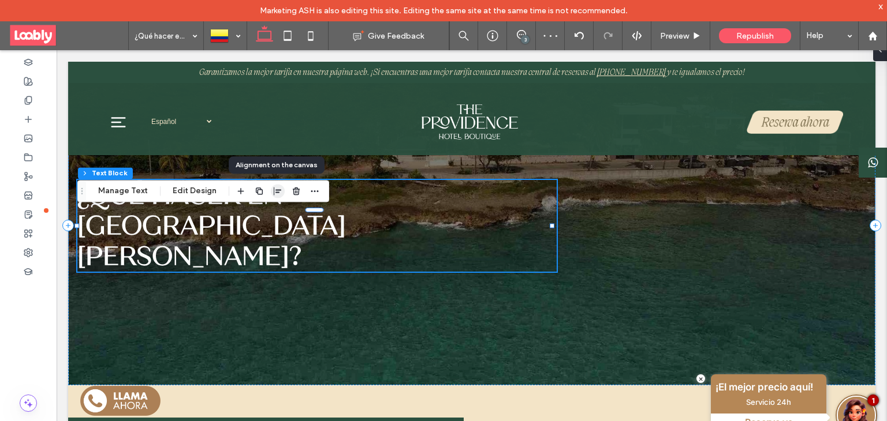
click at [277, 190] on use "button" at bounding box center [278, 191] width 8 height 8
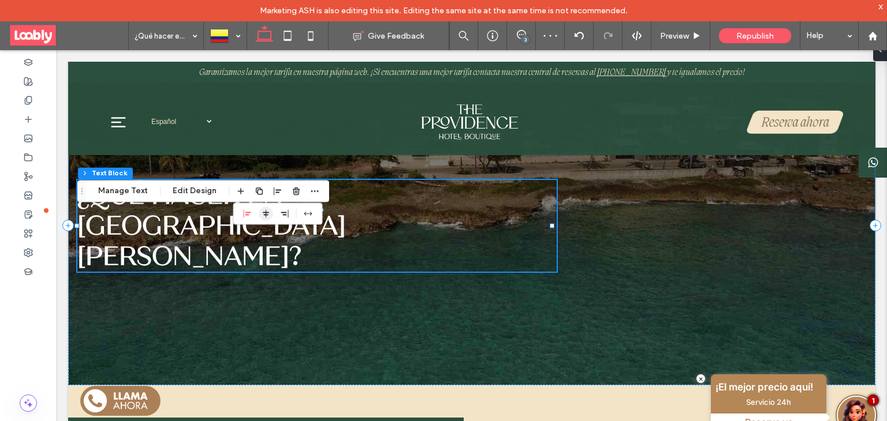
click at [264, 214] on icon "center" at bounding box center [266, 213] width 9 height 9
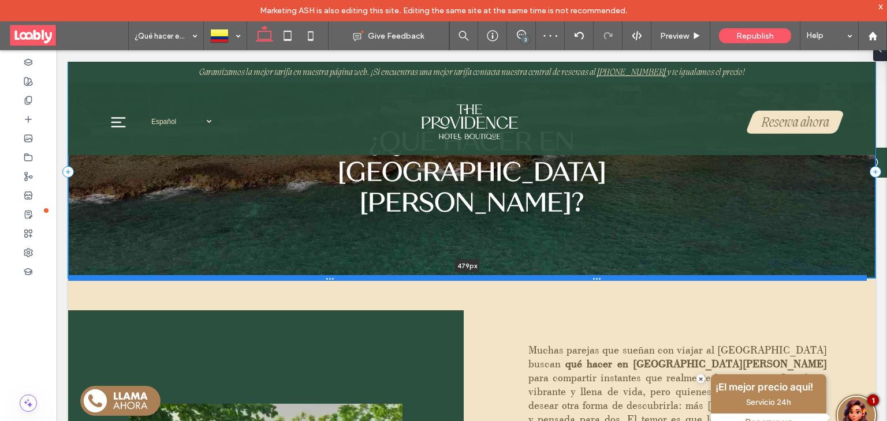
drag, startPoint x: 379, startPoint y: 384, endPoint x: 406, endPoint y: 277, distance: 110.8
click at [406, 277] on div at bounding box center [467, 278] width 799 height 6
type input "***"
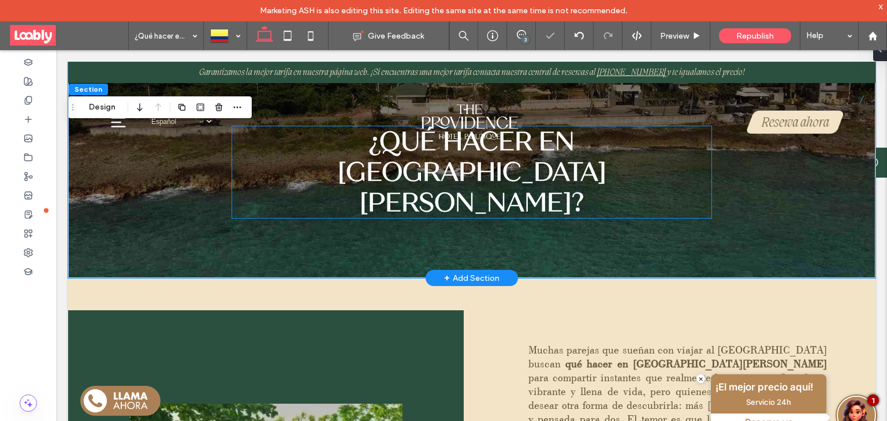
scroll to position [0, 0]
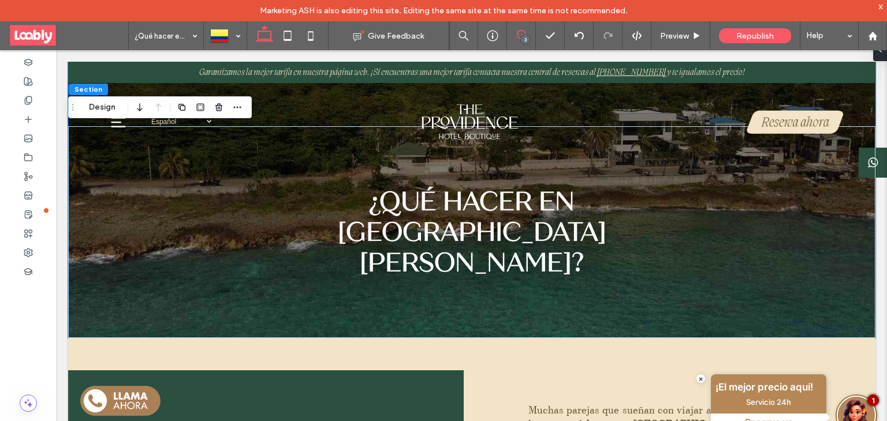
click at [521, 35] on use at bounding box center [521, 34] width 9 height 9
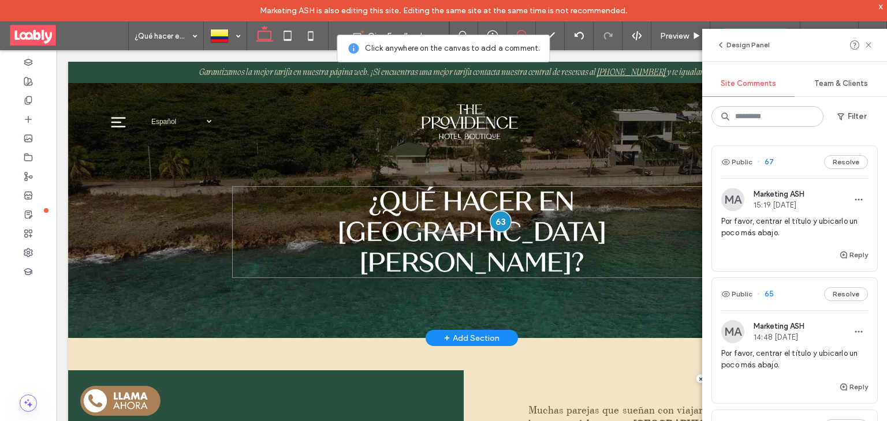
click at [498, 223] on div at bounding box center [500, 221] width 21 height 21
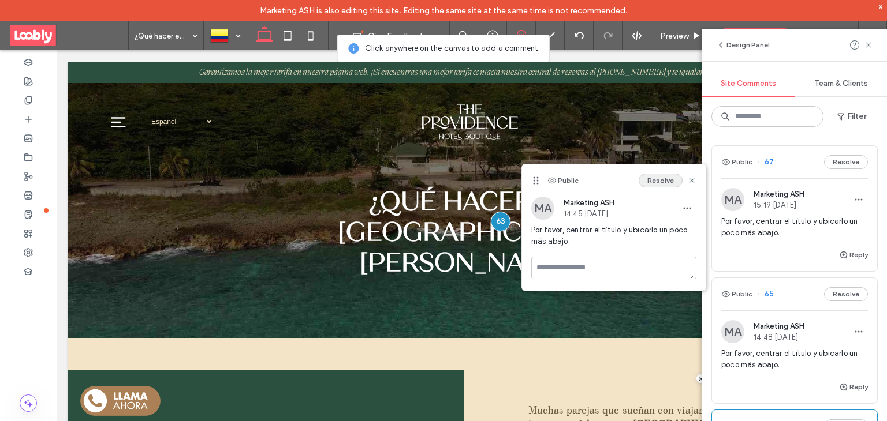
click at [661, 180] on button "Resolve" at bounding box center [661, 181] width 44 height 14
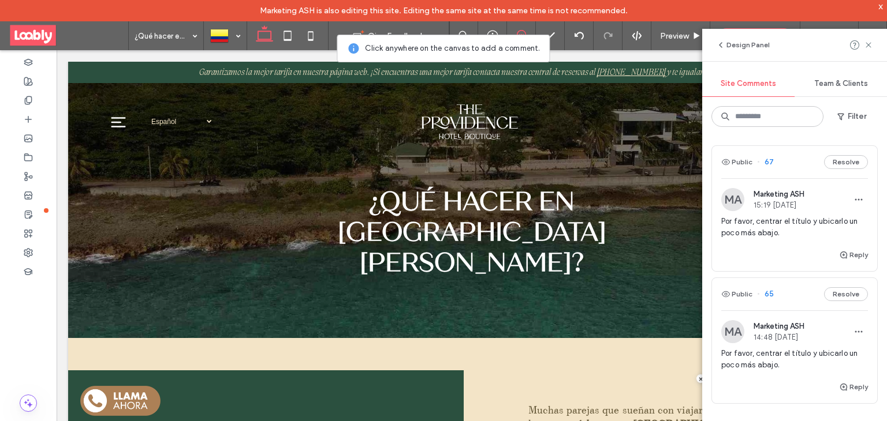
click at [792, 294] on div "Public 65 Resolve" at bounding box center [794, 294] width 165 height 32
click at [785, 161] on div "Public 67 Resolve" at bounding box center [794, 162] width 165 height 32
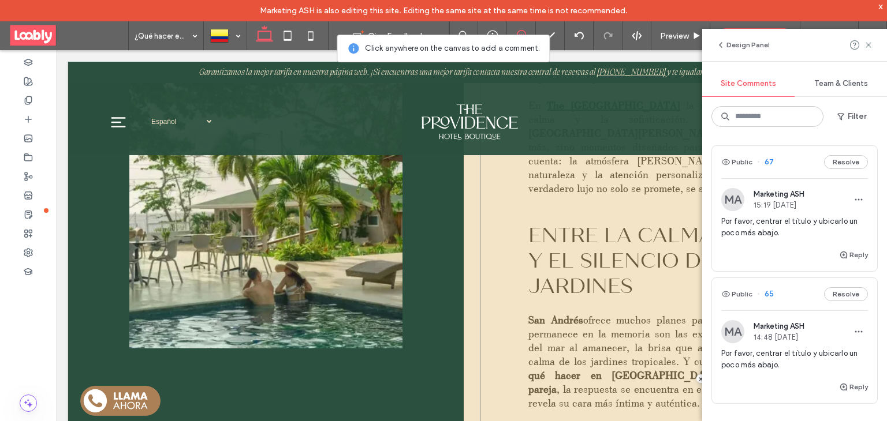
scroll to position [464, 0]
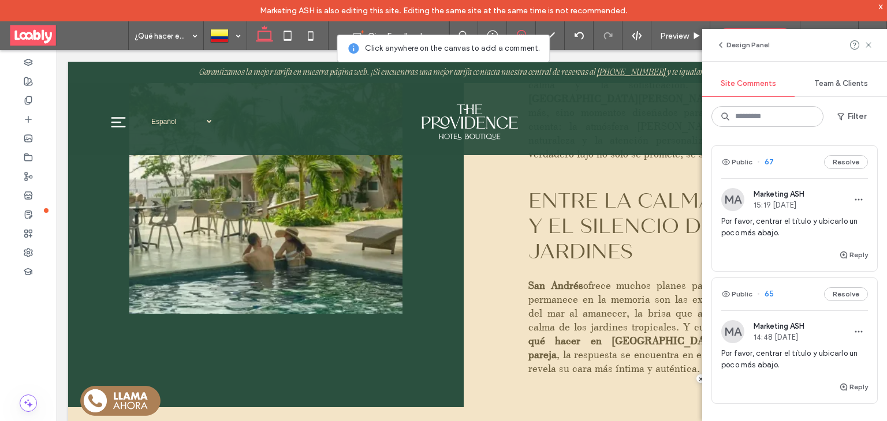
click at [788, 294] on div "Public 65 Resolve" at bounding box center [794, 294] width 165 height 32
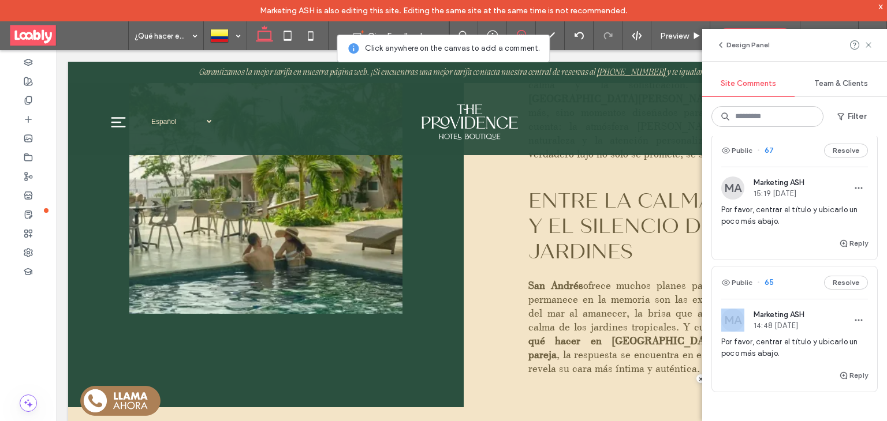
scroll to position [8, 0]
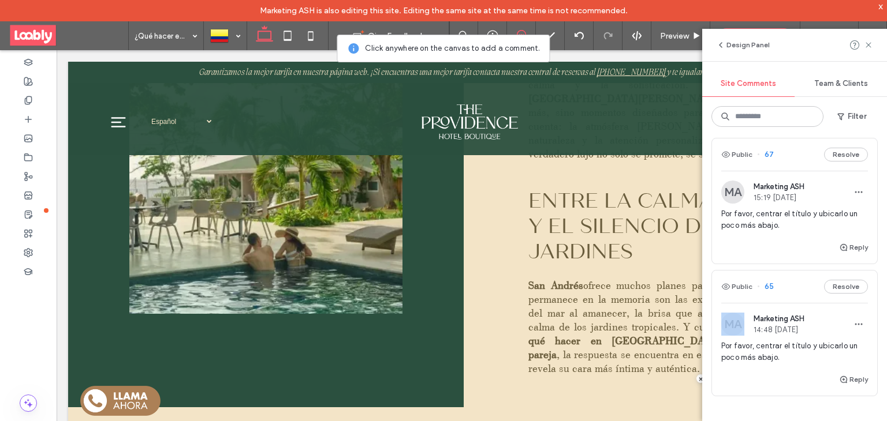
click at [788, 284] on div "Public 65 Resolve" at bounding box center [794, 287] width 165 height 32
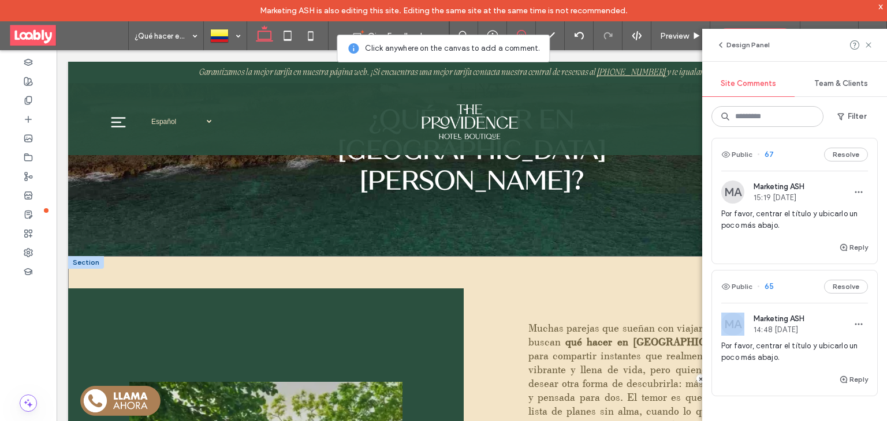
scroll to position [0, 0]
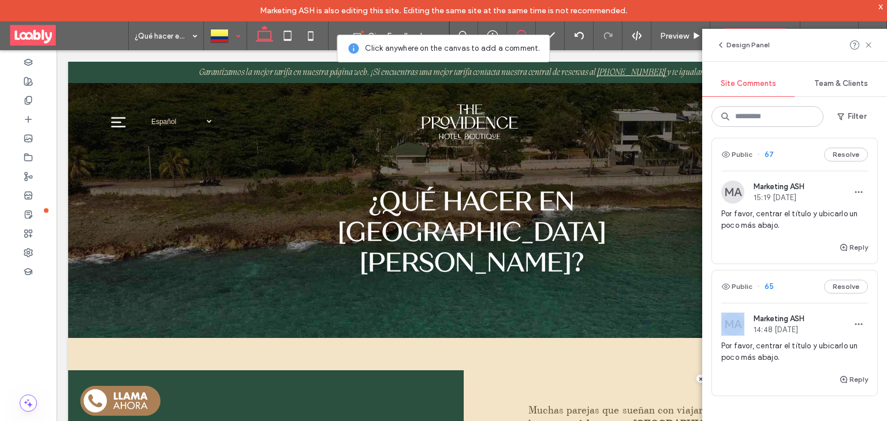
click at [233, 40] on div at bounding box center [225, 36] width 42 height 28
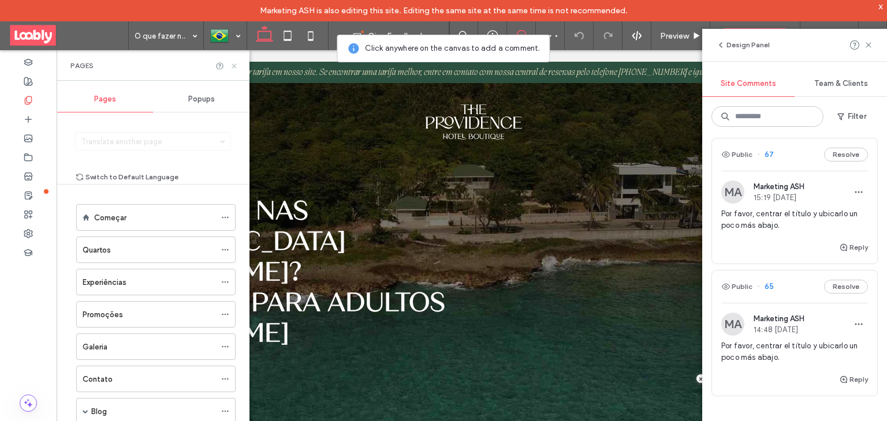
click at [233, 66] on icon at bounding box center [234, 66] width 9 height 9
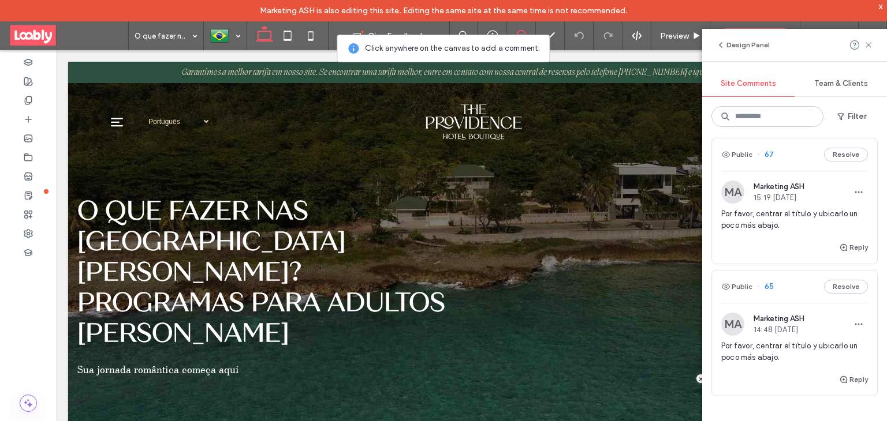
click at [799, 294] on div "Public 65 Resolve" at bounding box center [794, 287] width 165 height 32
click at [792, 290] on div "Public 65 Resolve" at bounding box center [794, 287] width 165 height 32
click at [793, 150] on div "Public 67 Resolve" at bounding box center [794, 155] width 165 height 32
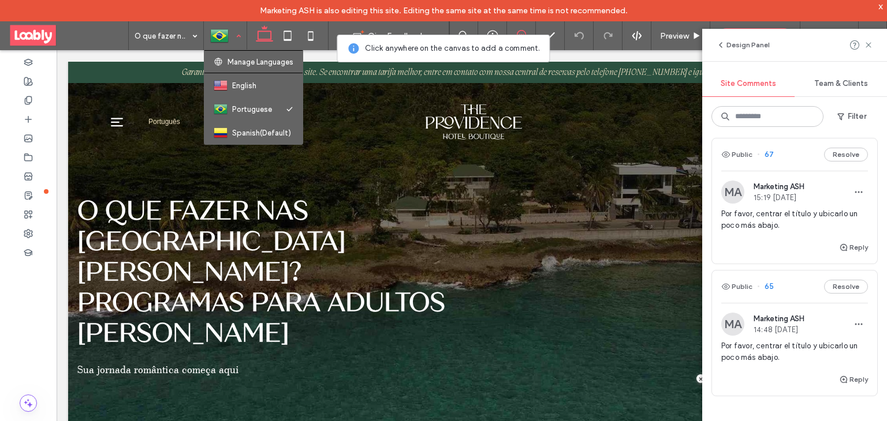
click at [238, 40] on div at bounding box center [225, 36] width 42 height 28
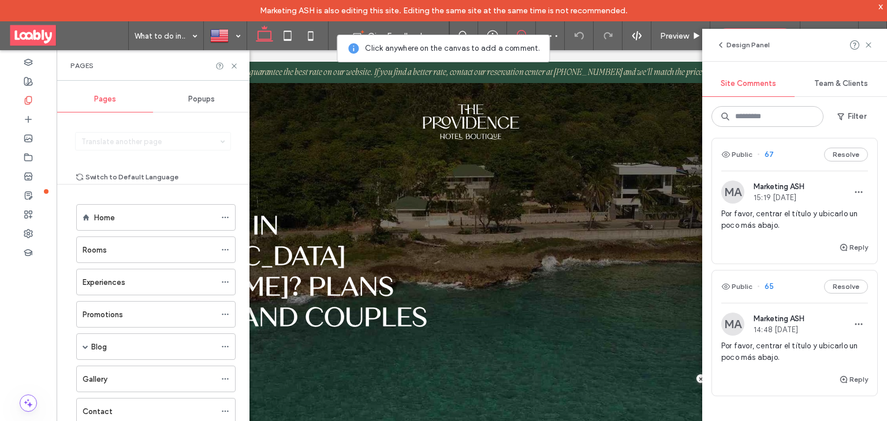
click at [793, 148] on div "Public 67 Resolve" at bounding box center [794, 155] width 165 height 32
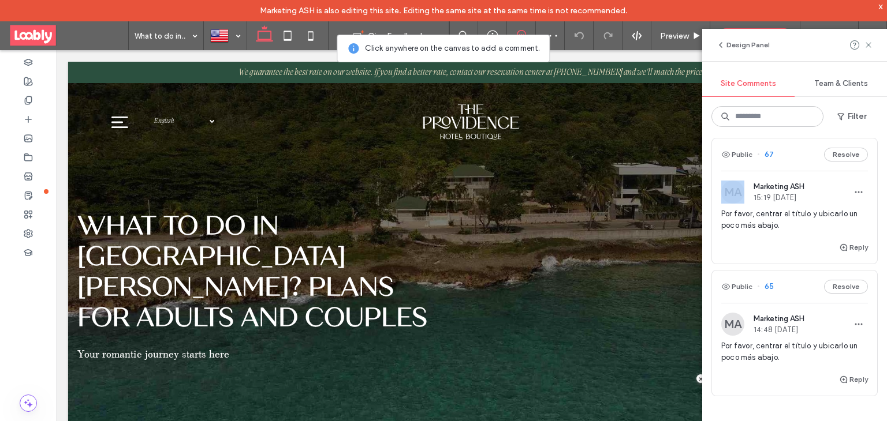
click at [793, 148] on div "Public 67 Resolve" at bounding box center [794, 155] width 165 height 32
click at [870, 49] on icon at bounding box center [868, 44] width 9 height 9
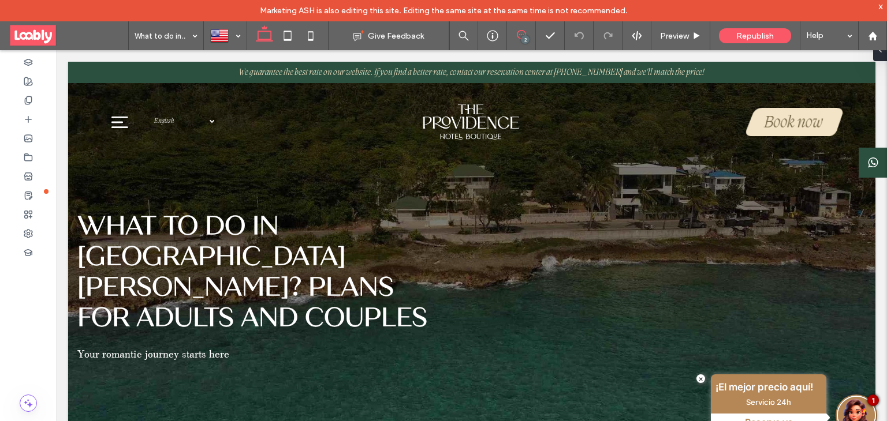
click at [520, 36] on icon at bounding box center [521, 34] width 9 height 9
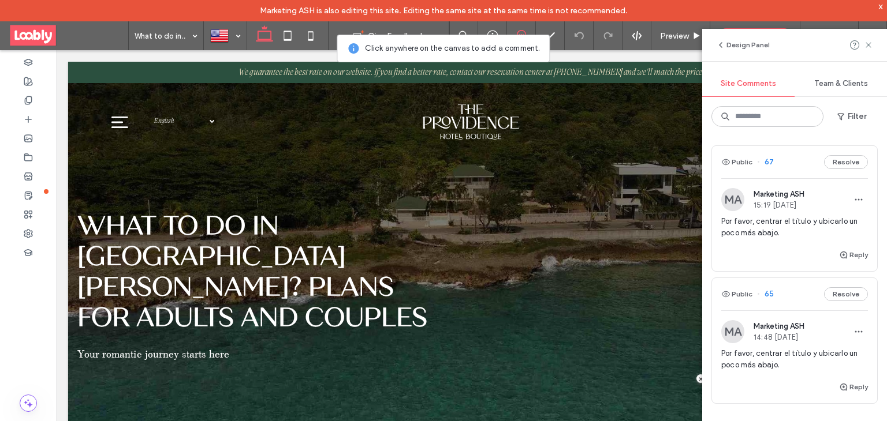
click at [788, 165] on div "Public 67 Resolve" at bounding box center [794, 162] width 165 height 32
click at [787, 161] on div "Public 67 Resolve" at bounding box center [794, 162] width 165 height 32
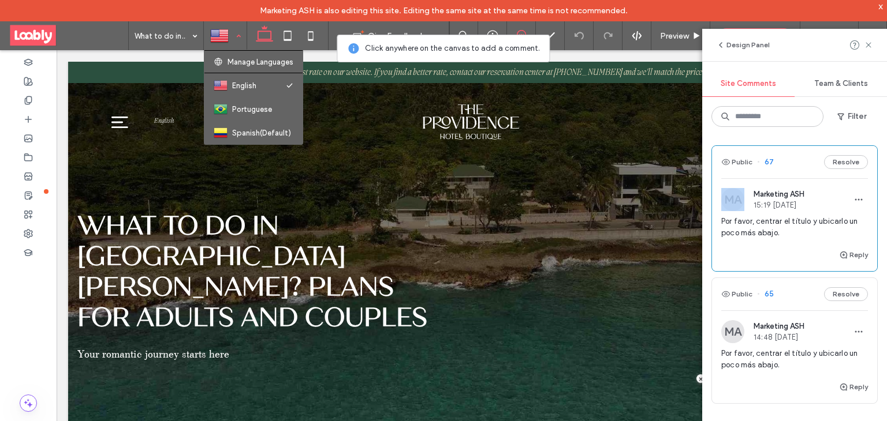
click at [230, 35] on div at bounding box center [225, 36] width 42 height 28
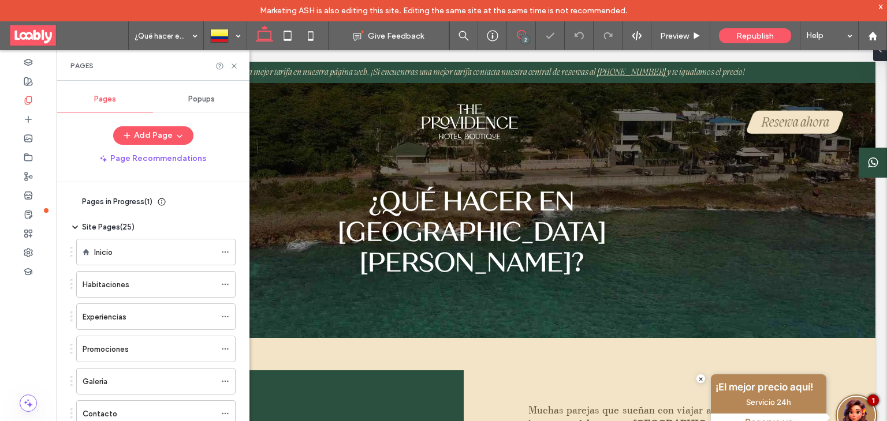
click at [521, 33] on icon at bounding box center [521, 34] width 9 height 9
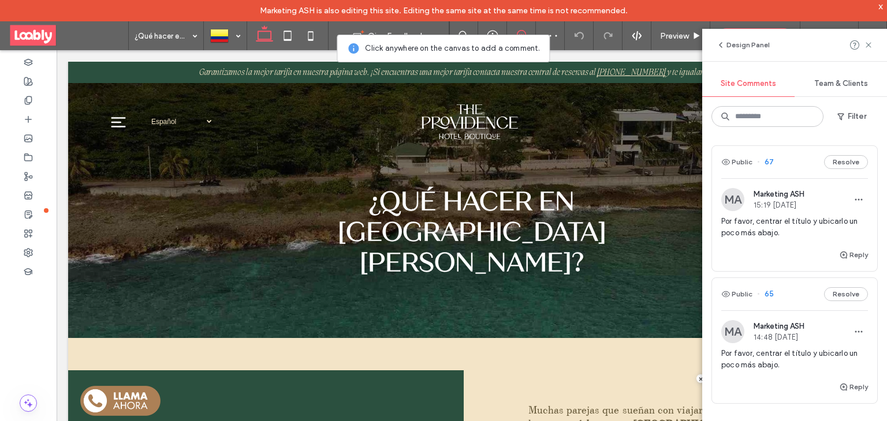
click at [782, 292] on div "Public 65 Resolve" at bounding box center [794, 294] width 165 height 32
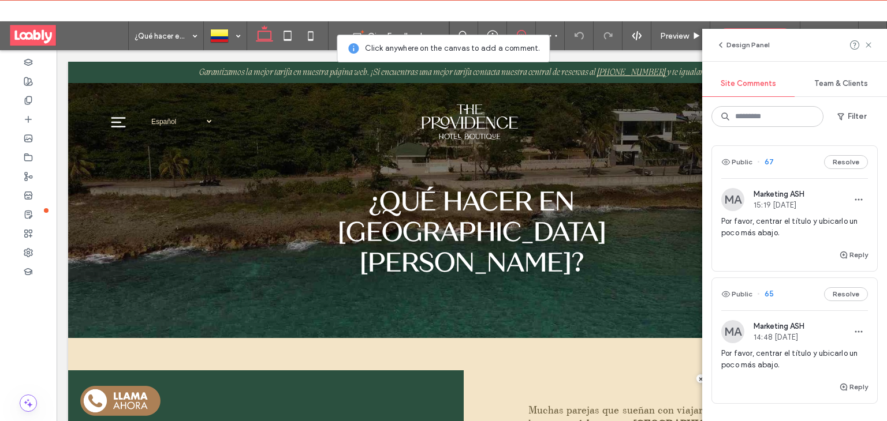
click at [782, 292] on div "Public 65 Resolve" at bounding box center [794, 294] width 165 height 32
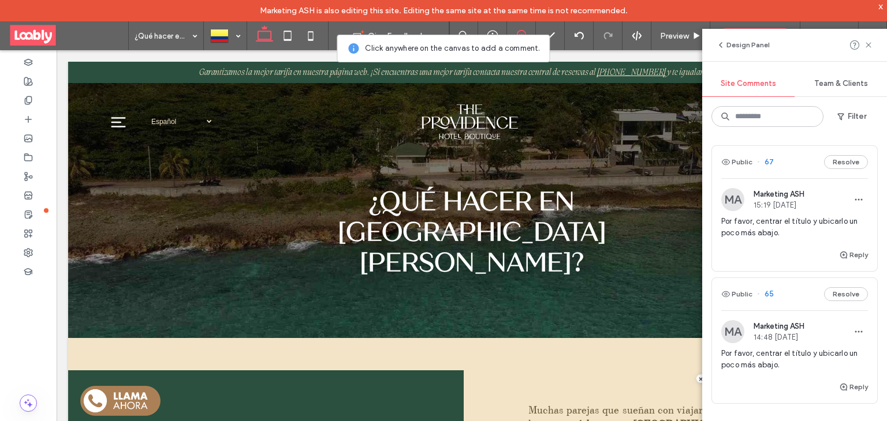
click at [789, 171] on div "Public 67 Resolve" at bounding box center [794, 162] width 165 height 32
click at [867, 46] on use at bounding box center [867, 44] width 5 height 5
click at [867, 47] on icon at bounding box center [868, 44] width 9 height 9
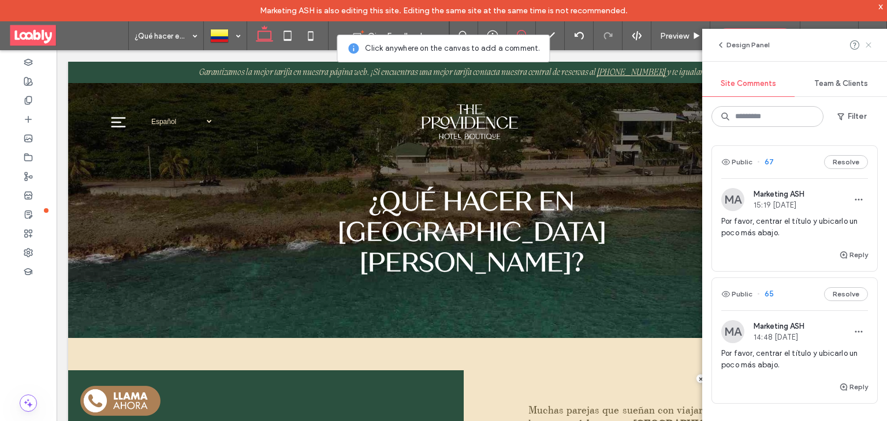
click at [869, 45] on use at bounding box center [867, 44] width 5 height 5
click at [867, 46] on use at bounding box center [867, 44] width 5 height 5
click at [883, 8] on div "x" at bounding box center [880, 6] width 5 height 10
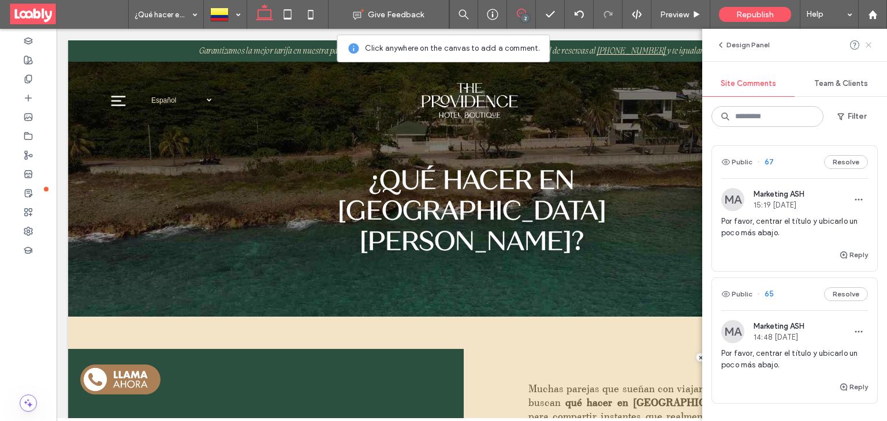
click at [864, 47] on icon at bounding box center [868, 44] width 9 height 9
